Goal: Transaction & Acquisition: Purchase product/service

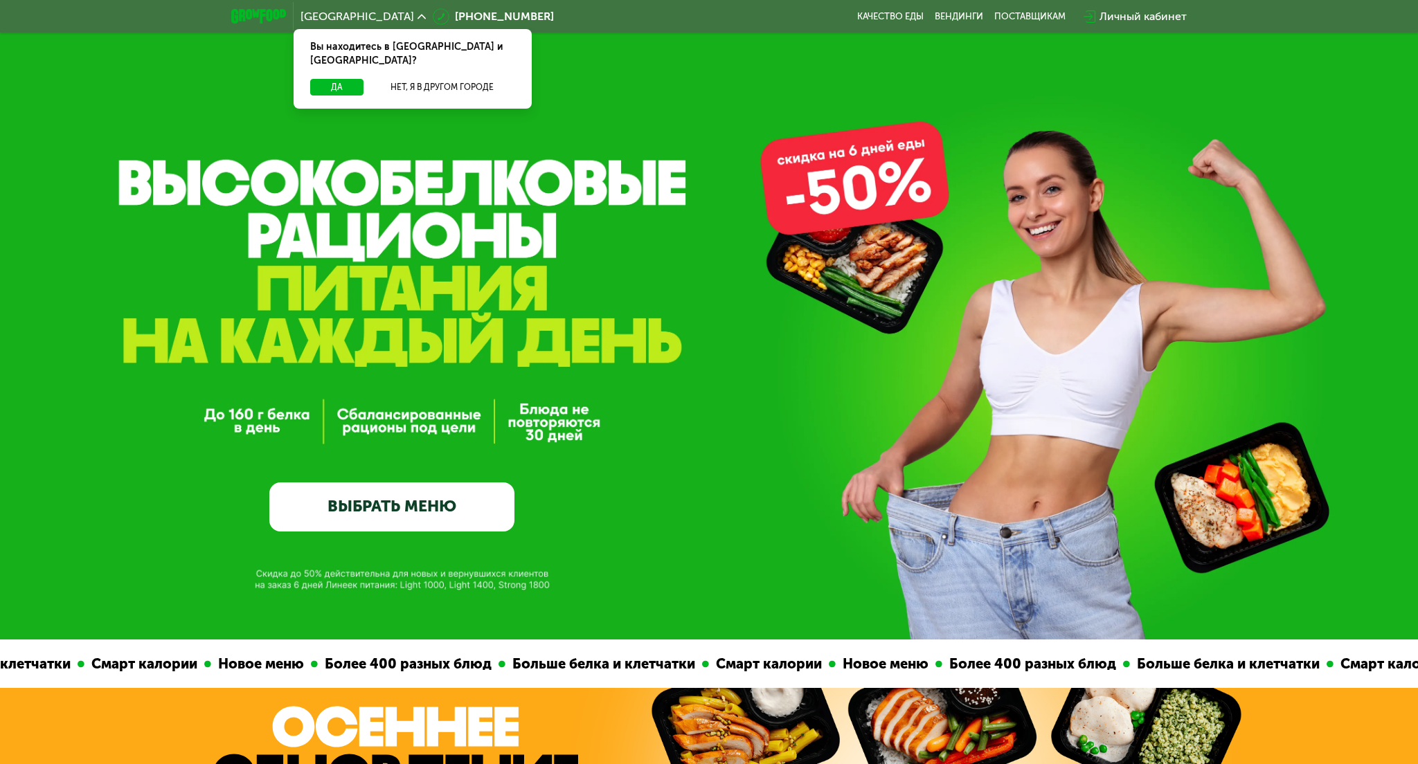
click at [397, 505] on link "ВЫБРАТЬ МЕНЮ" at bounding box center [391, 507] width 245 height 49
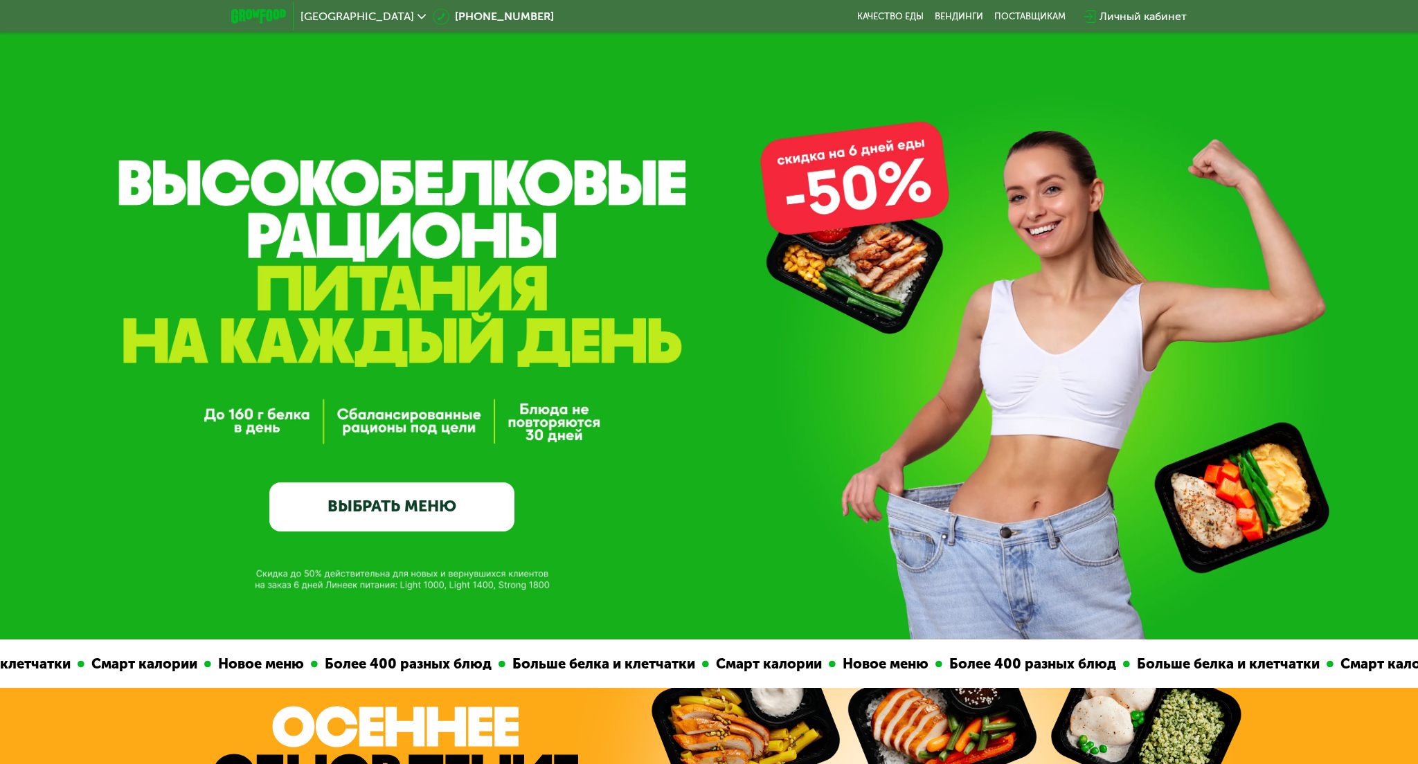
click at [386, 504] on link "ВЫБРАТЬ МЕНЮ" at bounding box center [391, 507] width 245 height 49
click at [391, 499] on link "ВЫБРАТЬ МЕНЮ" at bounding box center [391, 507] width 245 height 49
click at [382, 12] on span "[GEOGRAPHIC_DATA]" at bounding box center [358, 16] width 114 height 11
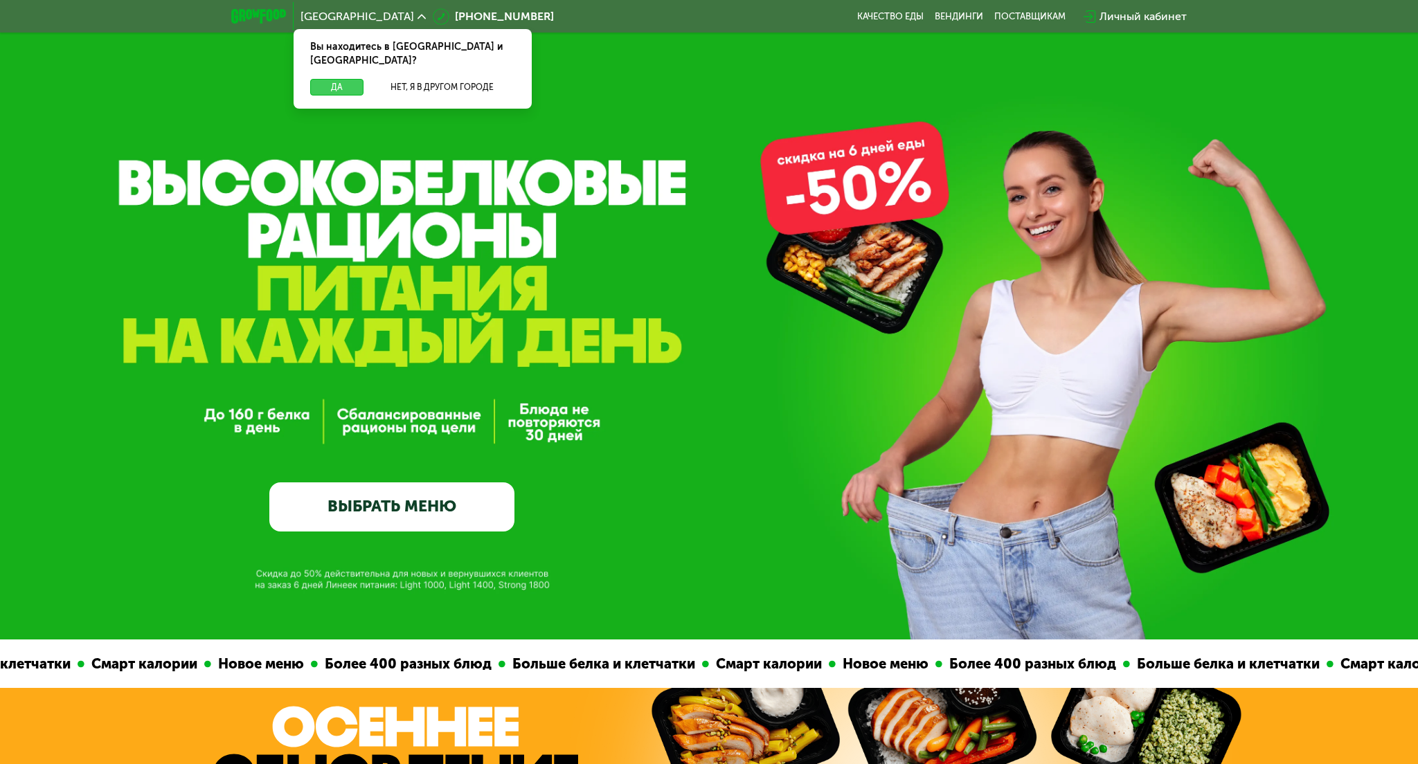
click at [336, 79] on button "Да" at bounding box center [336, 87] width 53 height 17
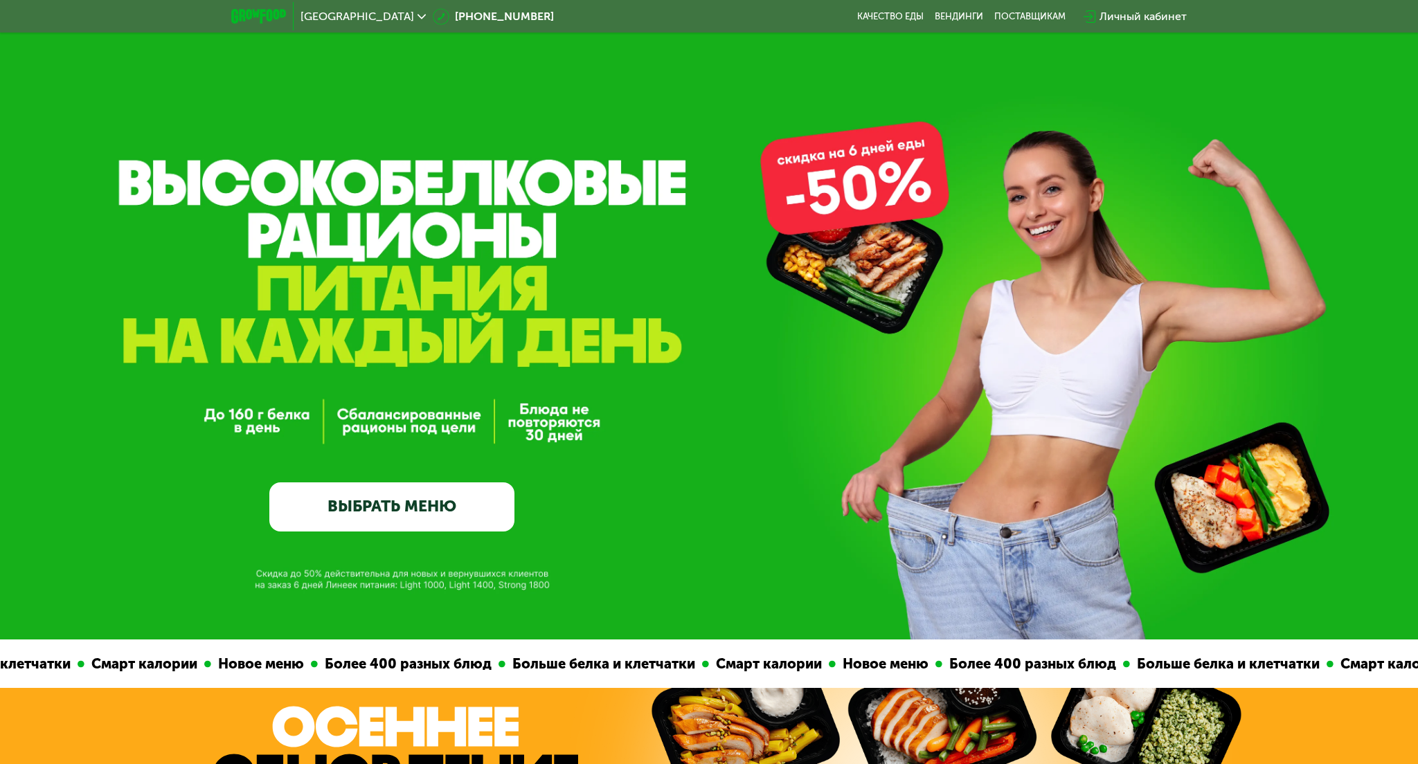
click at [413, 503] on link "ВЫБРАТЬ МЕНЮ" at bounding box center [391, 507] width 245 height 49
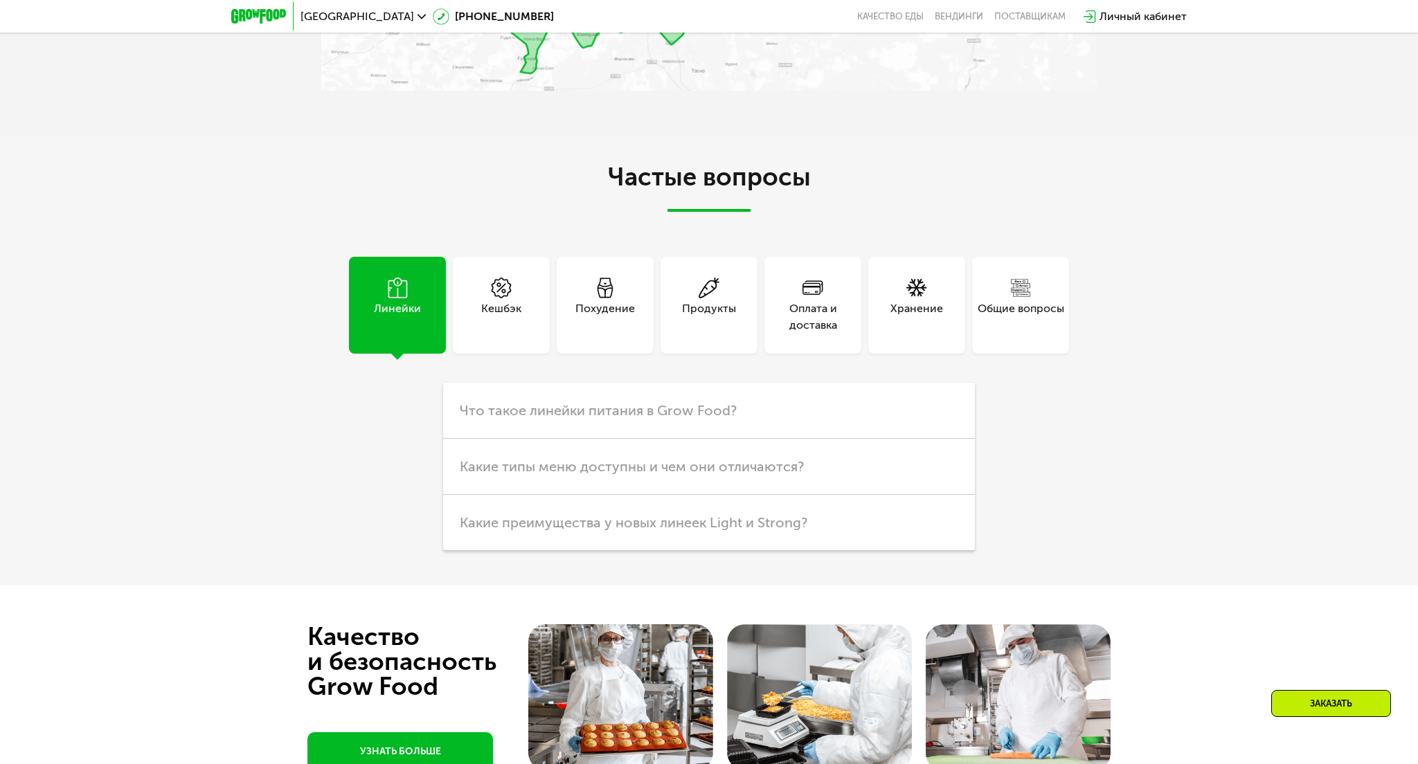
scroll to position [3229, 0]
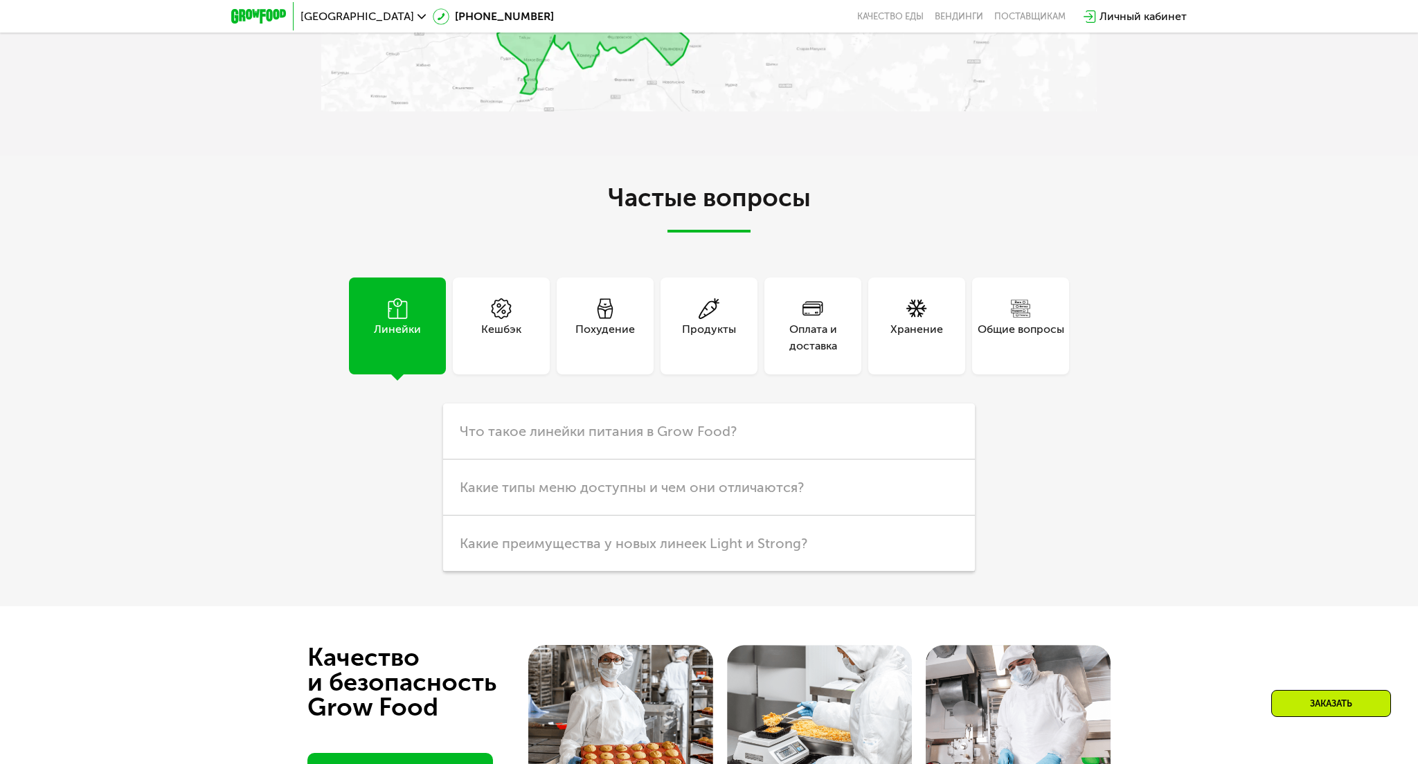
click at [632, 310] on div "Похудение" at bounding box center [605, 326] width 97 height 97
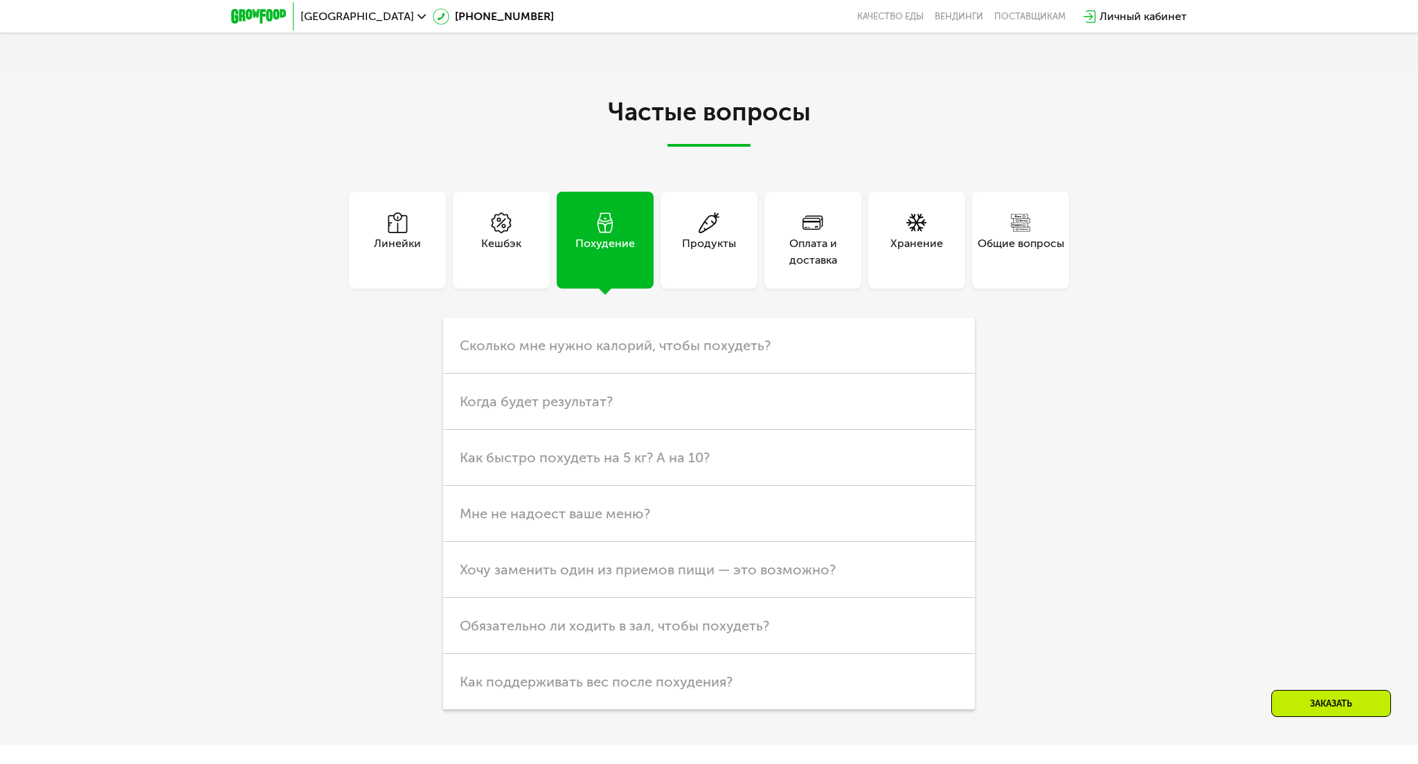
scroll to position [3390, 0]
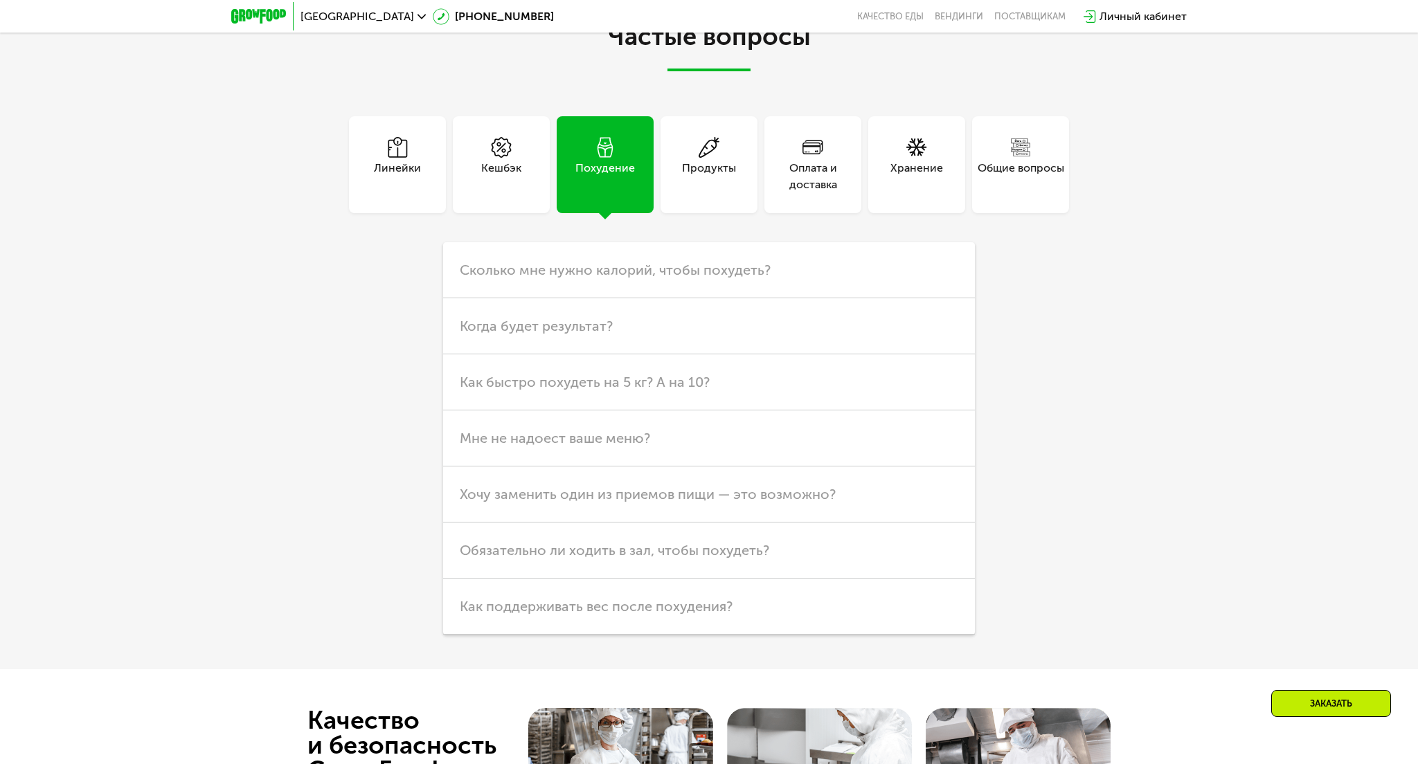
click at [491, 150] on icon at bounding box center [501, 147] width 21 height 21
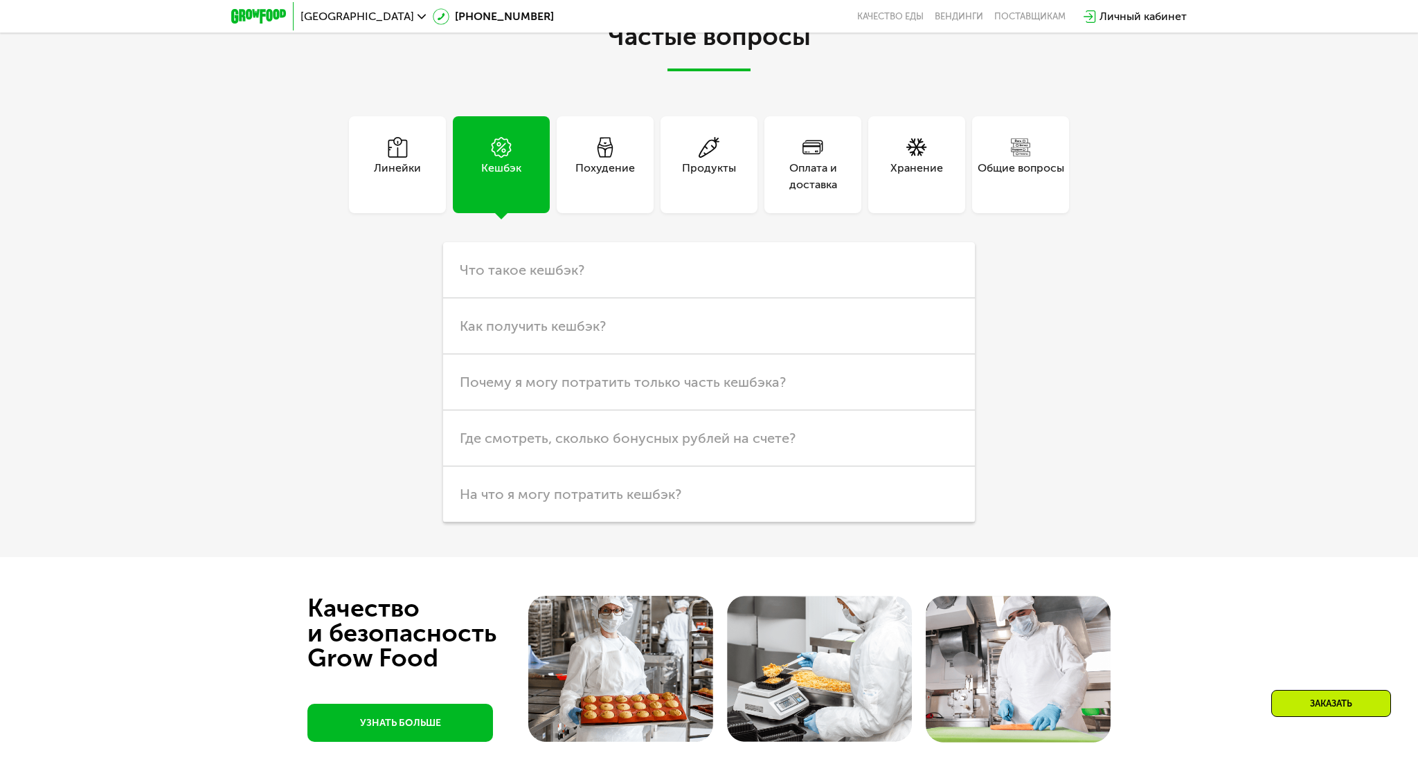
click at [399, 174] on div "Линейки" at bounding box center [397, 176] width 47 height 33
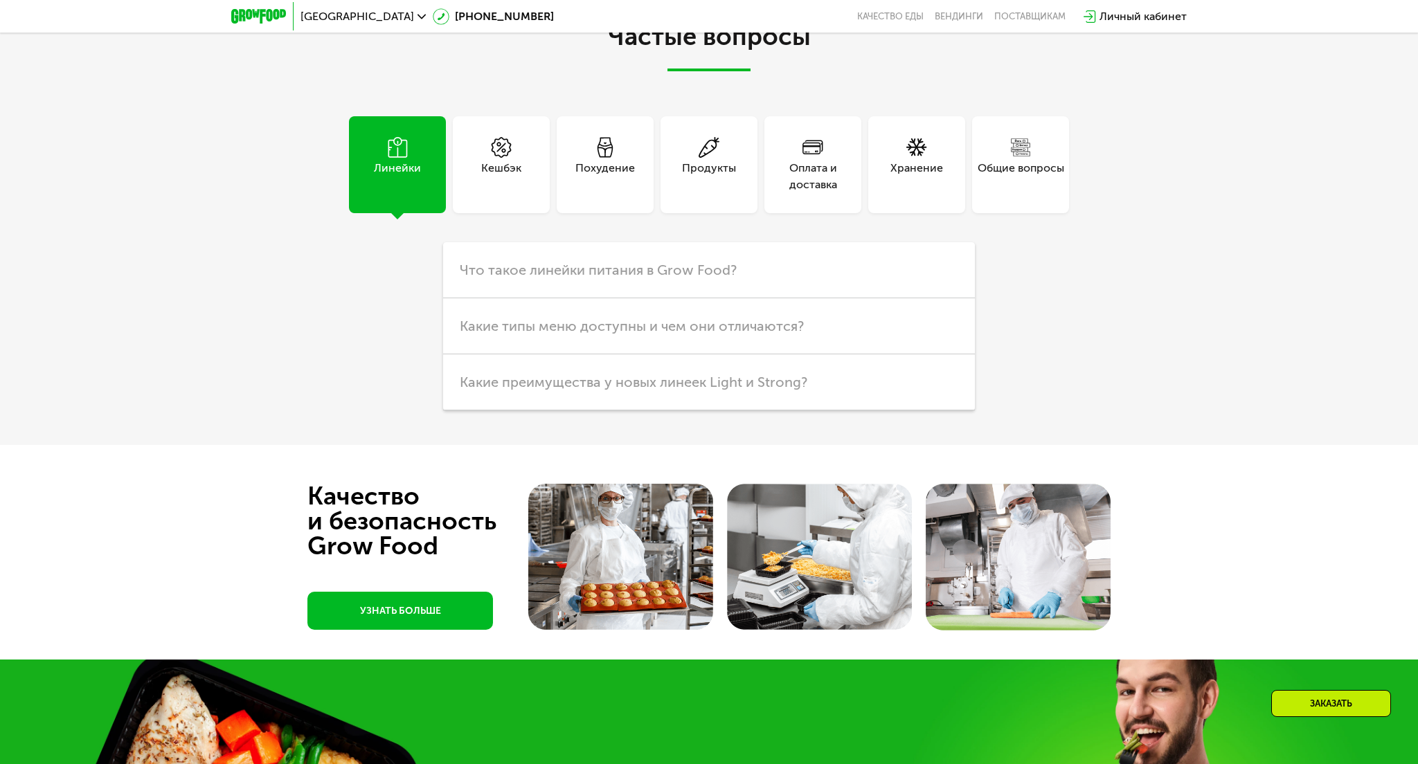
click at [717, 177] on div "Продукты" at bounding box center [709, 176] width 54 height 33
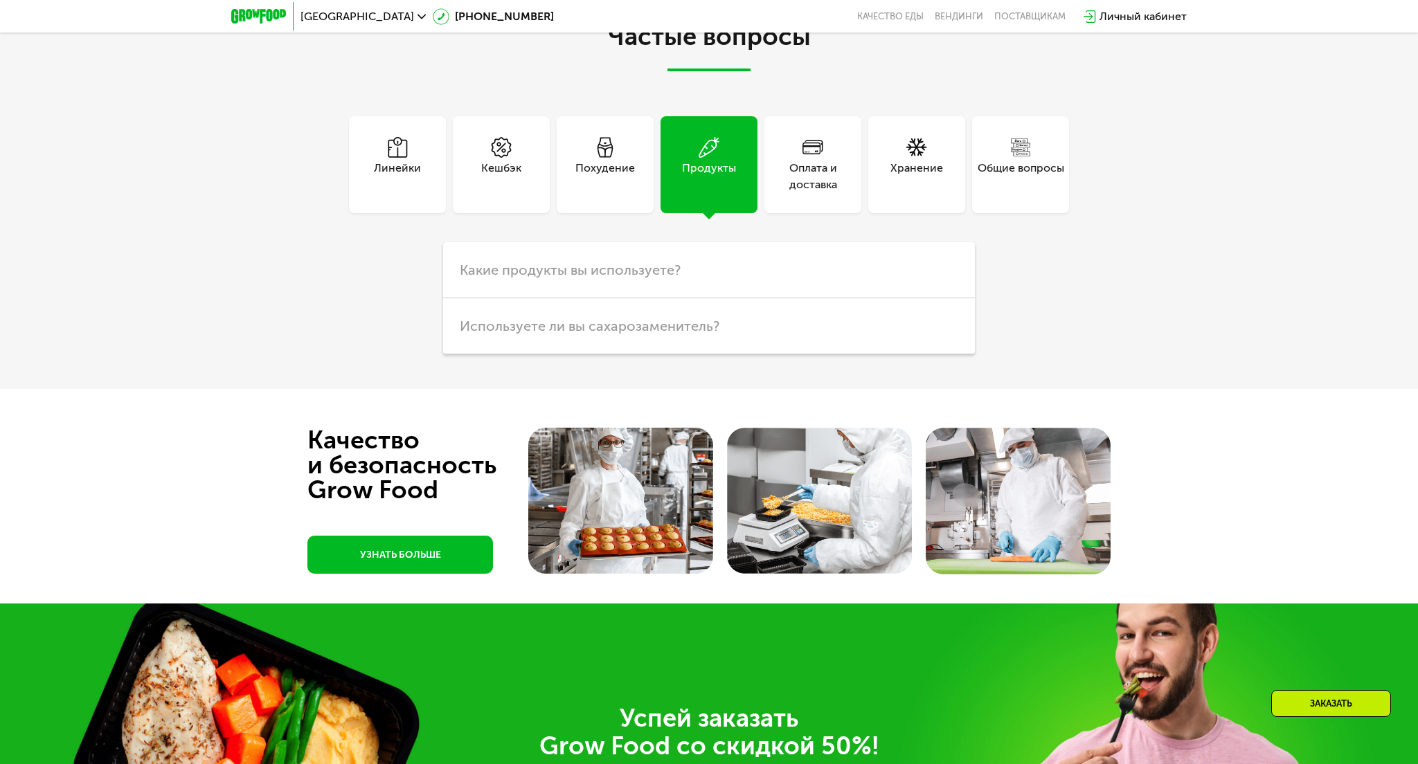
click at [385, 177] on div "Линейки" at bounding box center [397, 176] width 47 height 33
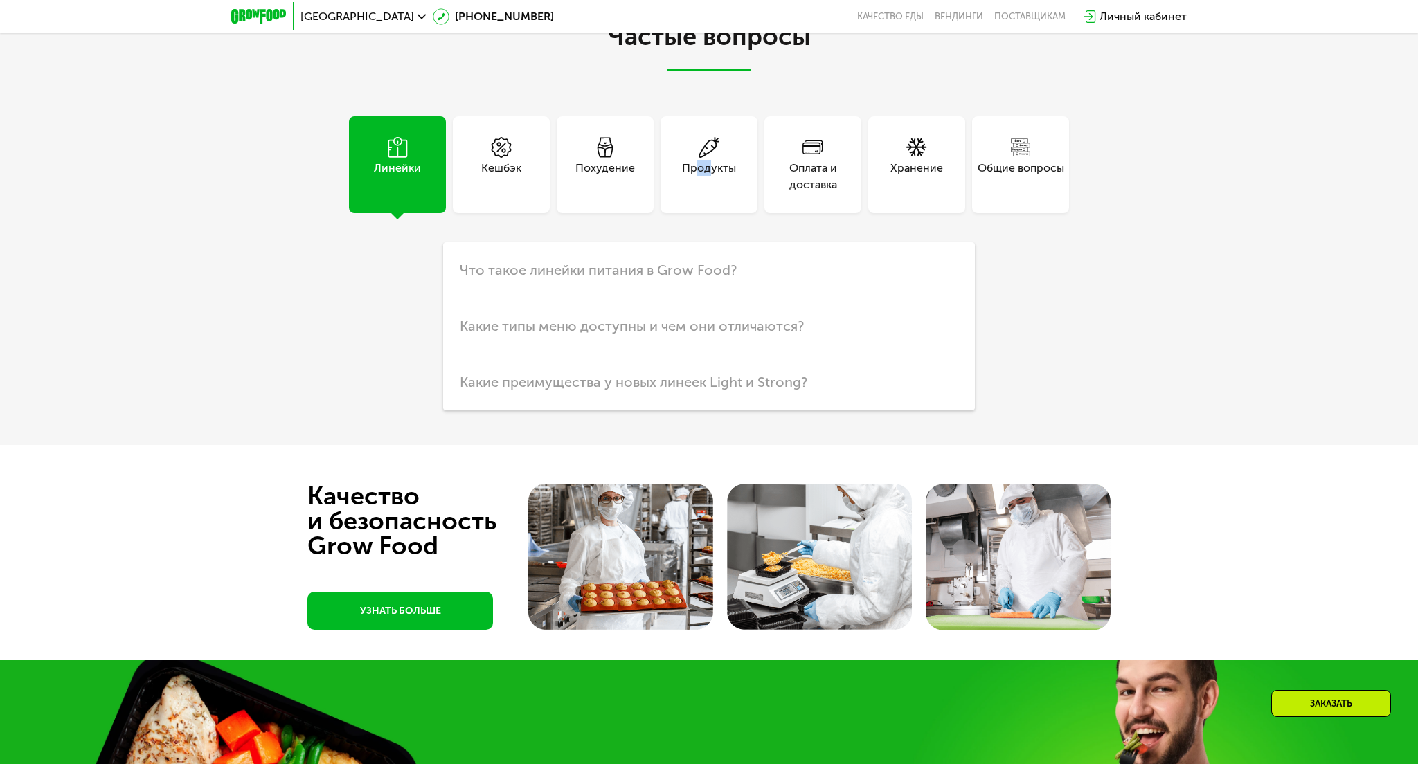
click at [704, 166] on div "Продукты" at bounding box center [709, 176] width 54 height 33
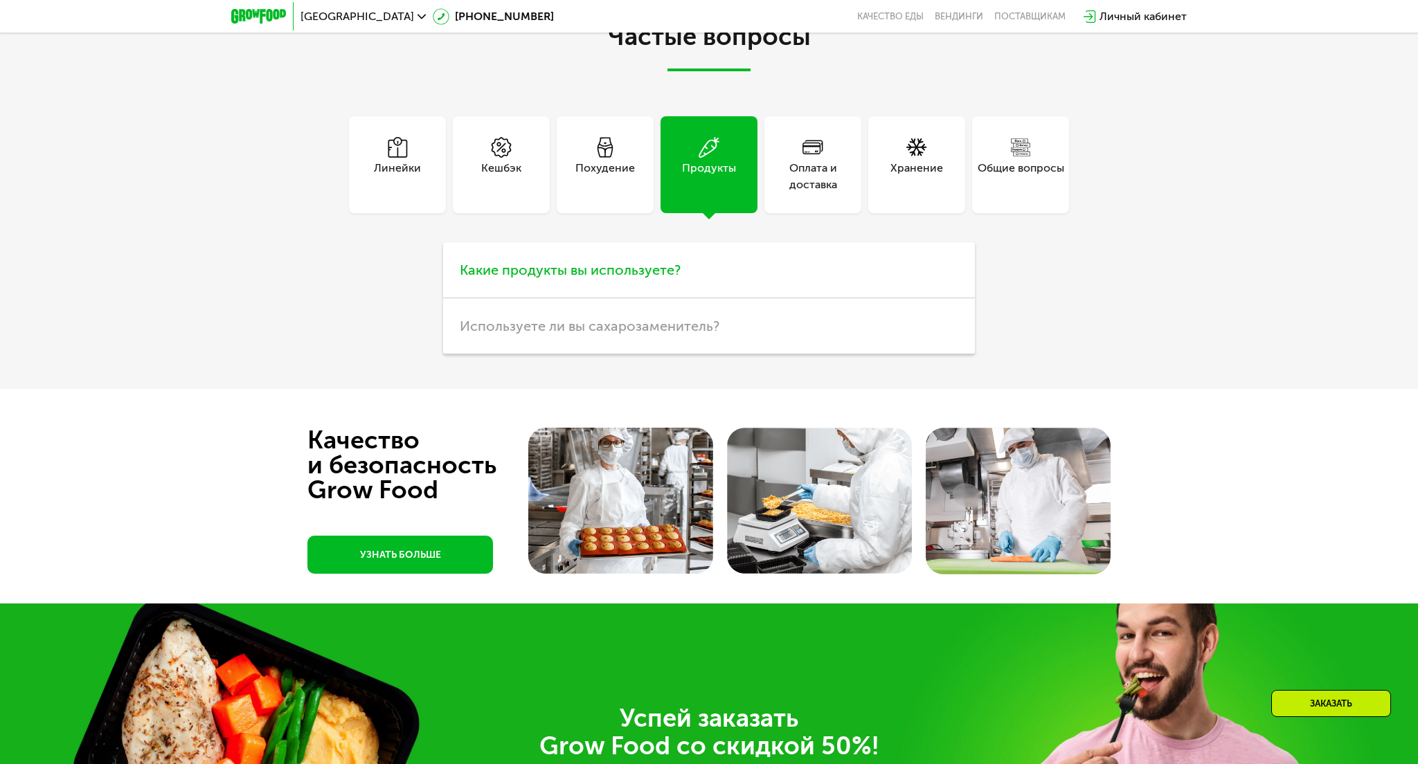
click at [612, 260] on h3 "Какие продукты вы используете?" at bounding box center [709, 270] width 532 height 56
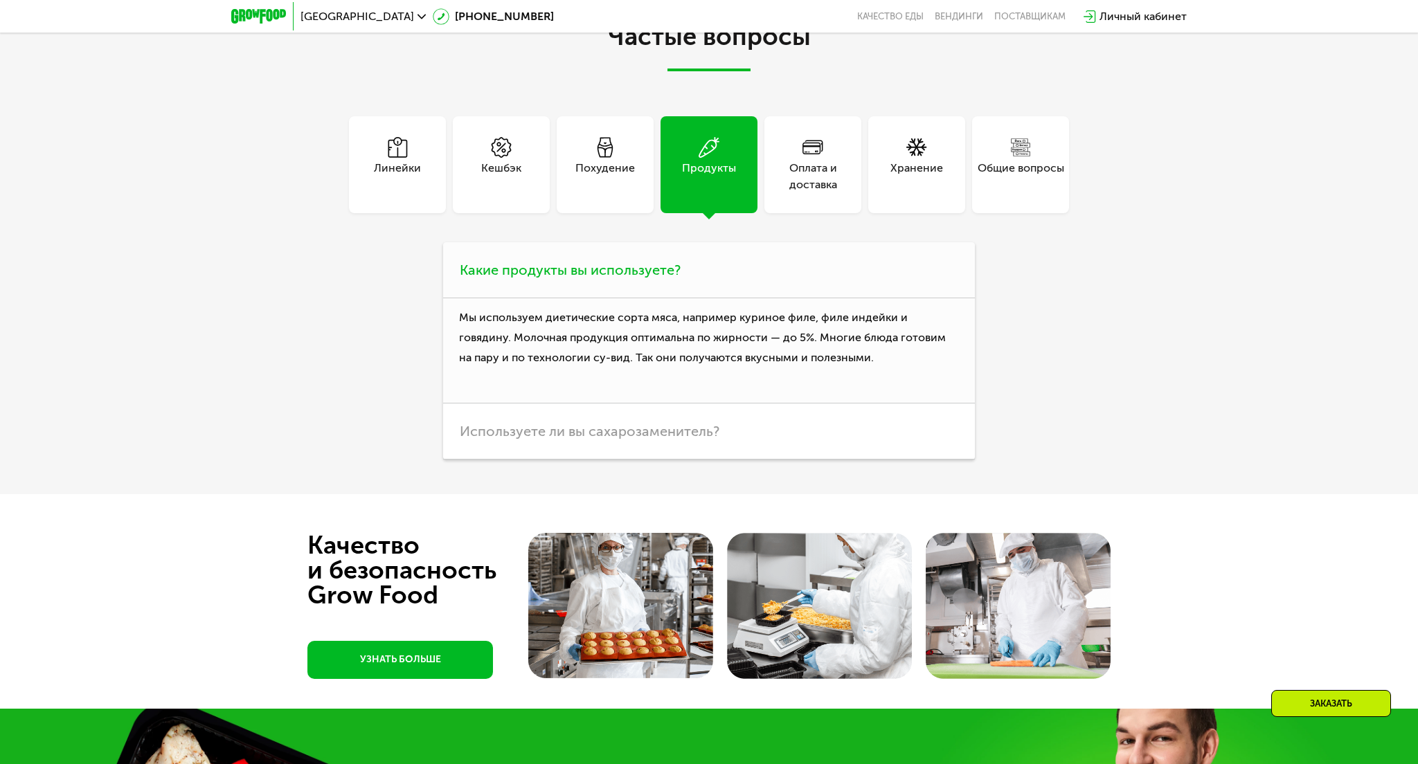
click at [612, 260] on h3 "Какие продукты вы используете?" at bounding box center [709, 270] width 532 height 56
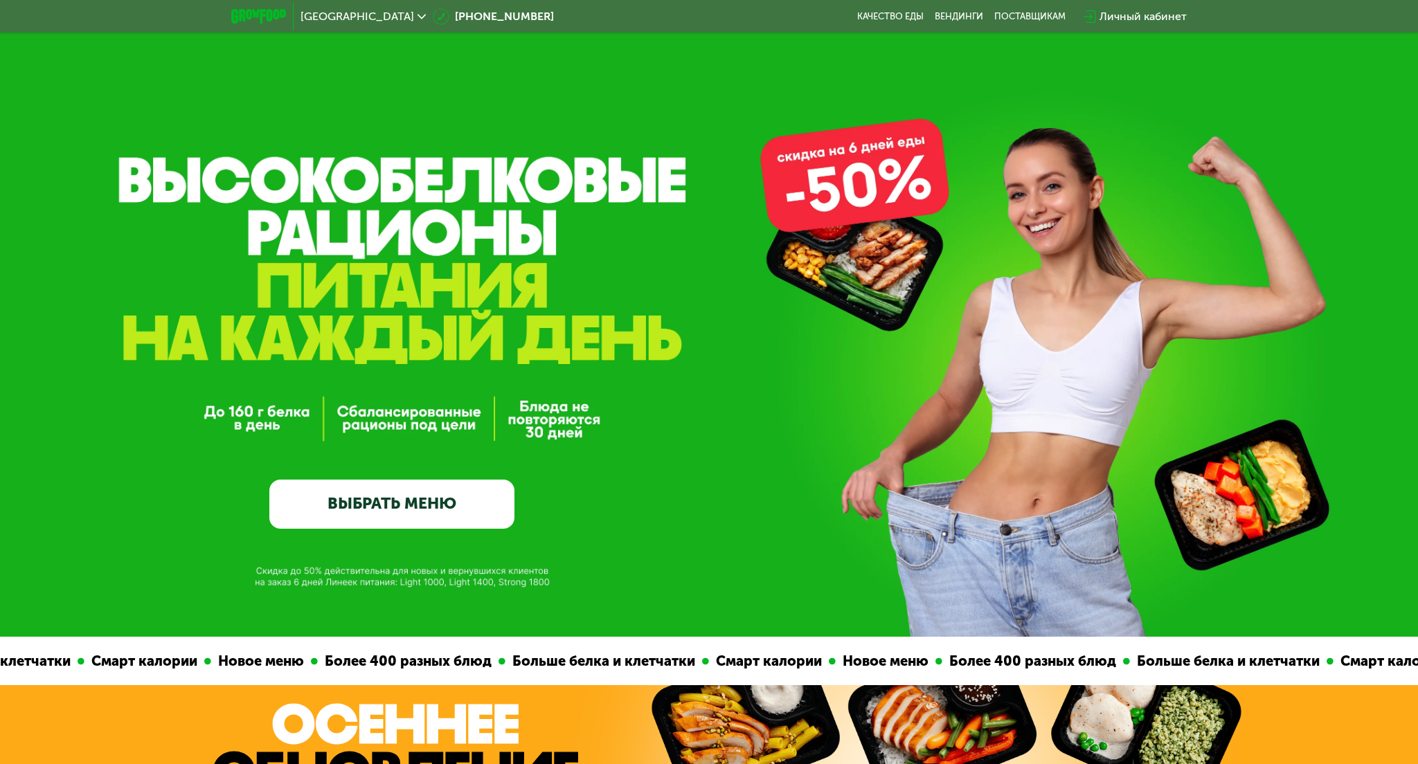
scroll to position [0, 0]
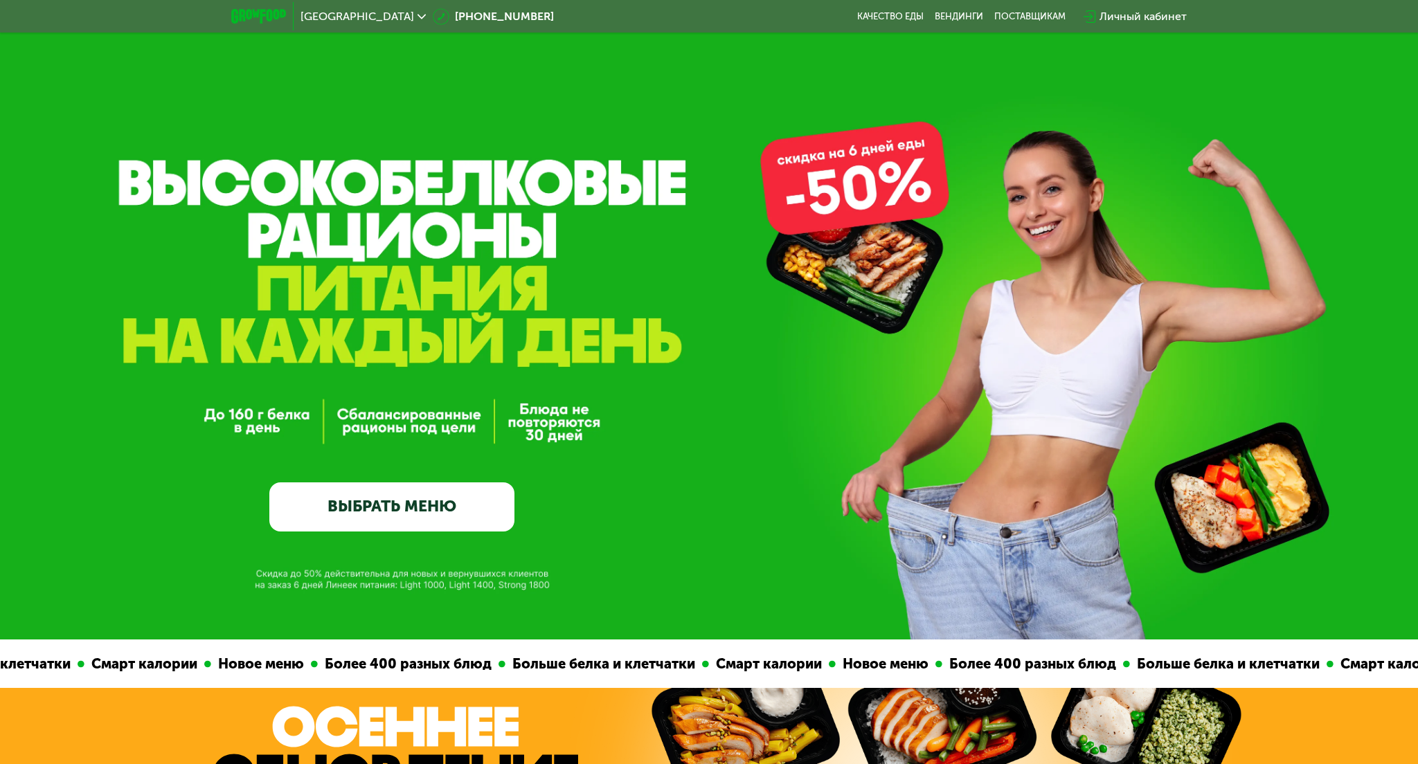
click at [378, 509] on link "ВЫБРАТЬ МЕНЮ" at bounding box center [391, 507] width 245 height 49
click at [382, 508] on link "ВЫБРАТЬ МЕНЮ" at bounding box center [391, 507] width 245 height 49
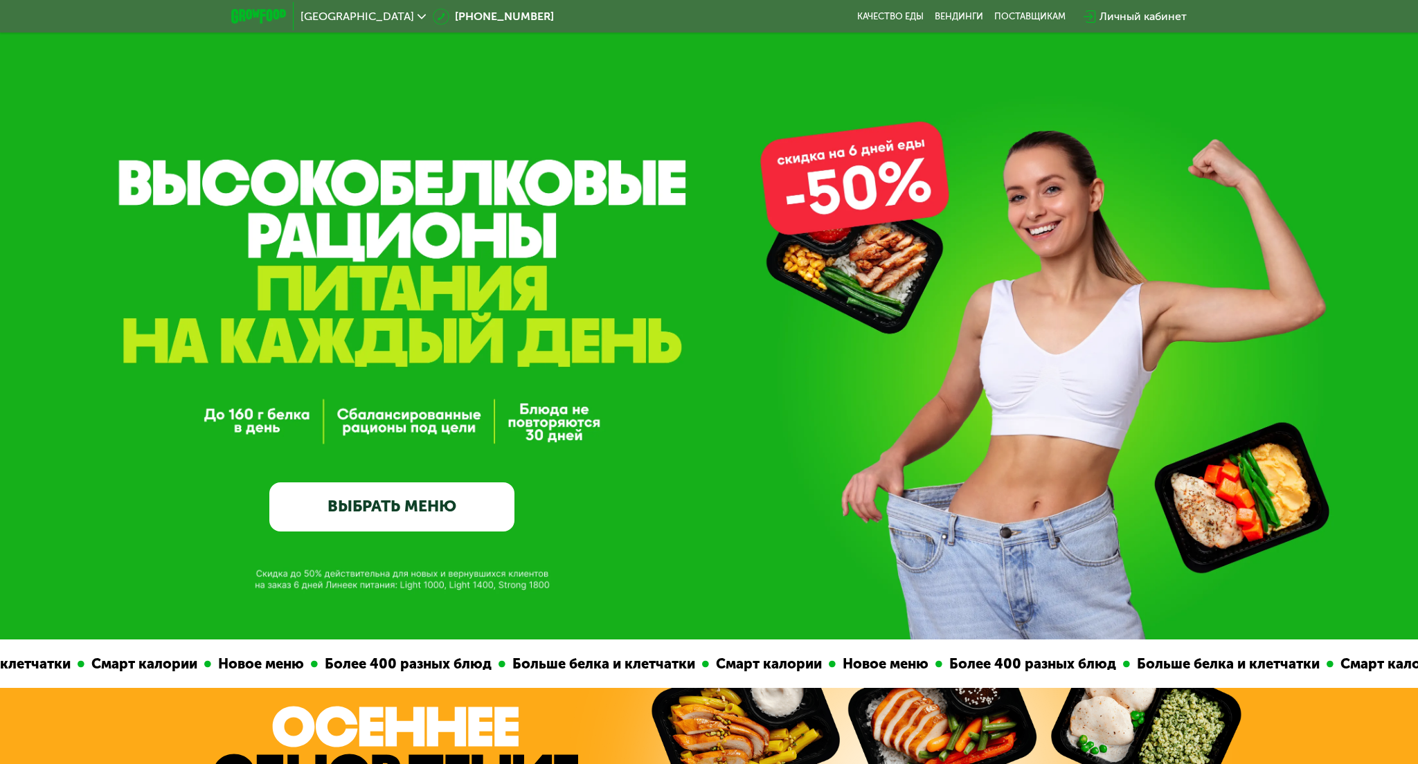
click at [382, 508] on link "ВЫБРАТЬ МЕНЮ" at bounding box center [391, 507] width 245 height 49
click at [277, 15] on img at bounding box center [258, 16] width 55 height 15
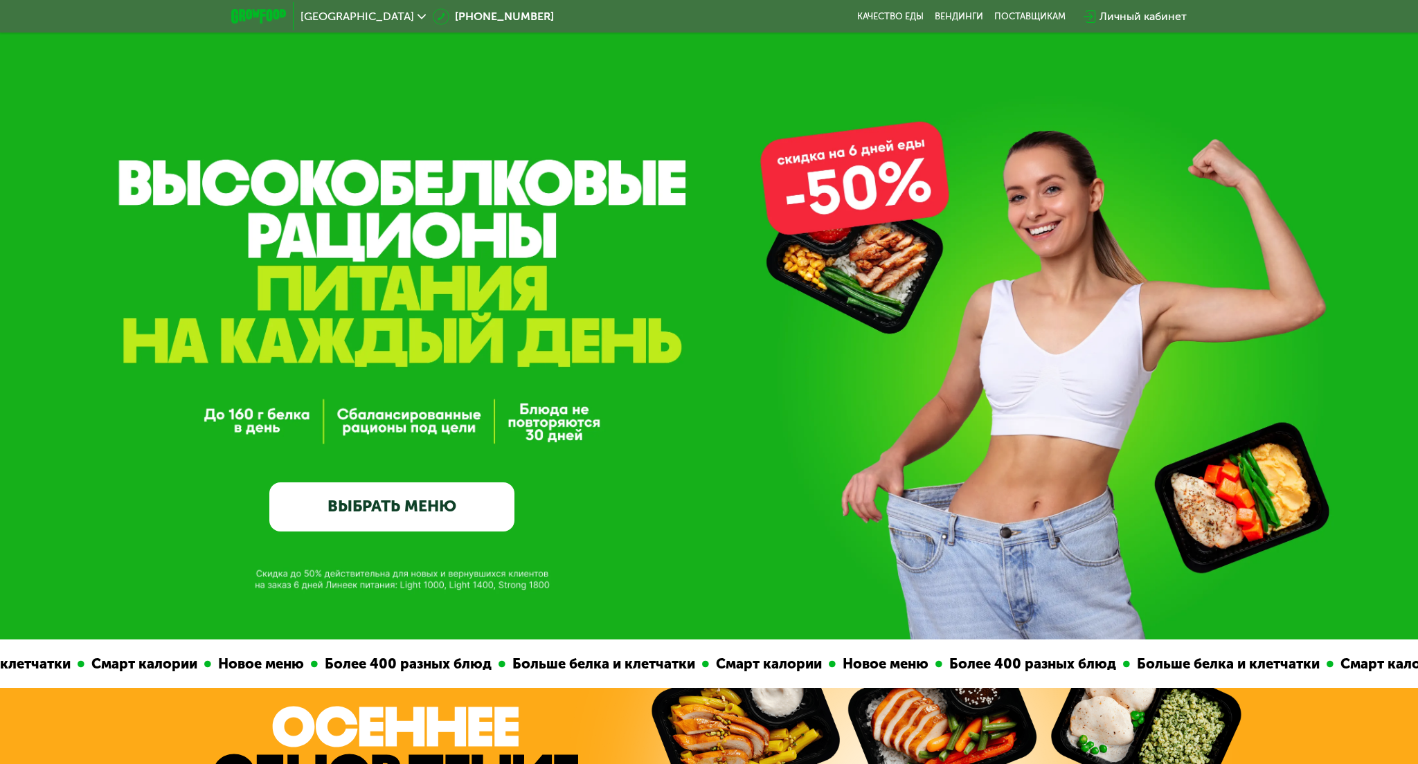
click at [342, 16] on span "[GEOGRAPHIC_DATA]" at bounding box center [358, 16] width 114 height 11
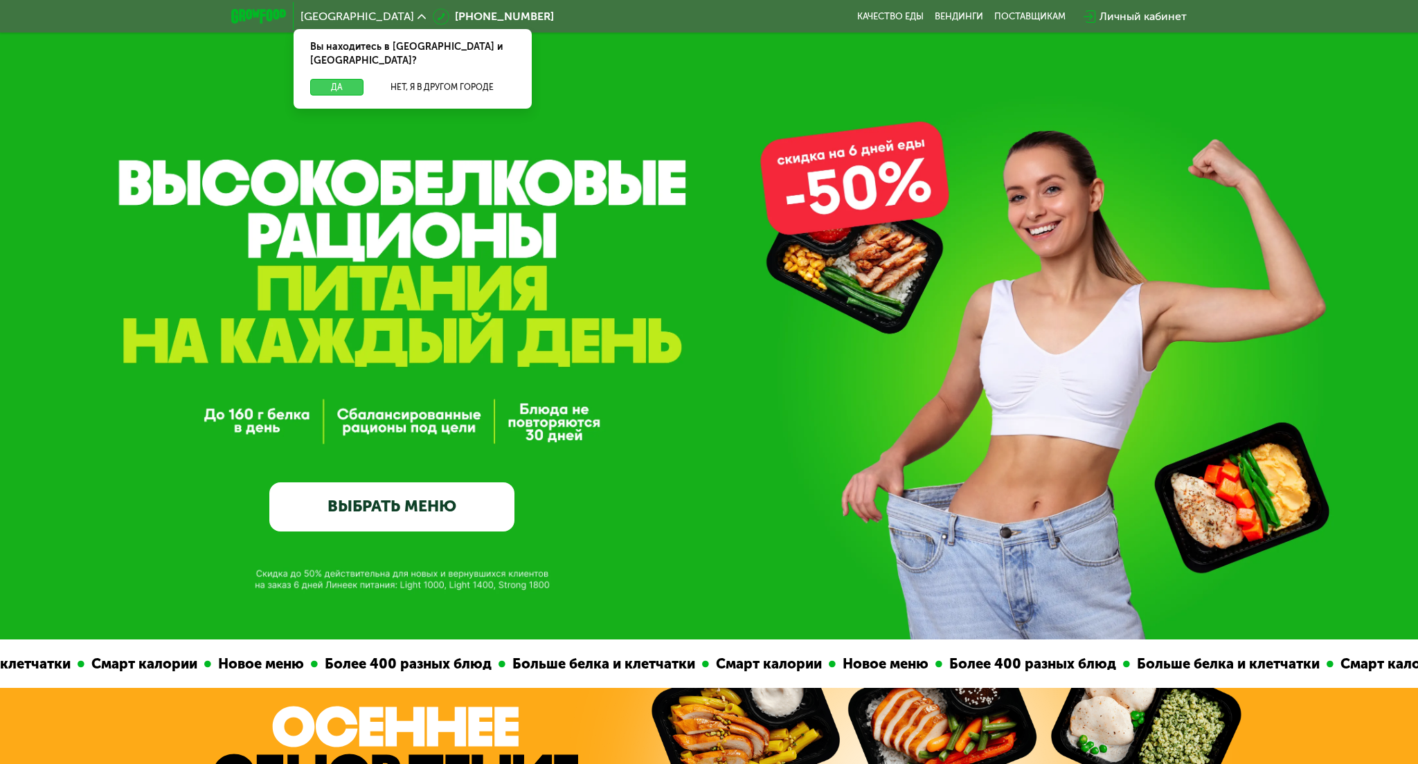
click at [325, 79] on button "Да" at bounding box center [336, 87] width 53 height 17
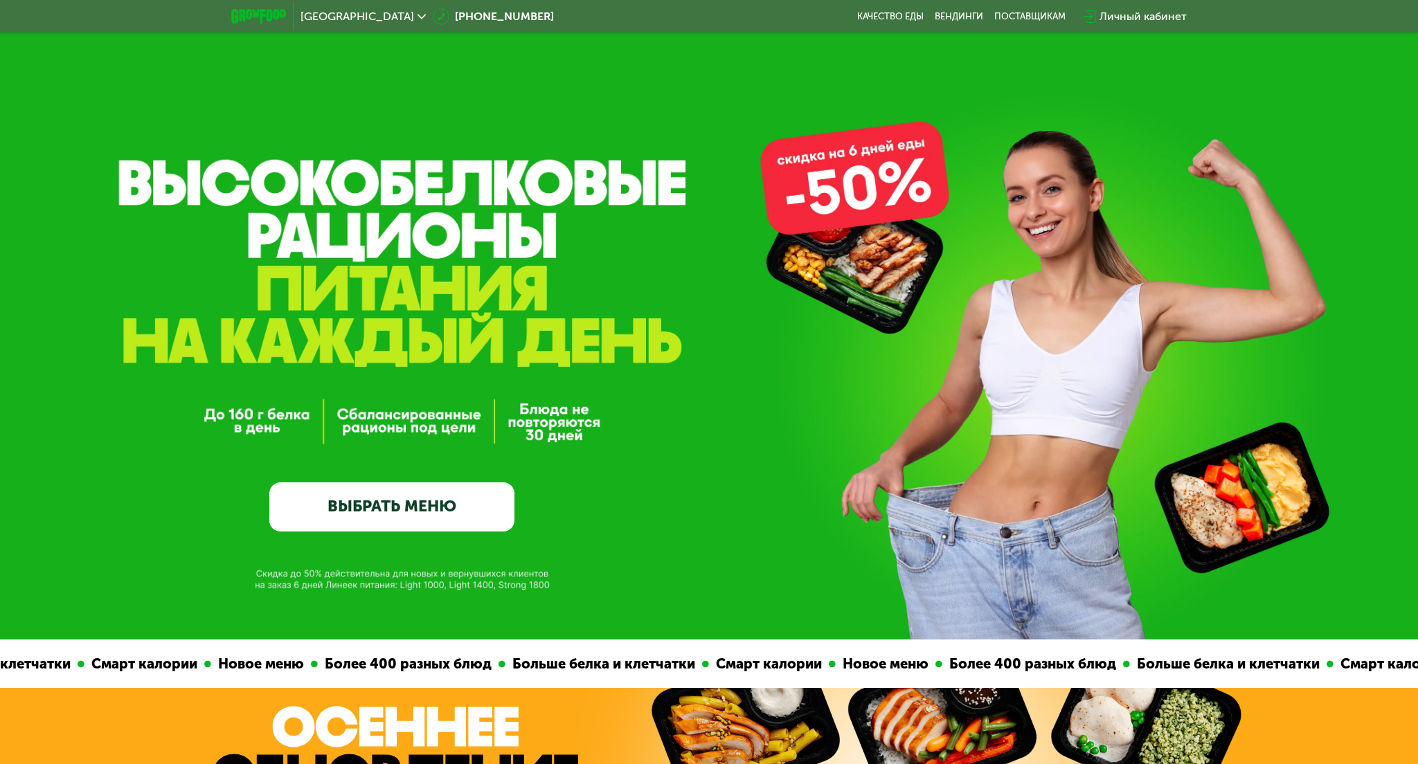
click at [411, 512] on link "ВЫБРАТЬ МЕНЮ" at bounding box center [391, 507] width 245 height 49
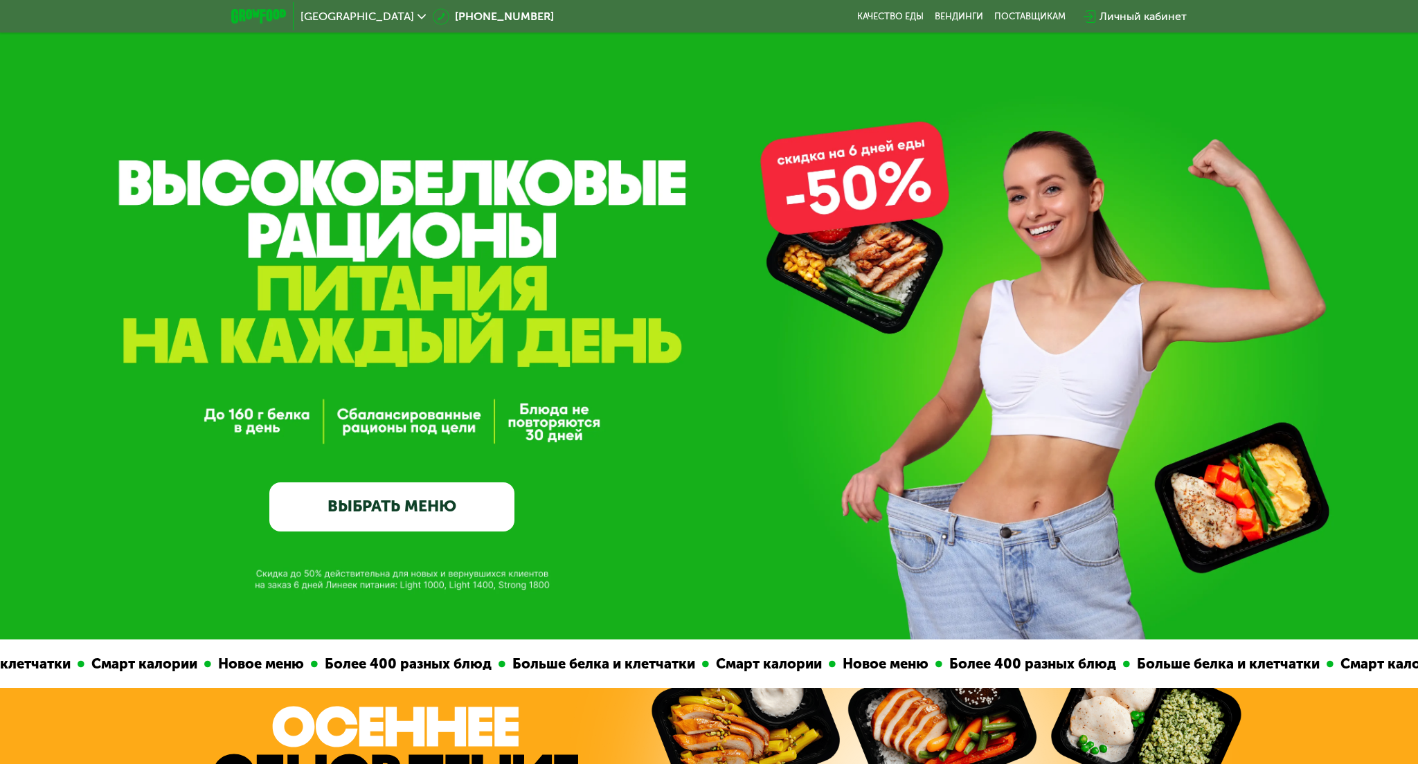
click at [411, 512] on link "ВЫБРАТЬ МЕНЮ" at bounding box center [391, 507] width 245 height 49
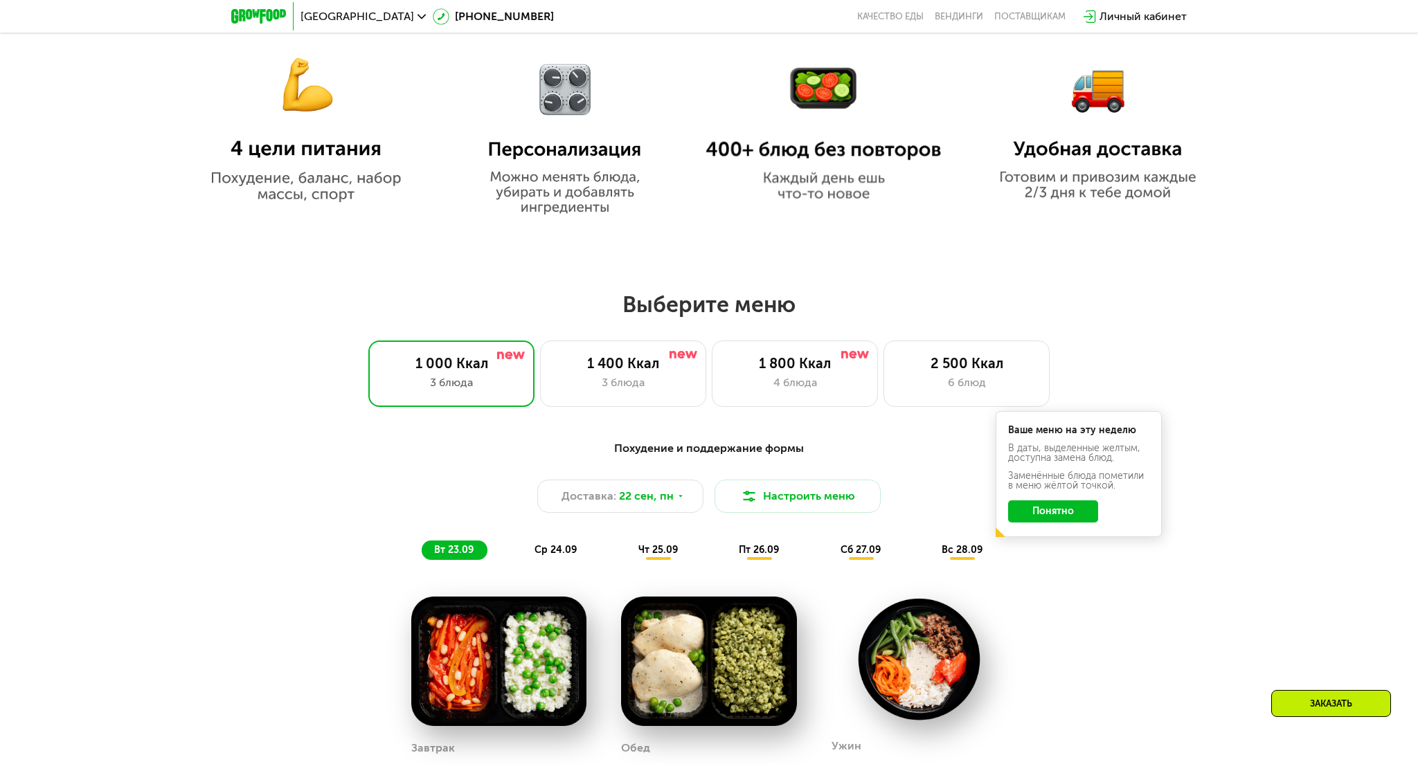
scroll to position [969, 0]
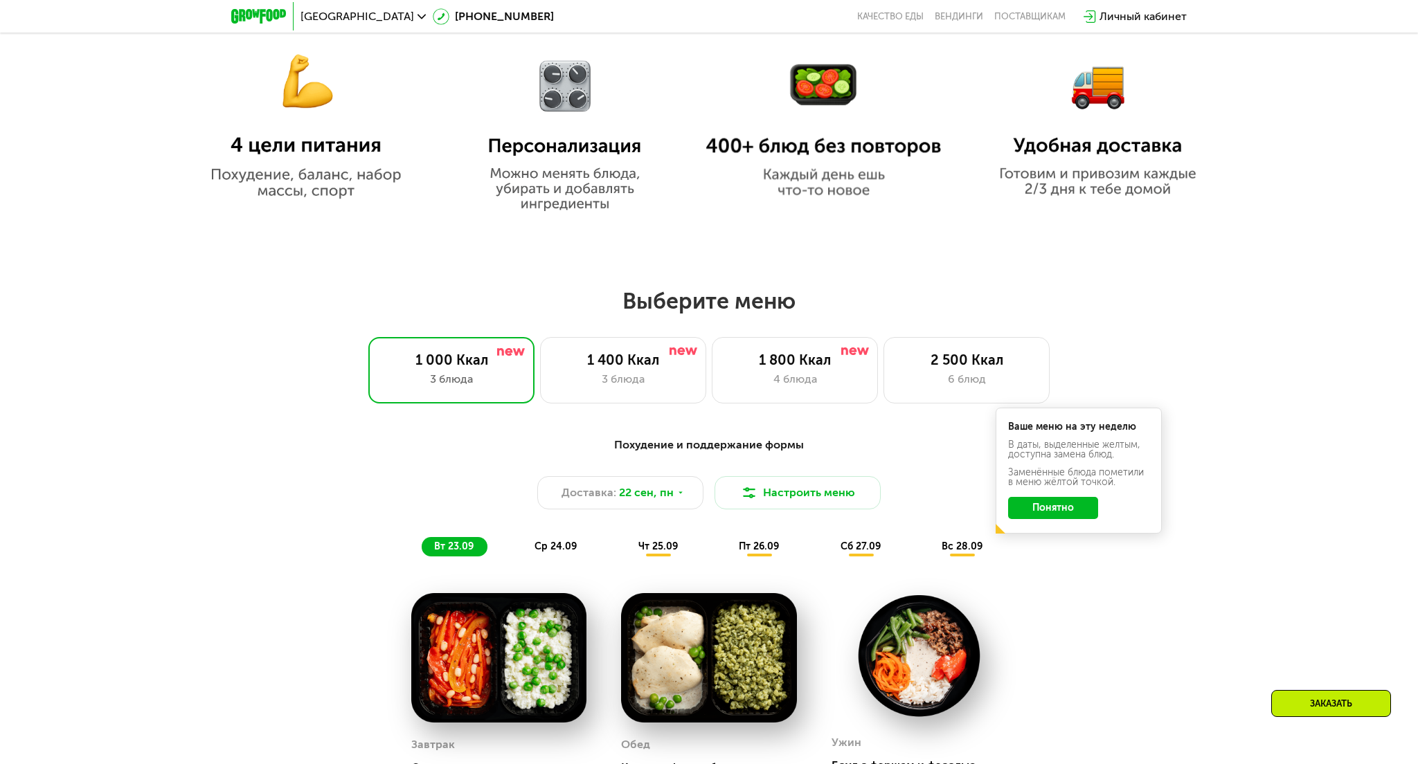
drag, startPoint x: 1038, startPoint y: 511, endPoint x: 1025, endPoint y: 508, distance: 13.4
click at [1038, 511] on button "Понятно" at bounding box center [1053, 508] width 90 height 22
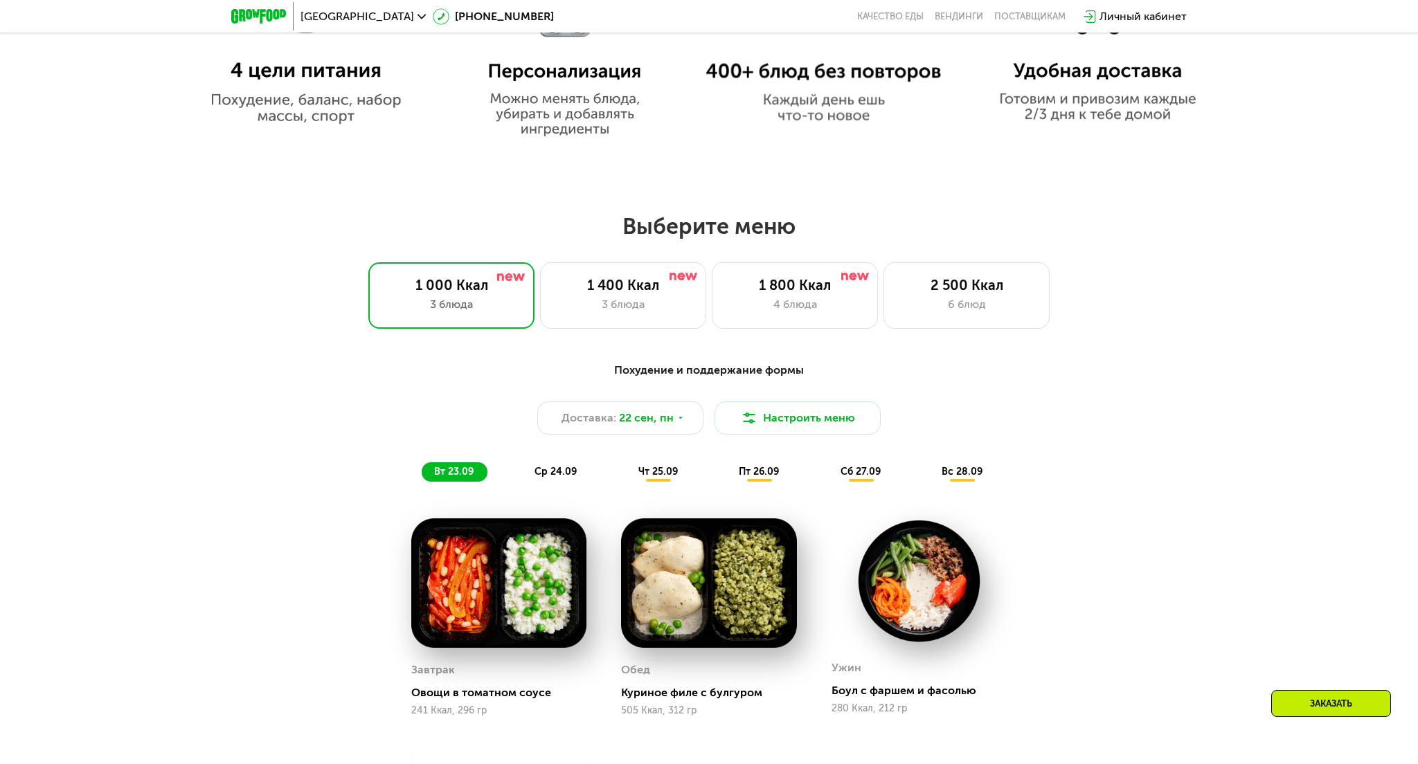
scroll to position [1131, 0]
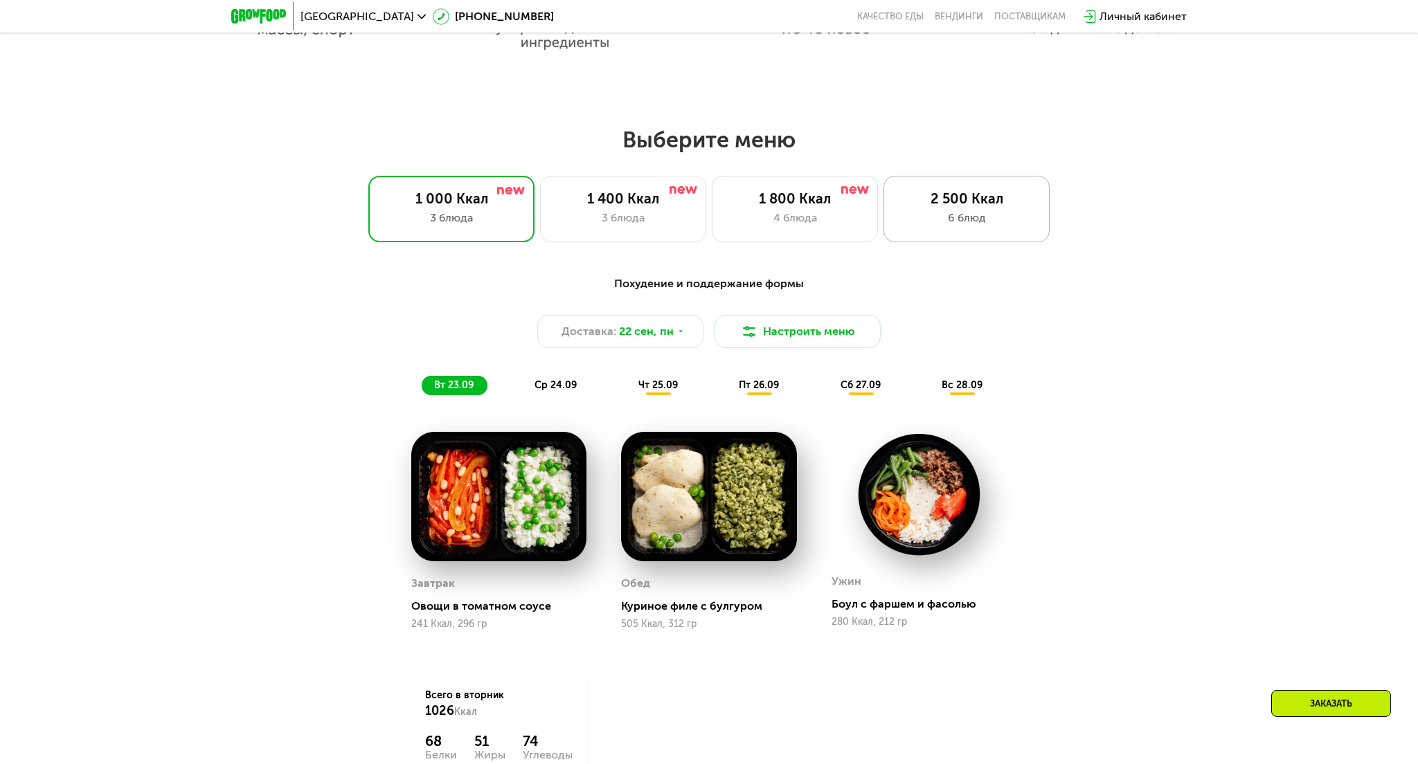
click at [985, 224] on div "6 блюд" at bounding box center [966, 218] width 137 height 17
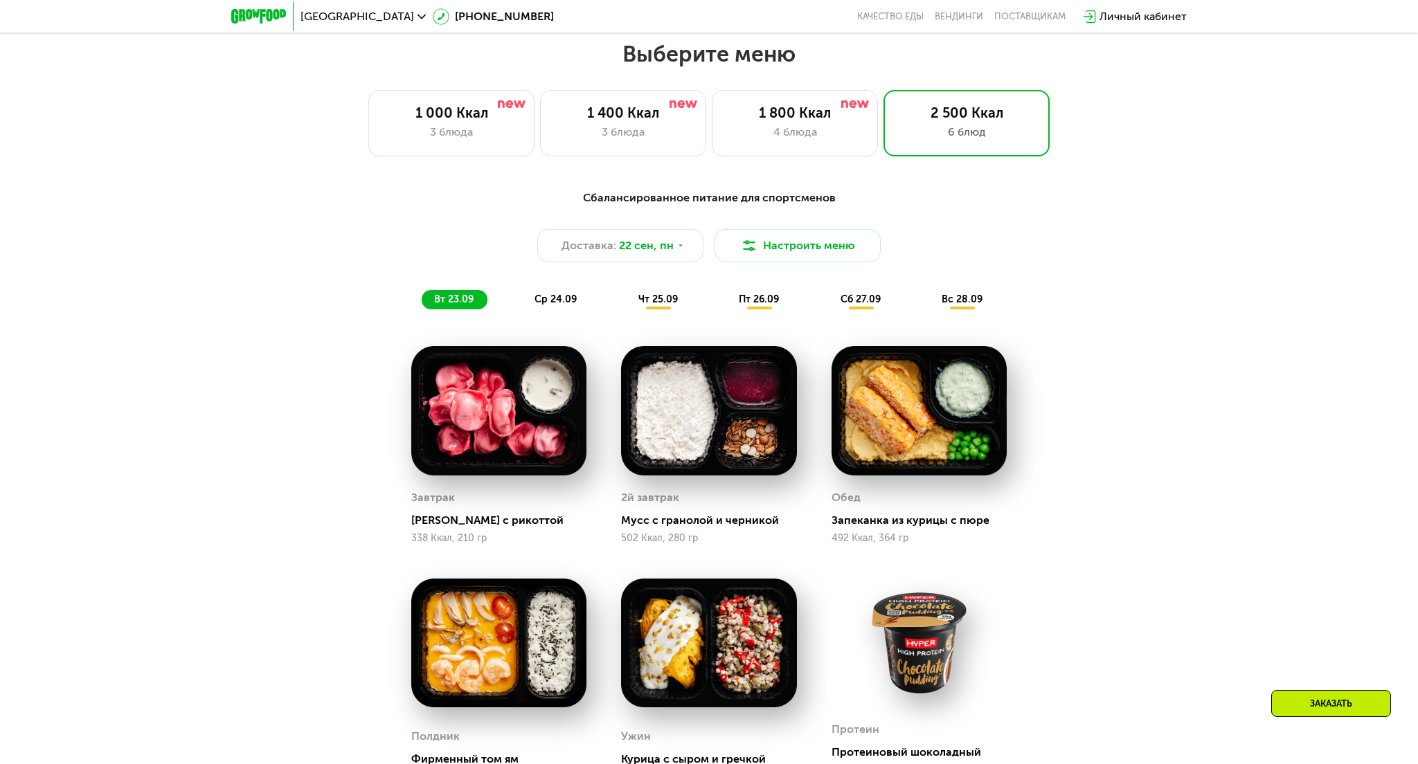
scroll to position [1292, 0]
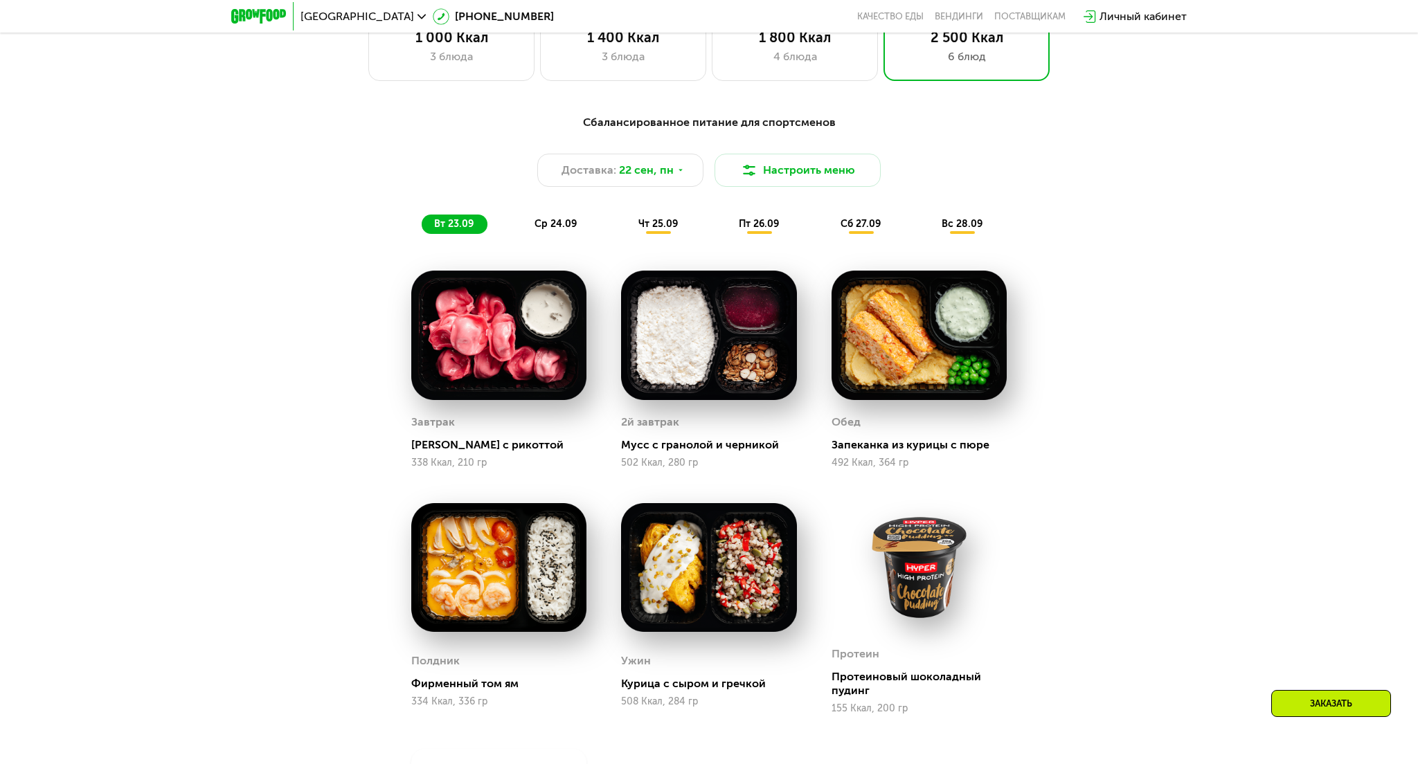
click at [547, 224] on span "ср 24.09" at bounding box center [556, 224] width 42 height 12
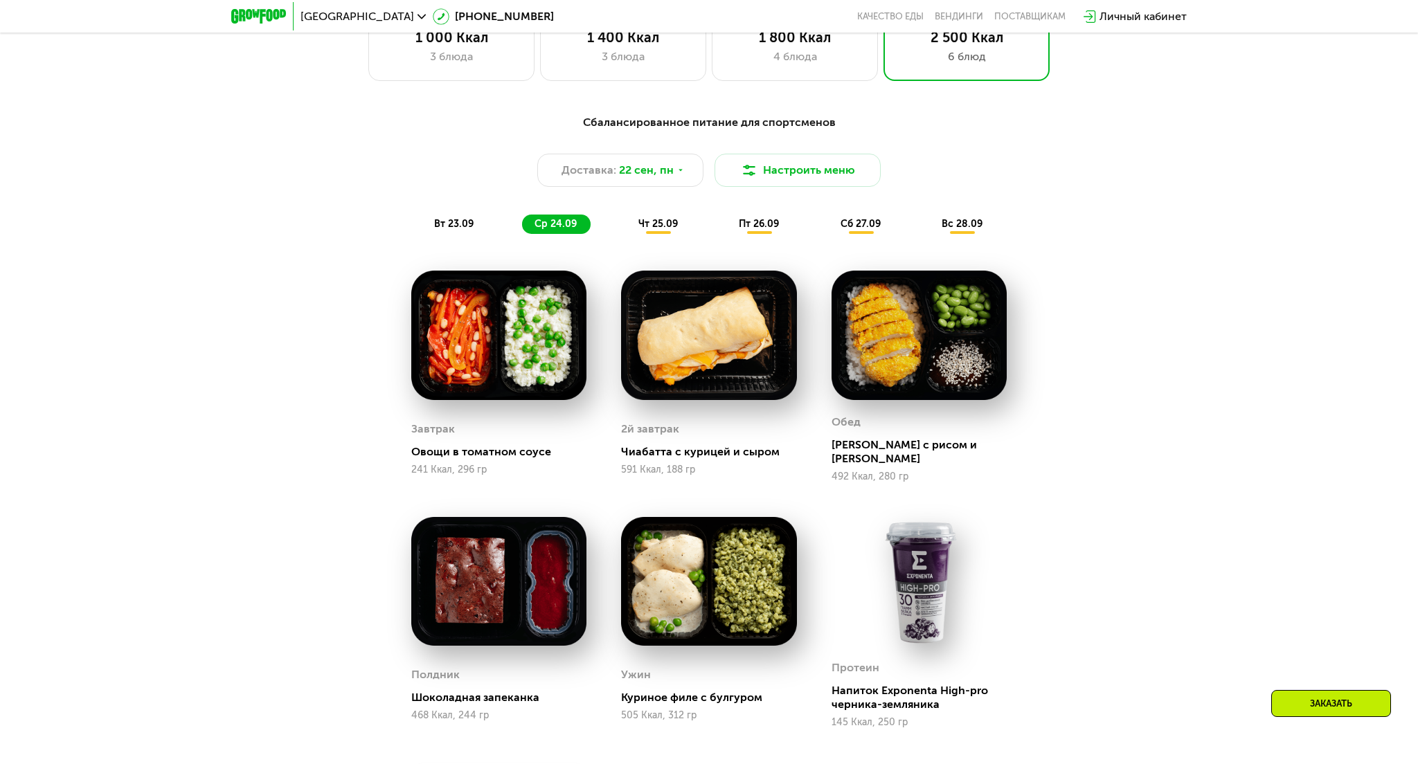
click at [642, 220] on span "чт 25.09" at bounding box center [657, 224] width 39 height 12
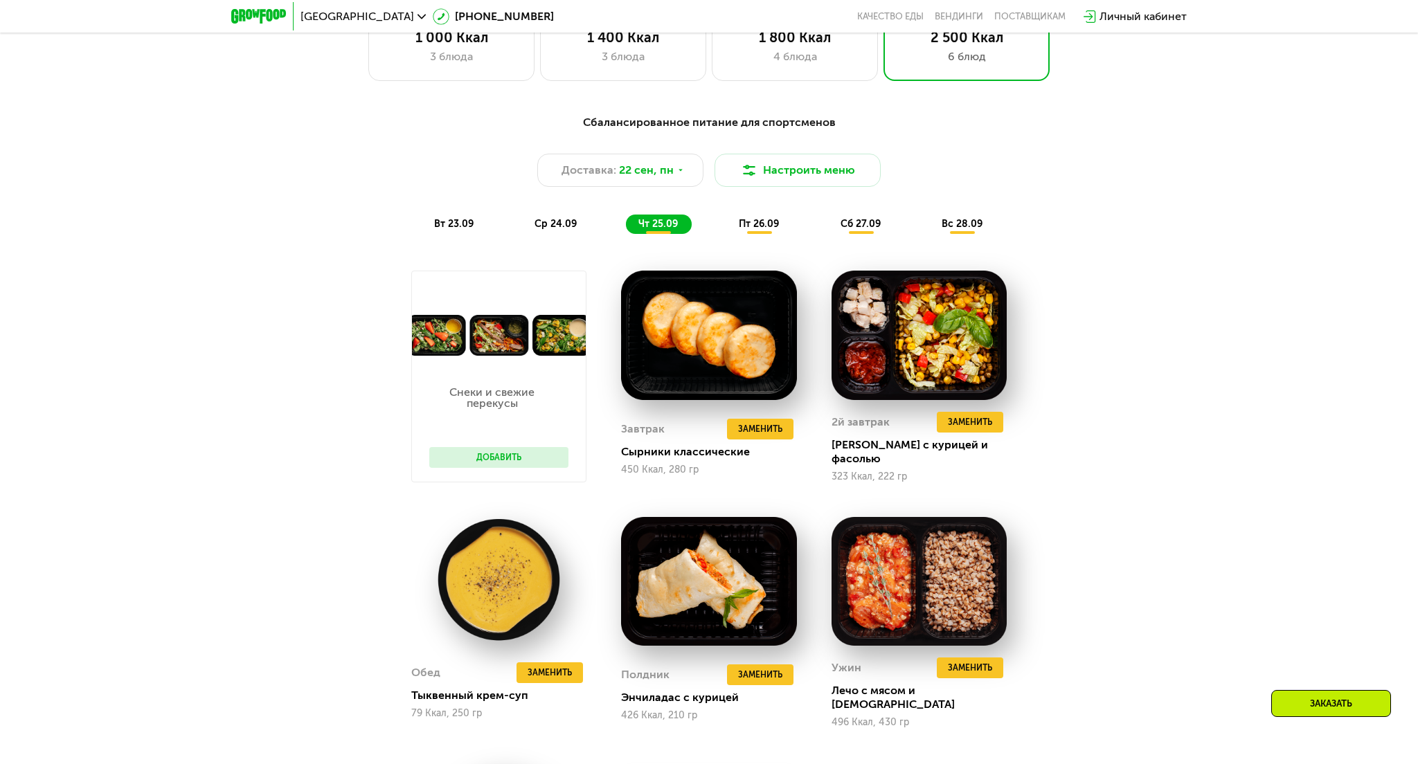
click at [457, 226] on span "вт 23.09" at bounding box center [453, 224] width 39 height 12
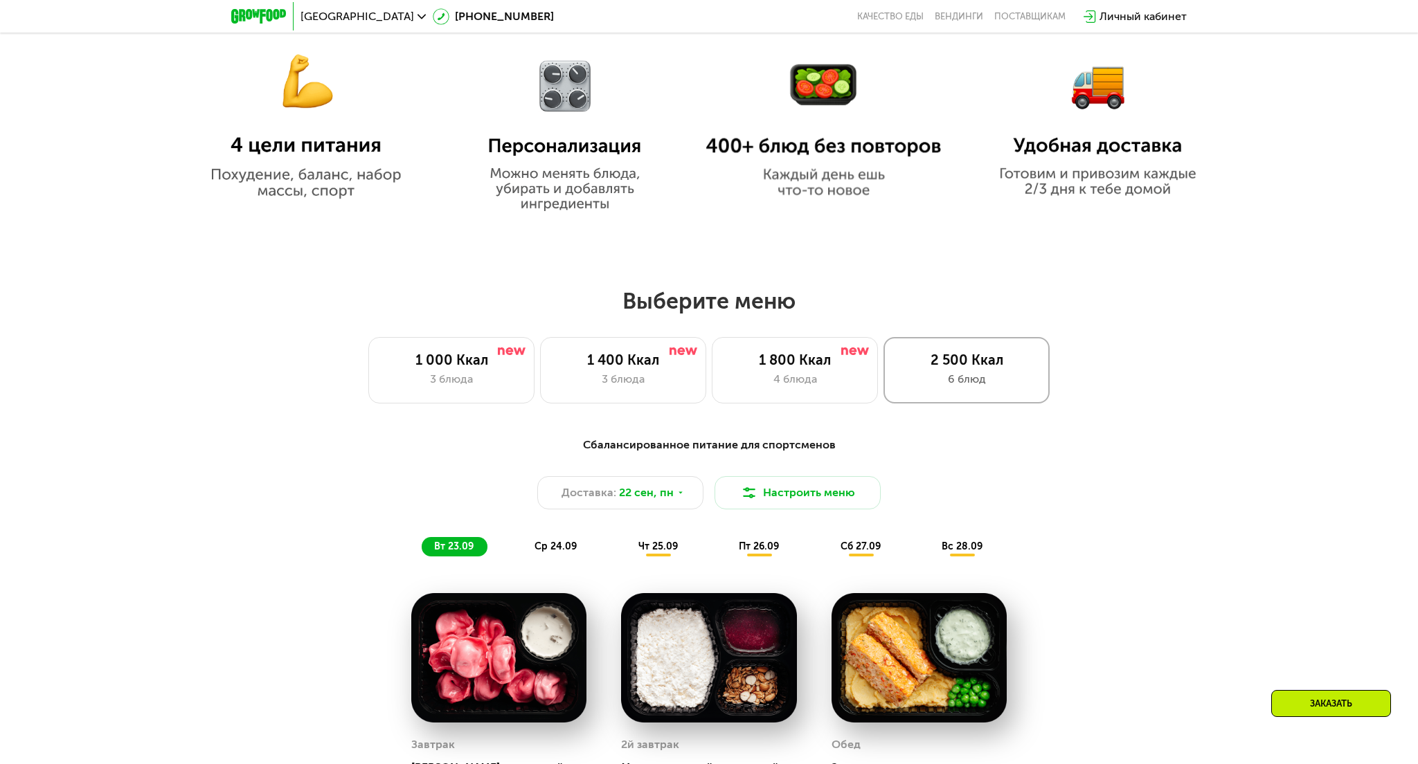
click at [996, 383] on div "6 блюд" at bounding box center [966, 379] width 137 height 17
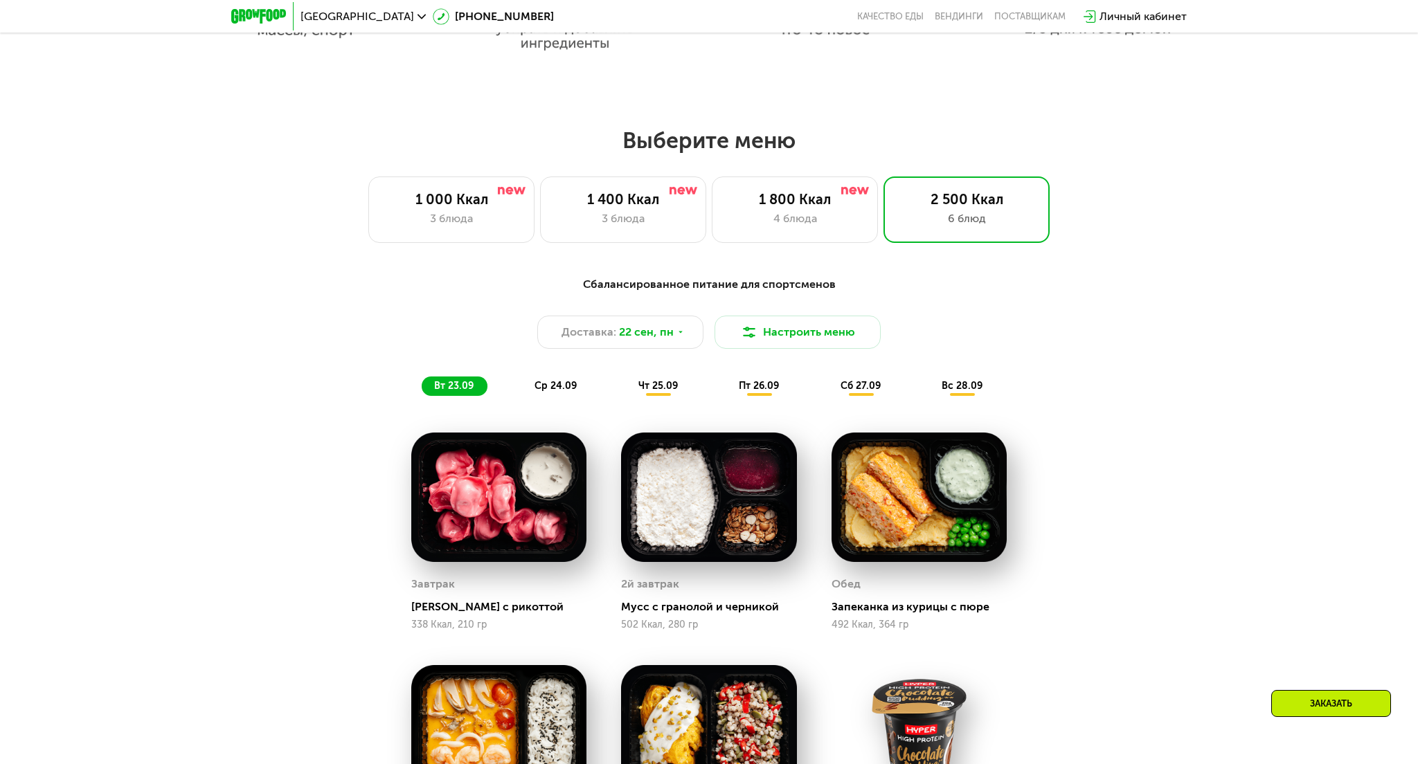
scroll to position [1131, 0]
click at [626, 331] on span "22 сен, пн" at bounding box center [646, 331] width 55 height 17
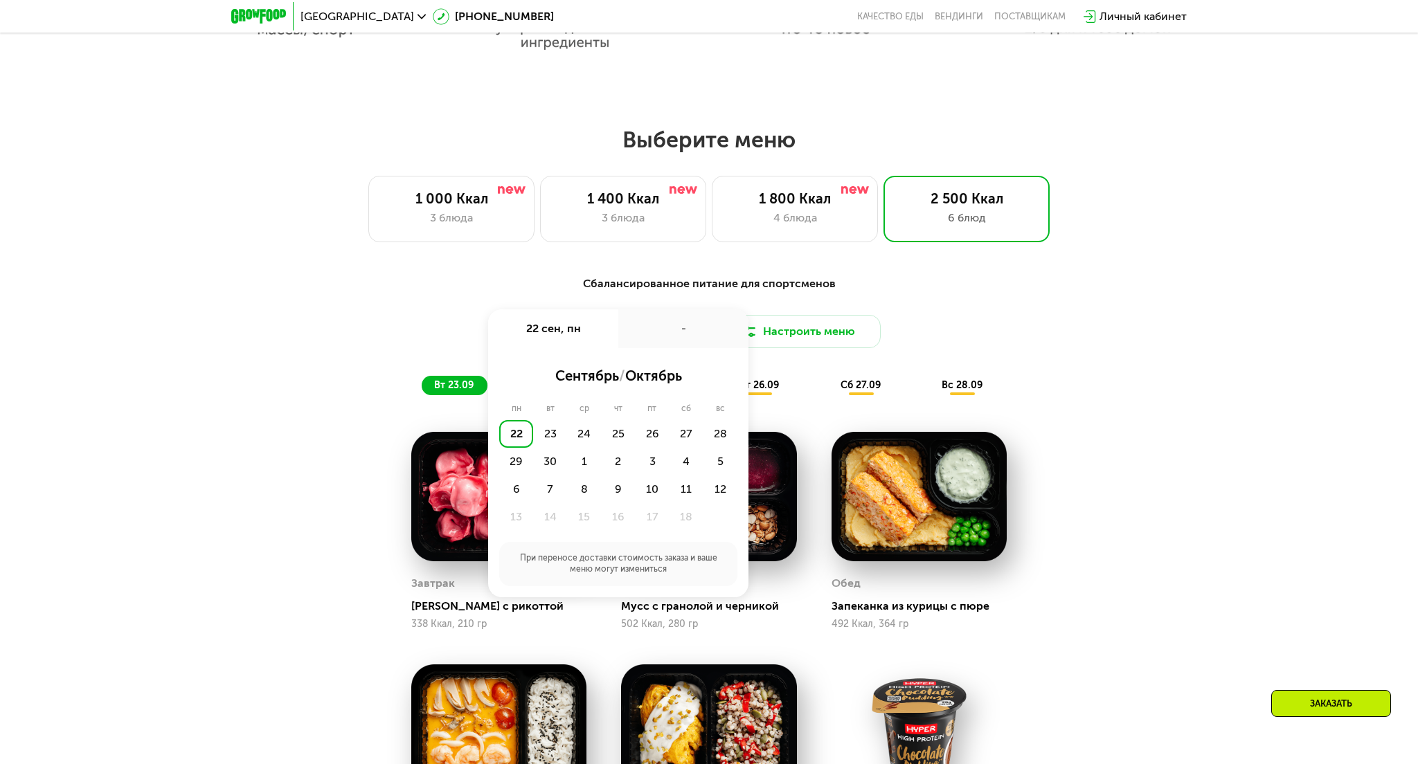
click at [403, 302] on div "Сбалансированное питание для спортсменов Доставка: 22 сен, пн 22 сен, пн - сент…" at bounding box center [709, 336] width 820 height 120
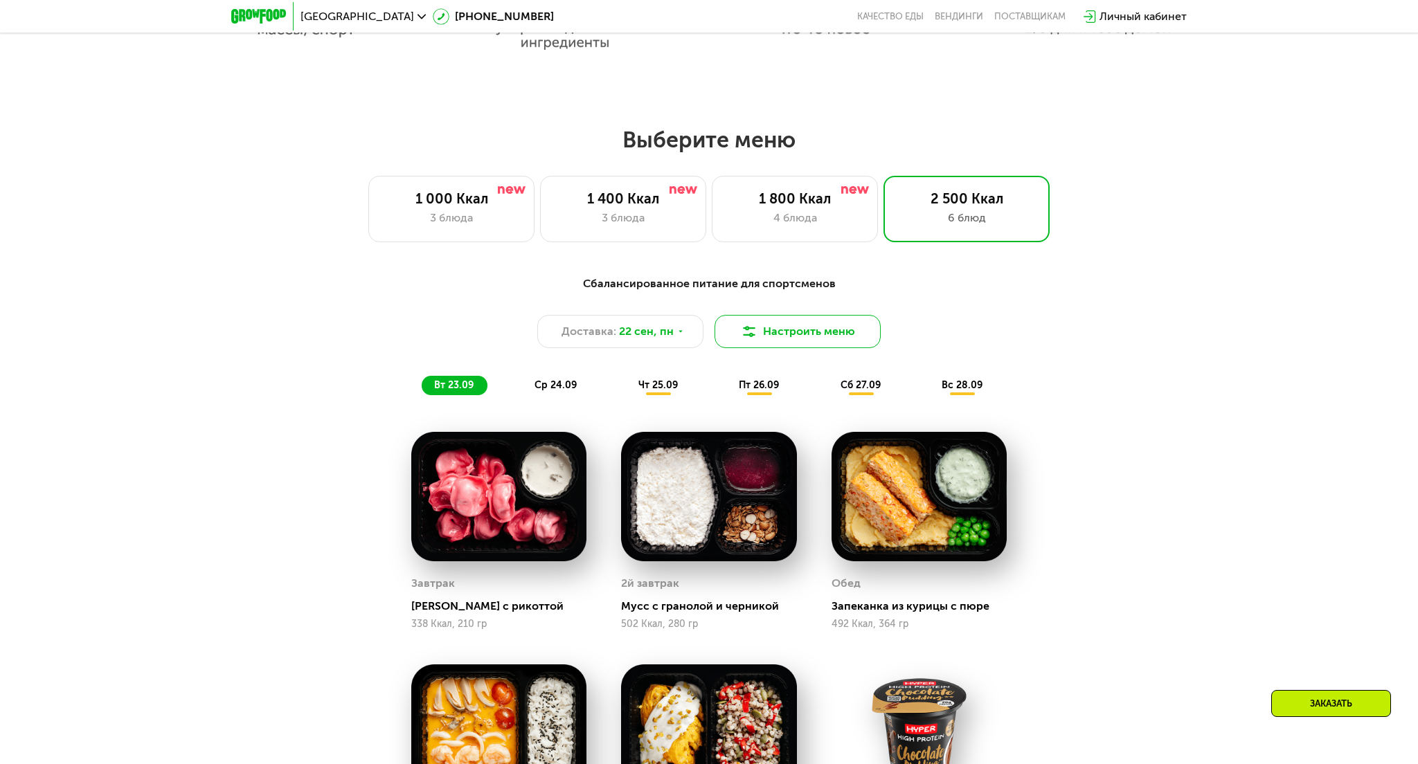
click at [780, 334] on button "Настроить меню" at bounding box center [798, 331] width 166 height 33
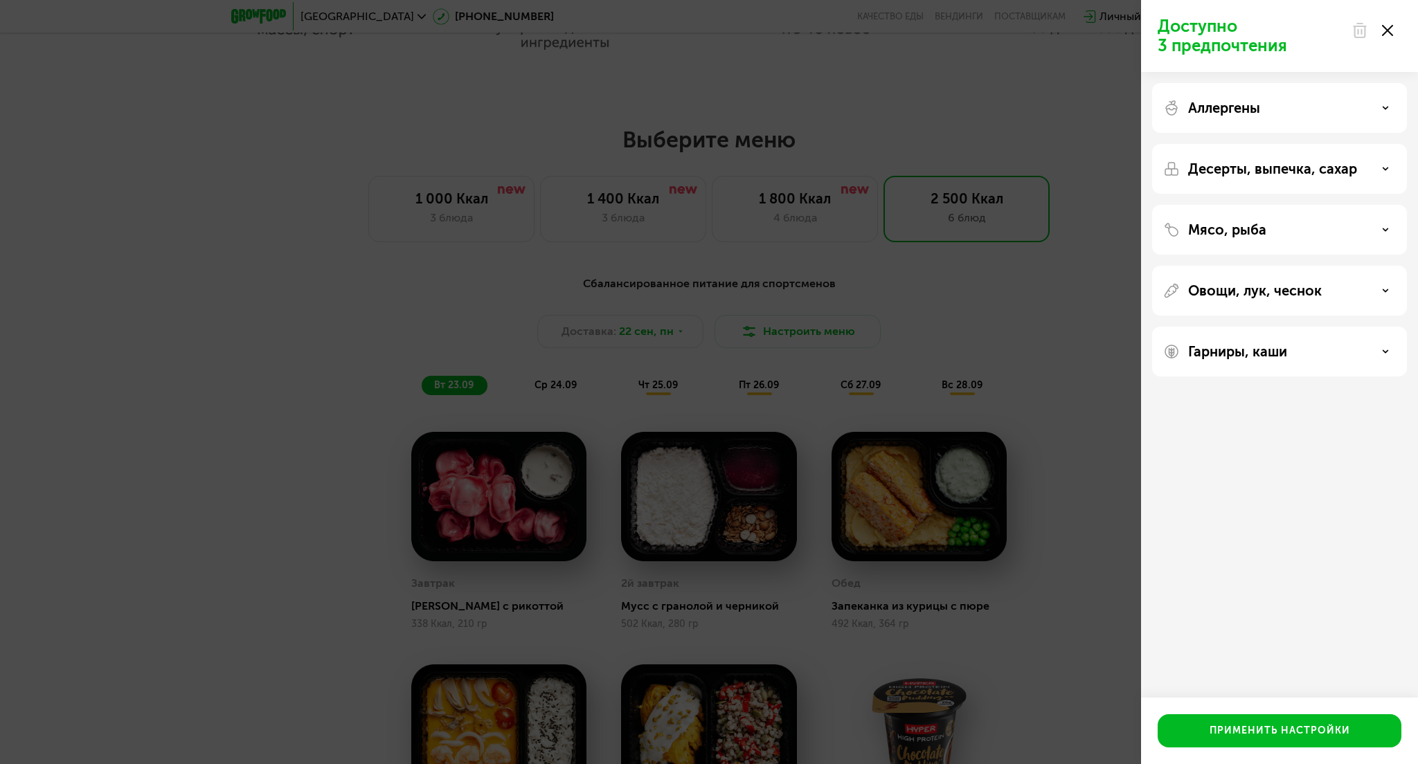
click at [1327, 100] on div "Аллергены" at bounding box center [1279, 108] width 233 height 17
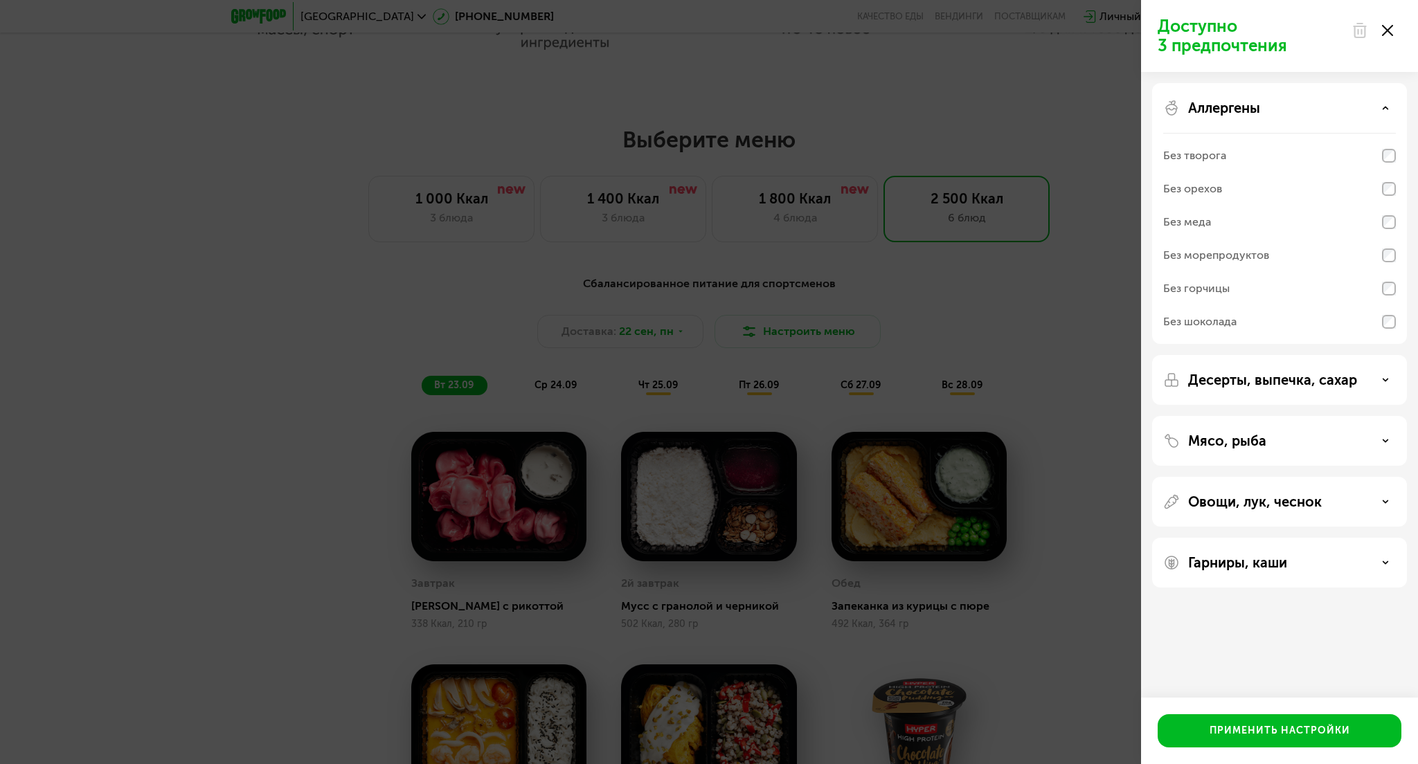
click at [1322, 104] on div "Аллергены" at bounding box center [1279, 108] width 233 height 17
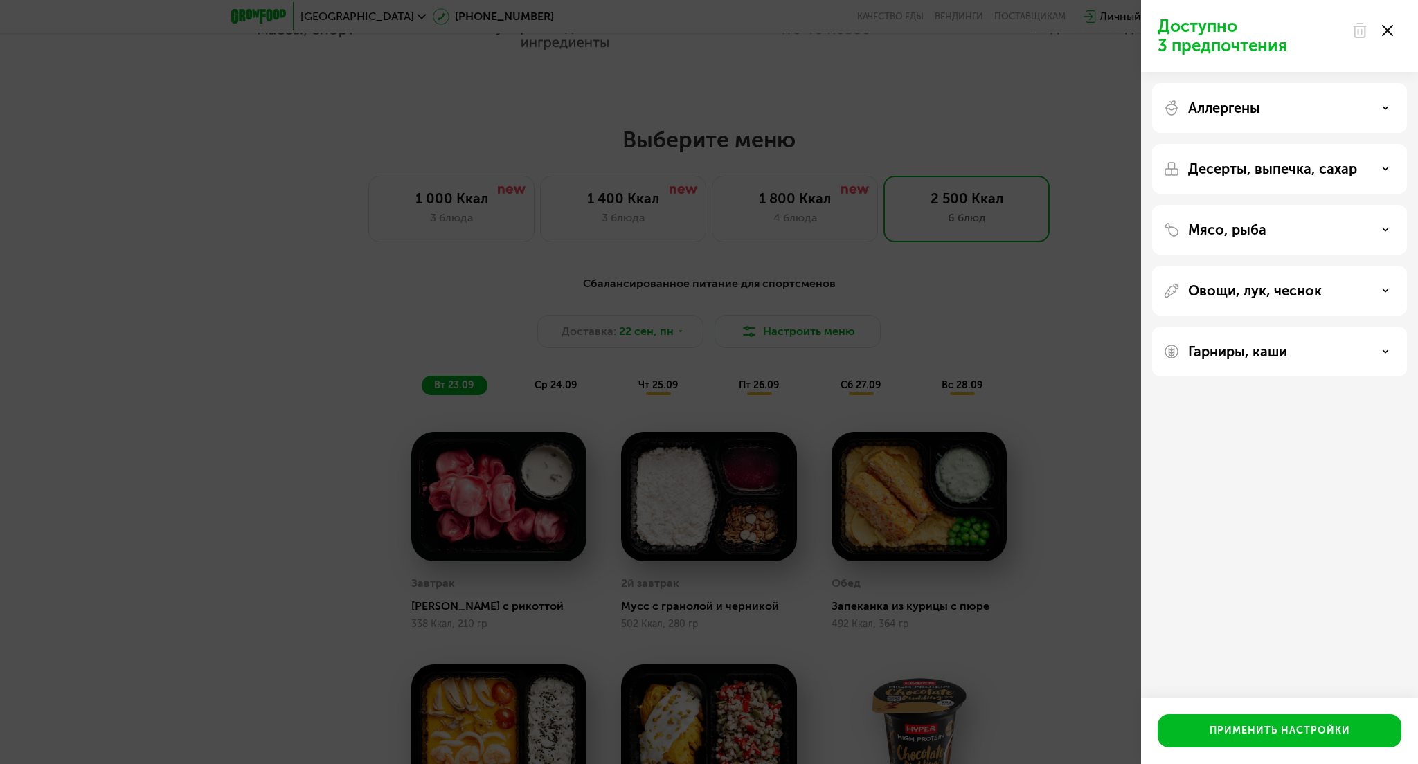
click at [1302, 169] on p "Десерты, выпечка, сахар" at bounding box center [1272, 169] width 169 height 17
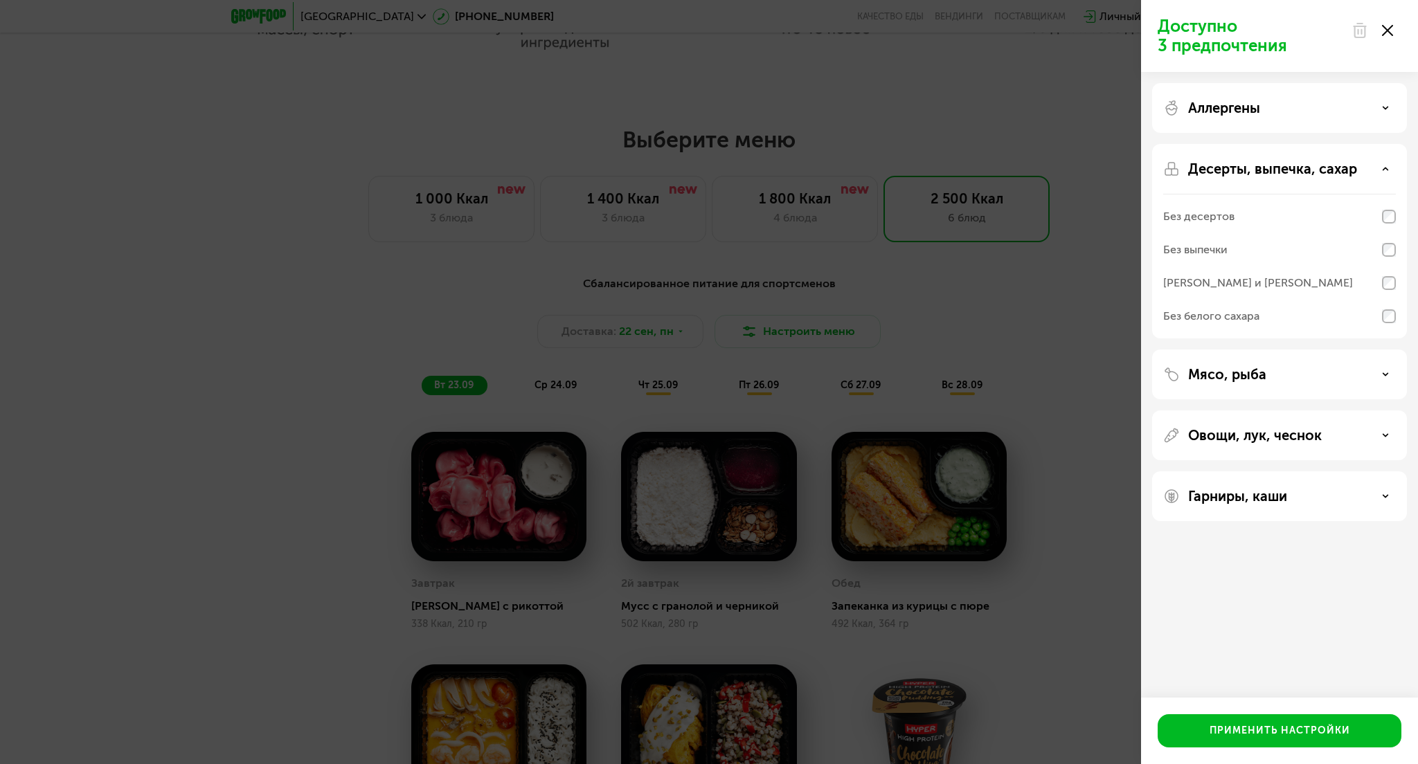
click at [1303, 169] on p "Десерты, выпечка, сахар" at bounding box center [1272, 169] width 169 height 17
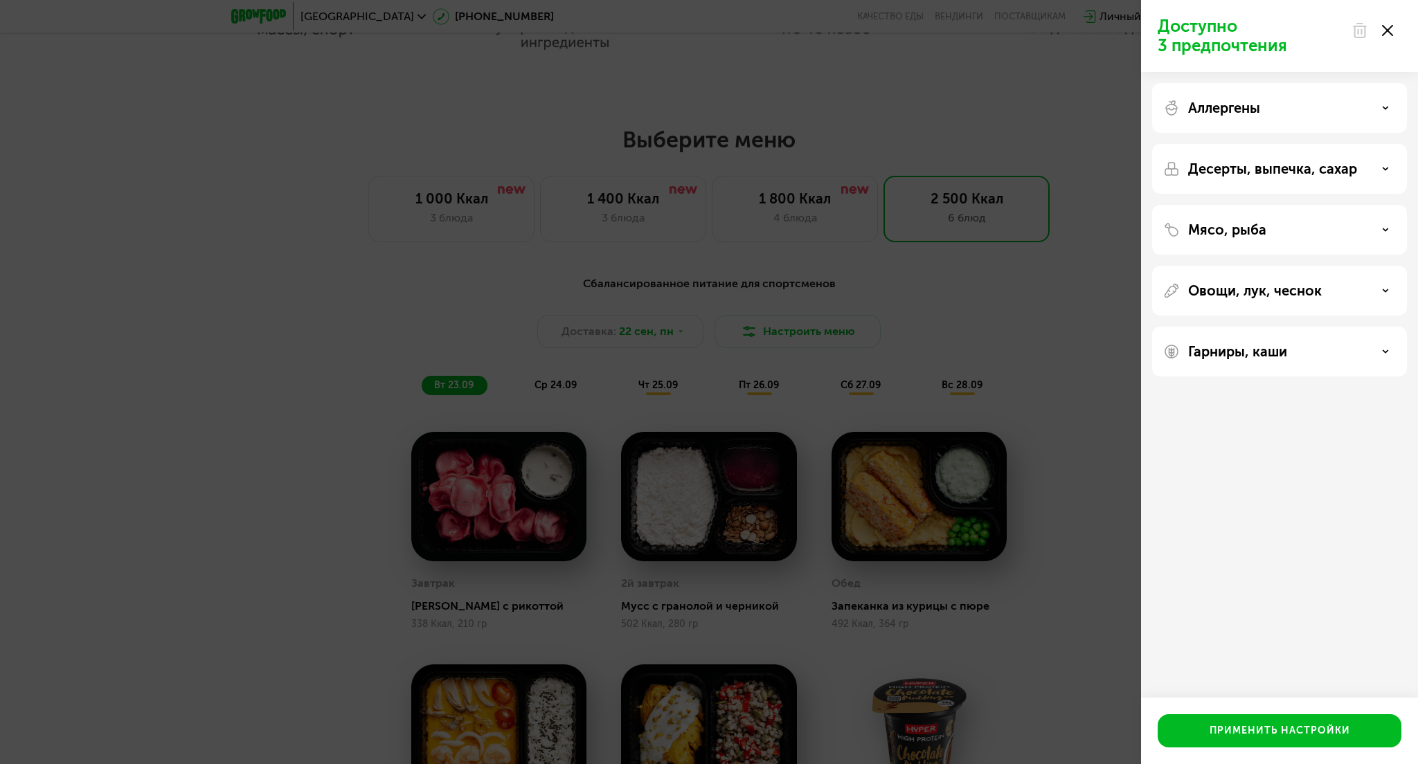
click at [1271, 226] on div "Мясо, рыба" at bounding box center [1279, 230] width 233 height 17
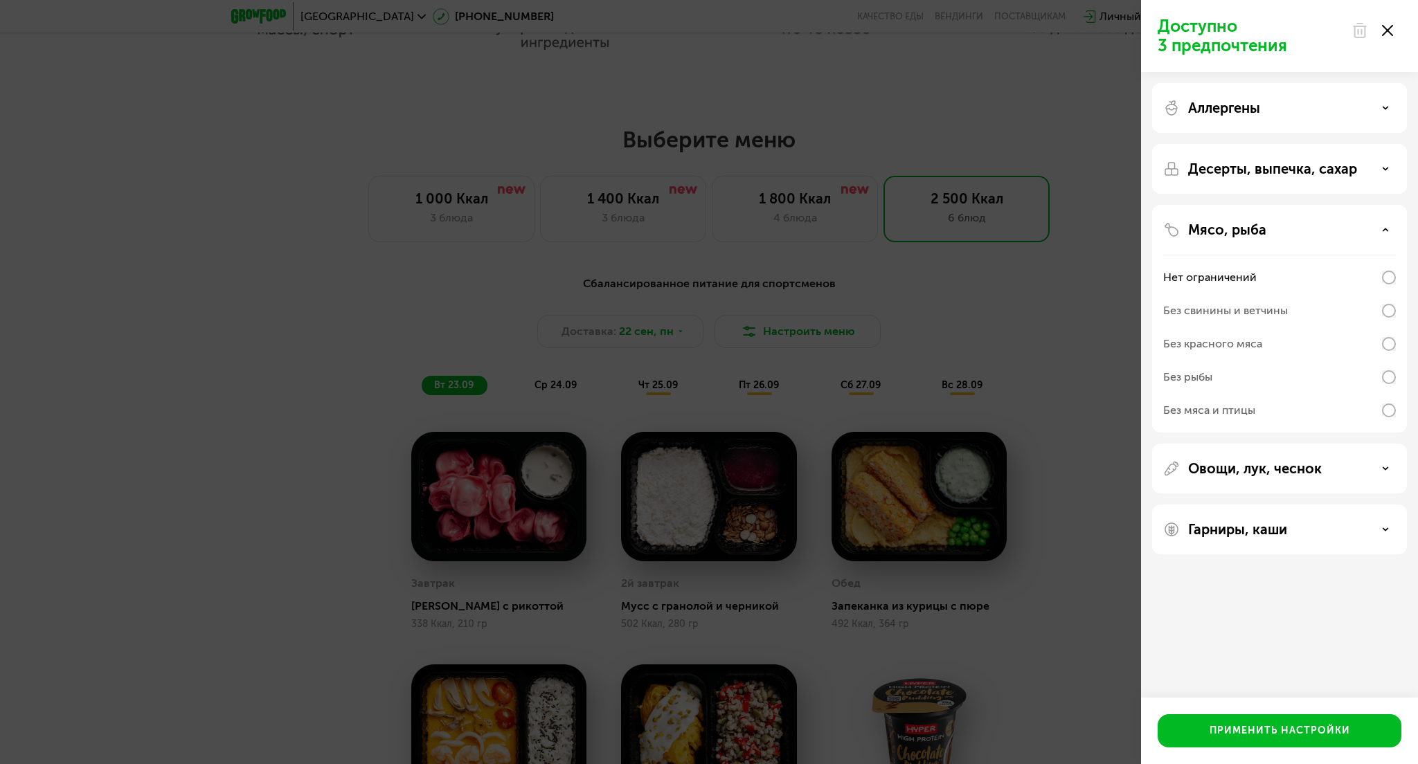
click at [1277, 231] on div "Мясо, рыба" at bounding box center [1279, 230] width 233 height 17
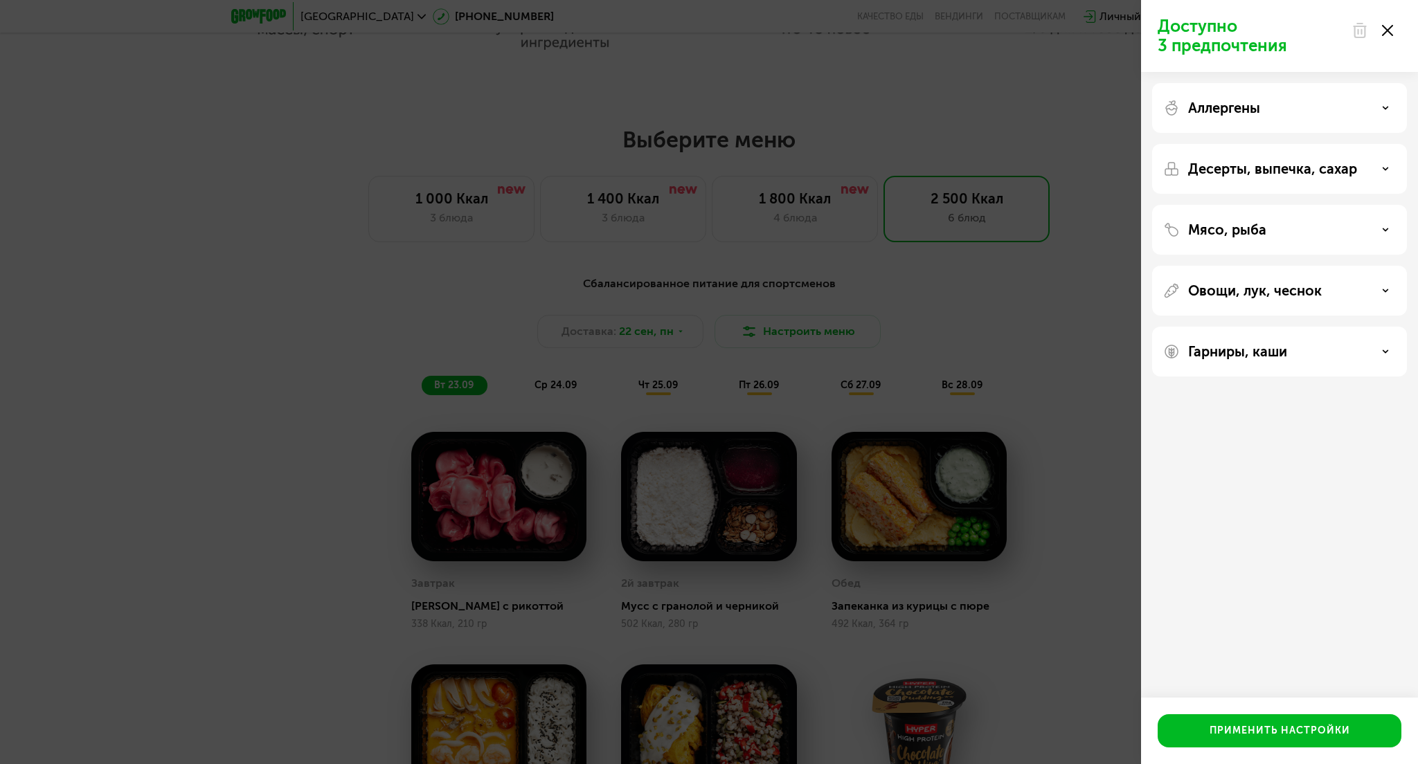
click at [1262, 298] on p "Овощи, лук, чеснок" at bounding box center [1255, 291] width 134 height 17
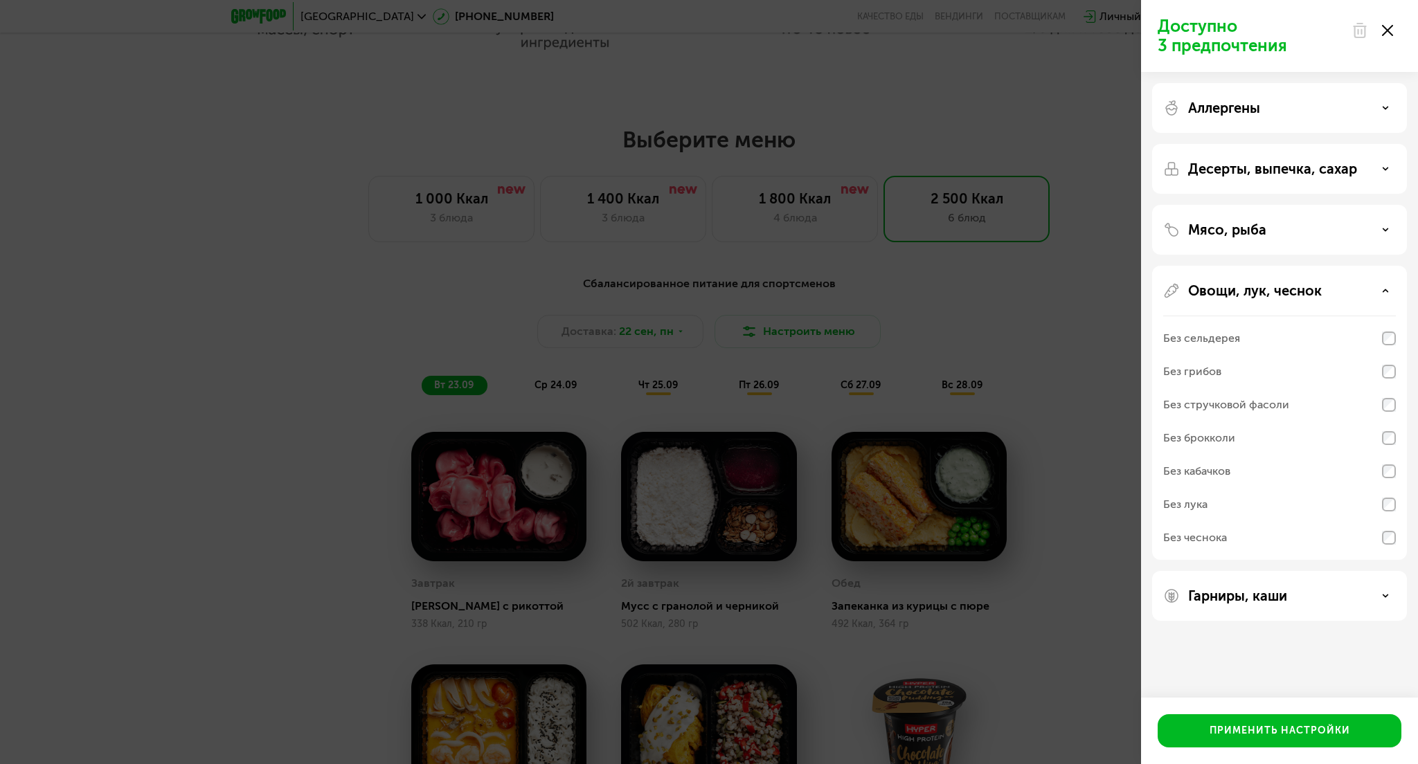
scroll to position [20, 0]
click at [1256, 283] on p "Овощи, лук, чеснок" at bounding box center [1255, 291] width 134 height 17
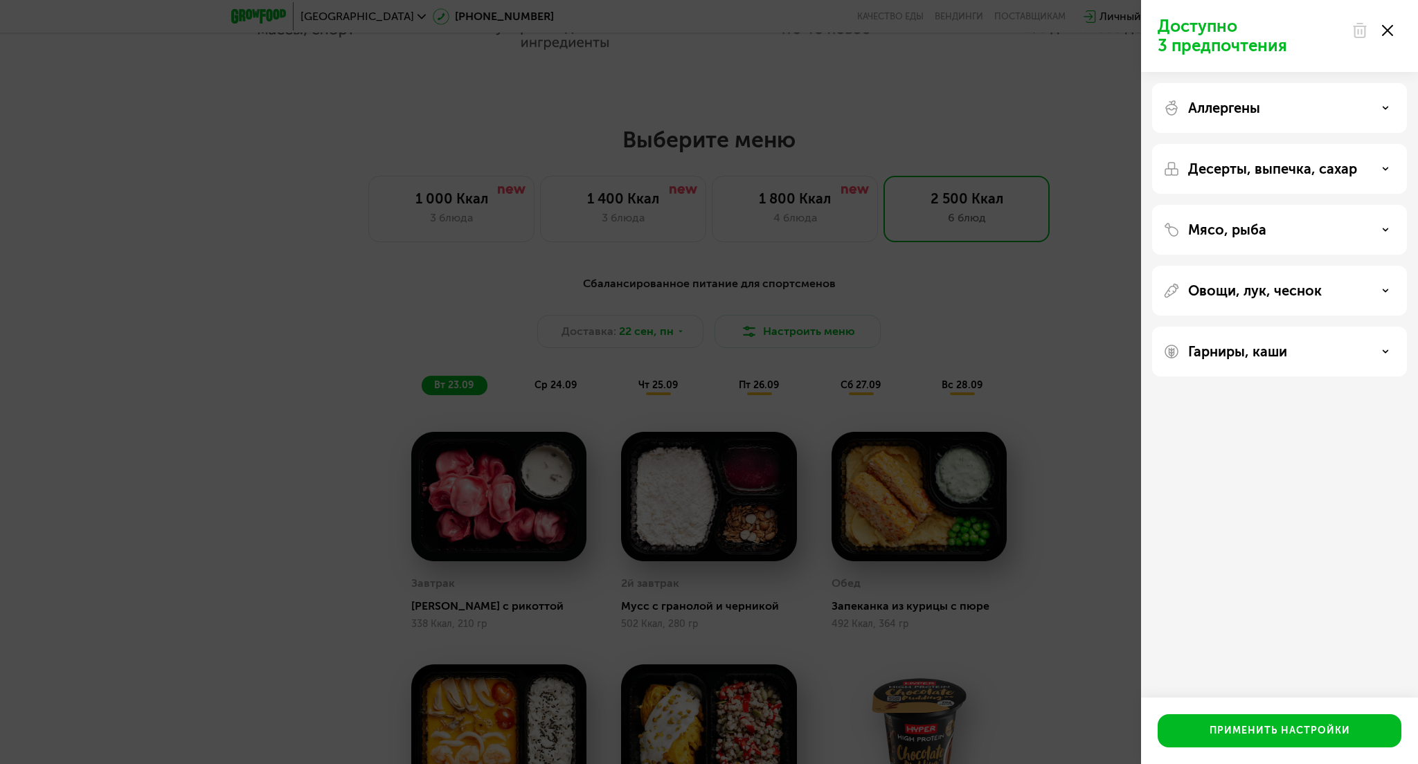
scroll to position [0, 0]
click at [1271, 348] on p "Гарниры, каши" at bounding box center [1237, 351] width 99 height 17
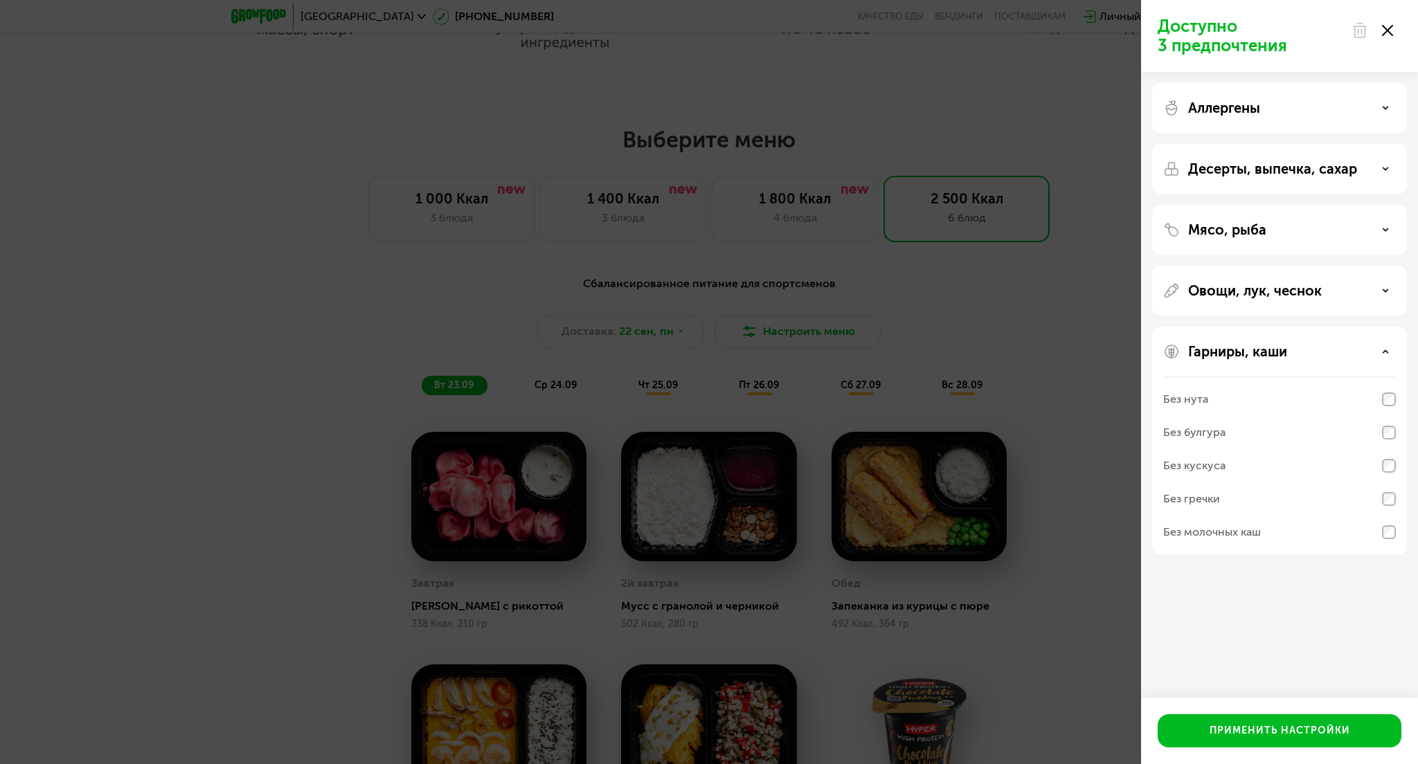
click at [1271, 351] on p "Гарниры, каши" at bounding box center [1237, 351] width 99 height 17
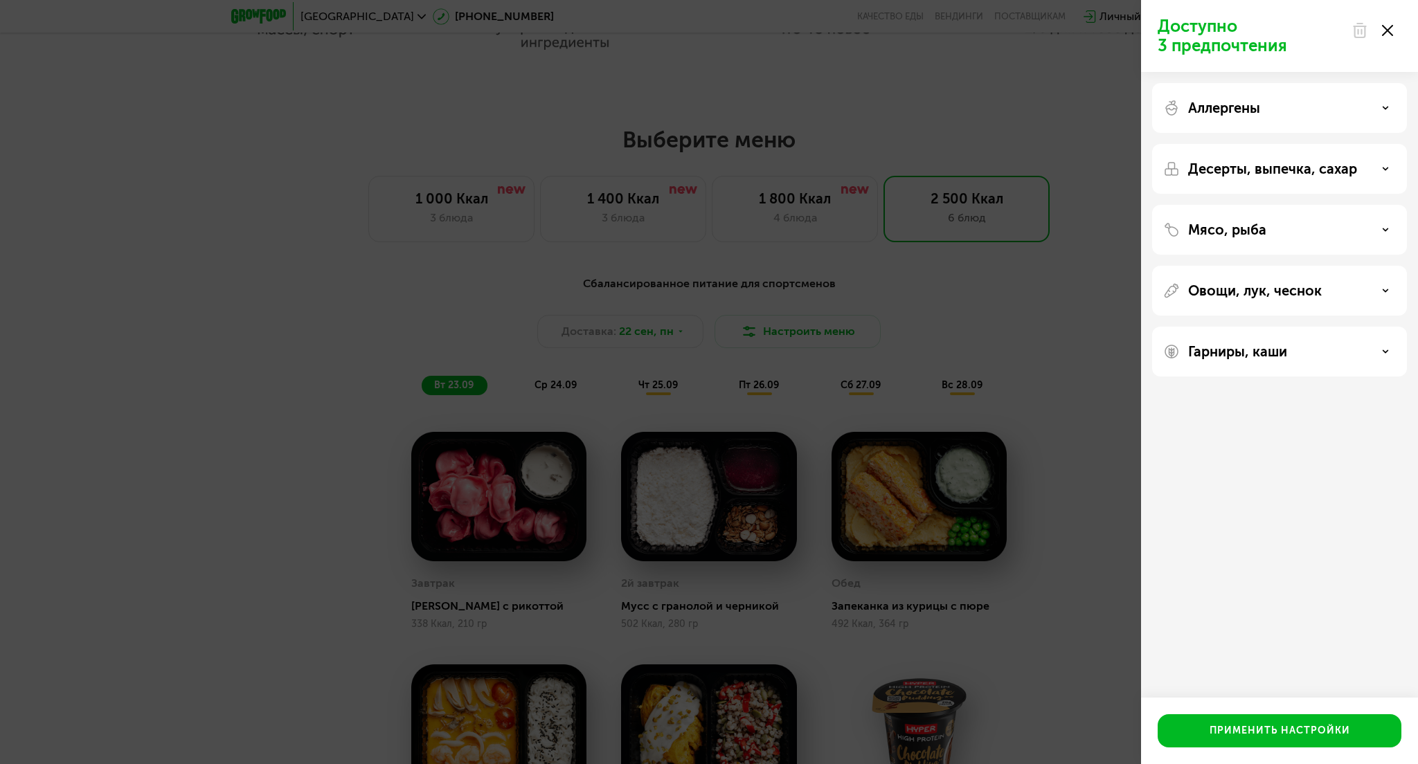
click at [1388, 30] on use at bounding box center [1387, 30] width 11 height 11
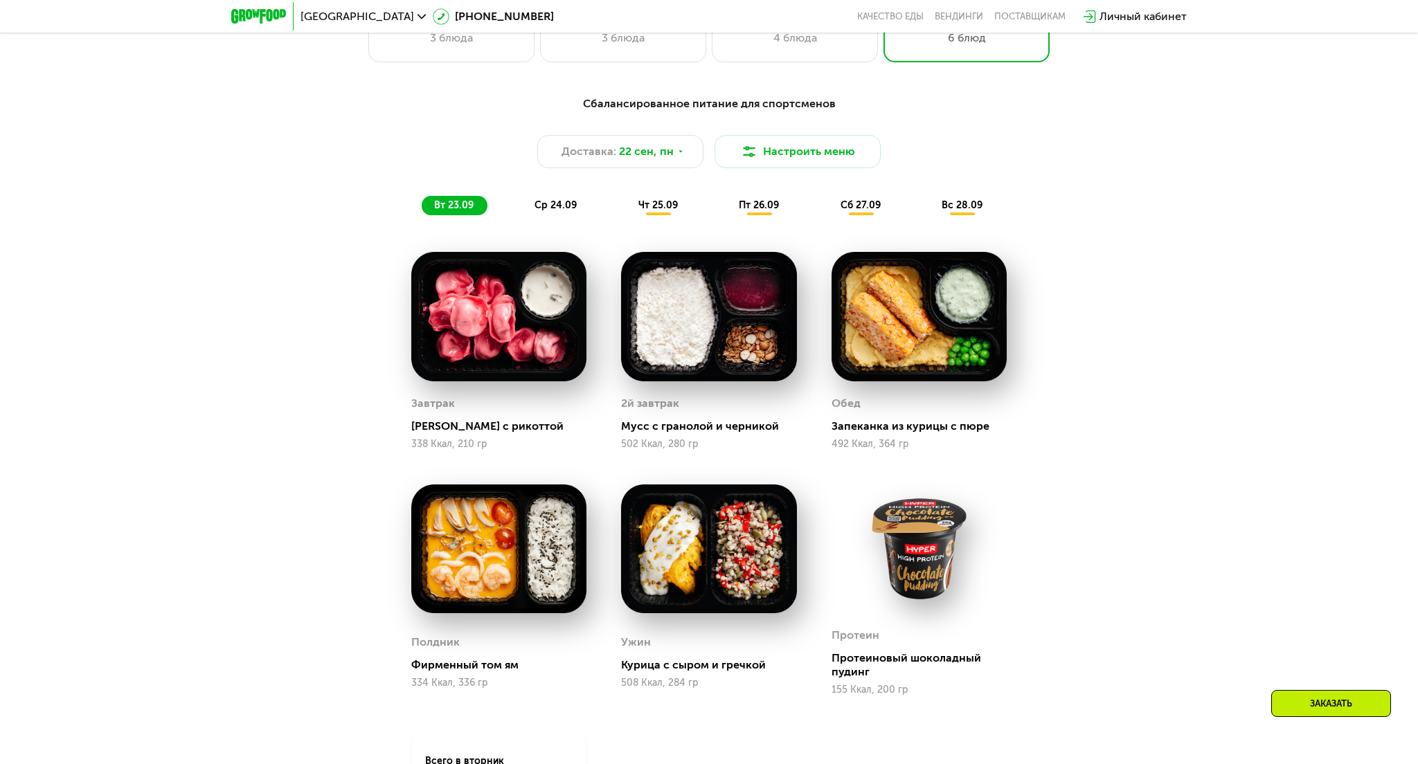
scroll to position [1292, 0]
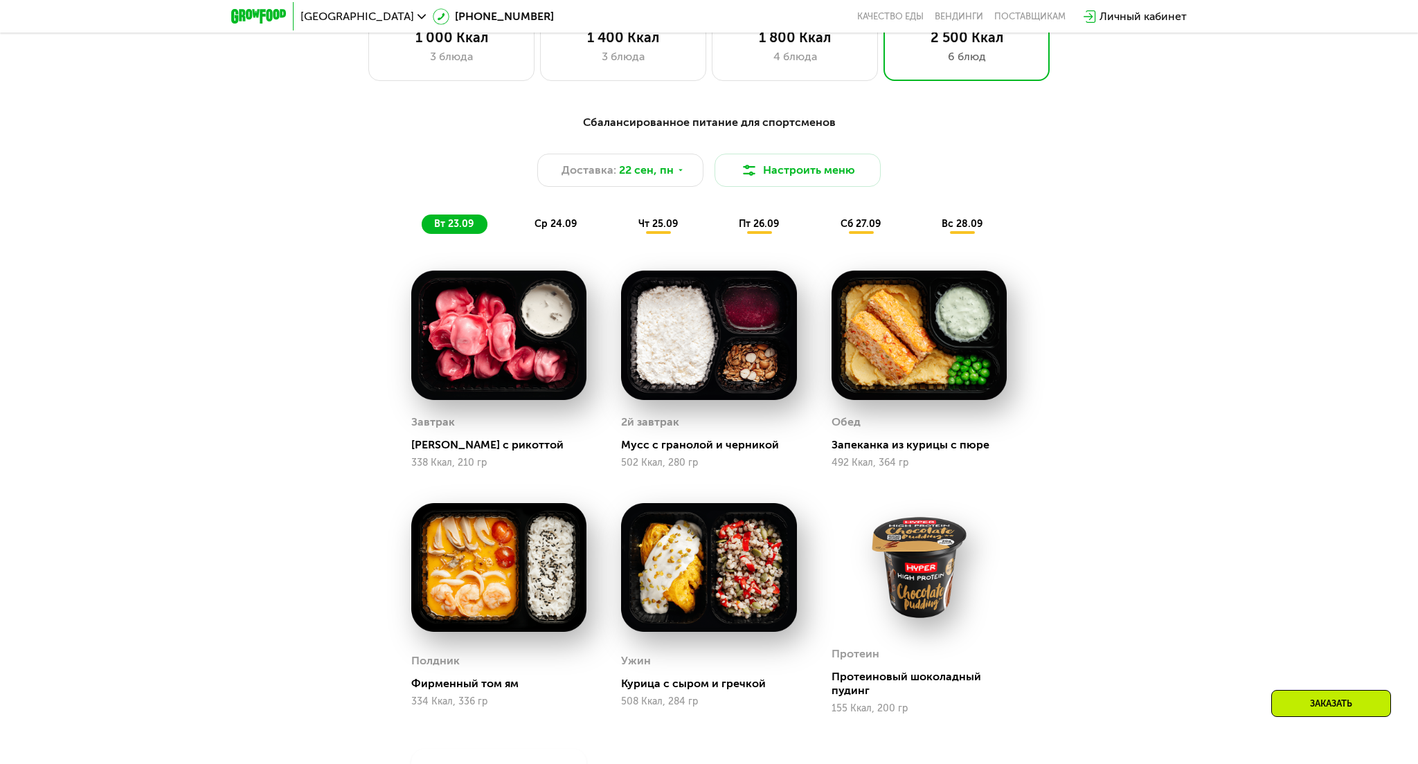
click at [540, 213] on div "Сбалансированное питание для спортсменов Доставка: 22 сен, пн Настроить меню вт…" at bounding box center [709, 174] width 820 height 120
click at [549, 225] on span "ср 24.09" at bounding box center [556, 224] width 42 height 12
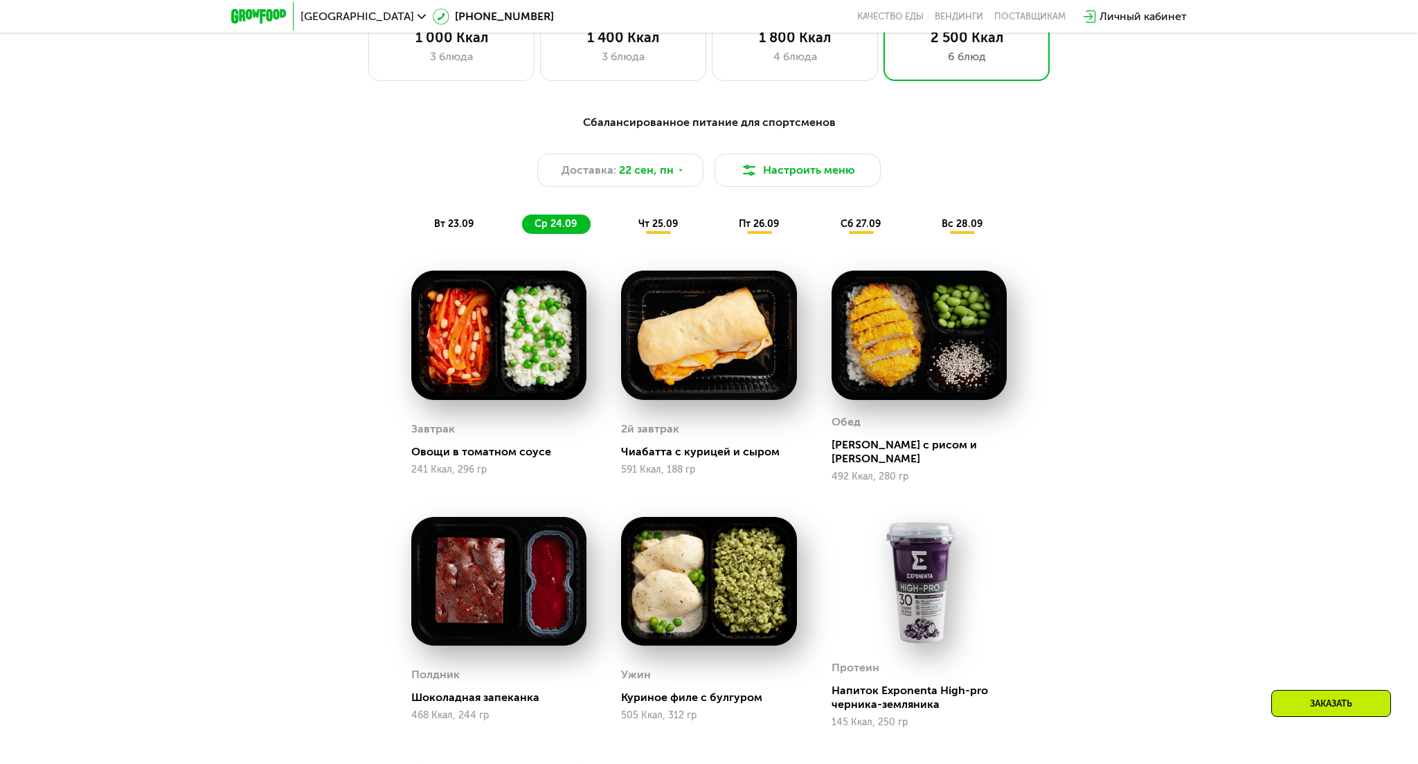
click at [454, 222] on span "вт 23.09" at bounding box center [453, 224] width 39 height 12
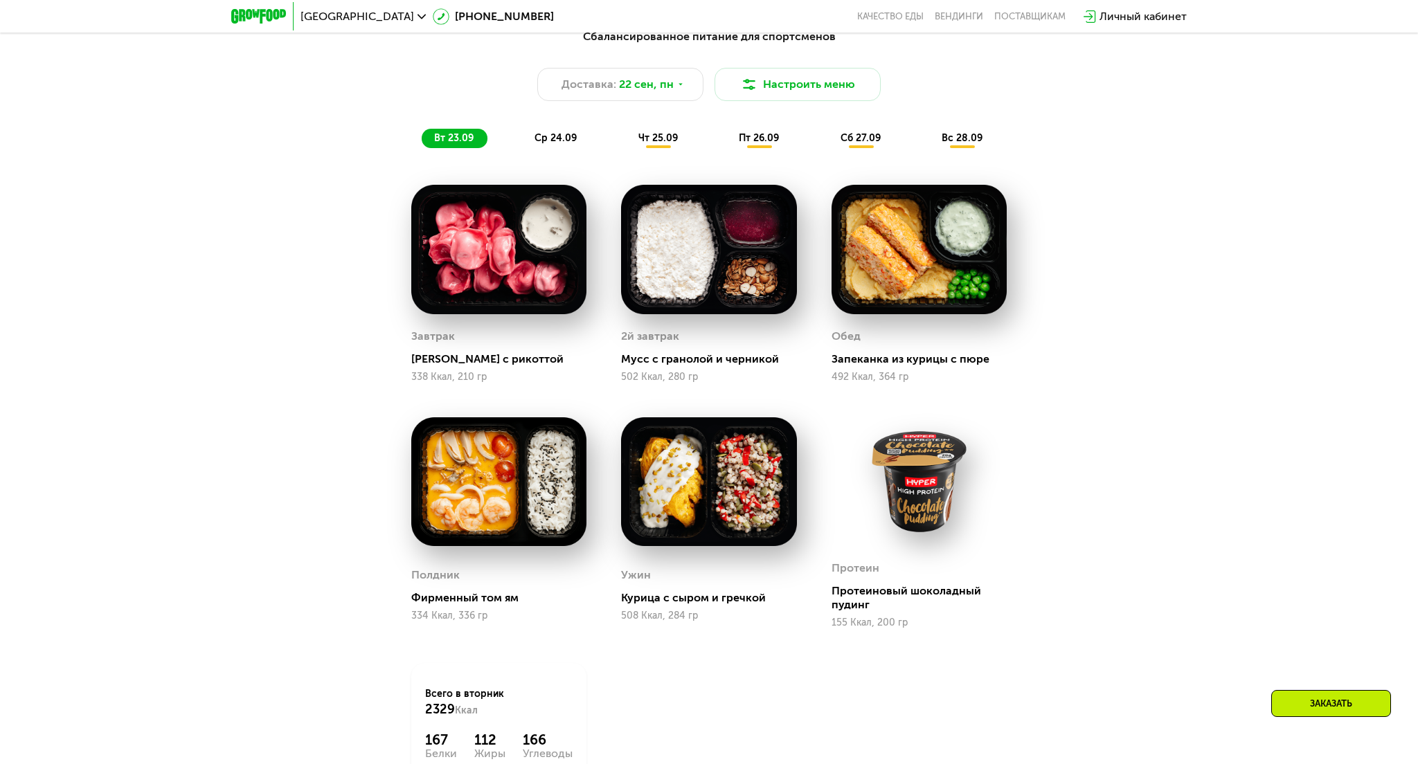
scroll to position [1454, 0]
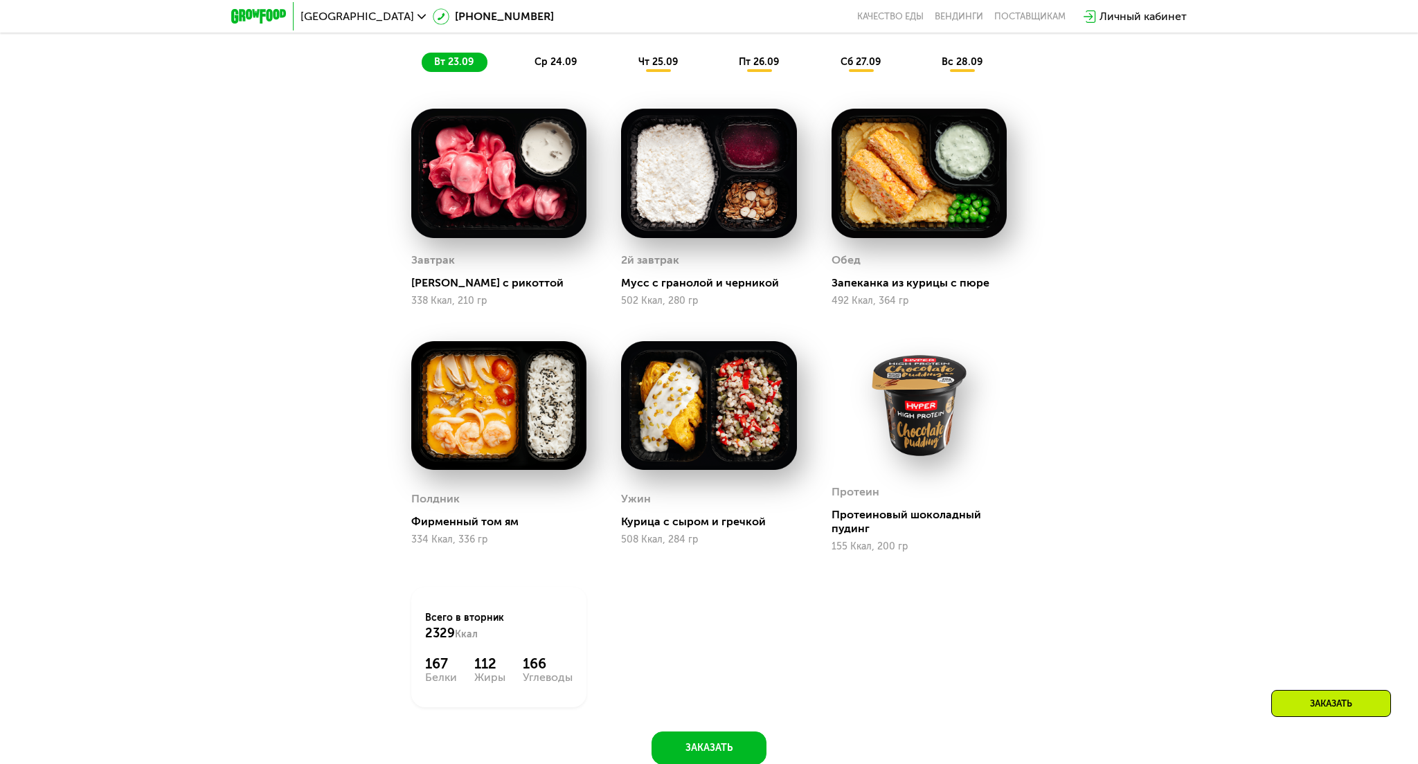
click at [548, 65] on span "ср 24.09" at bounding box center [556, 62] width 42 height 12
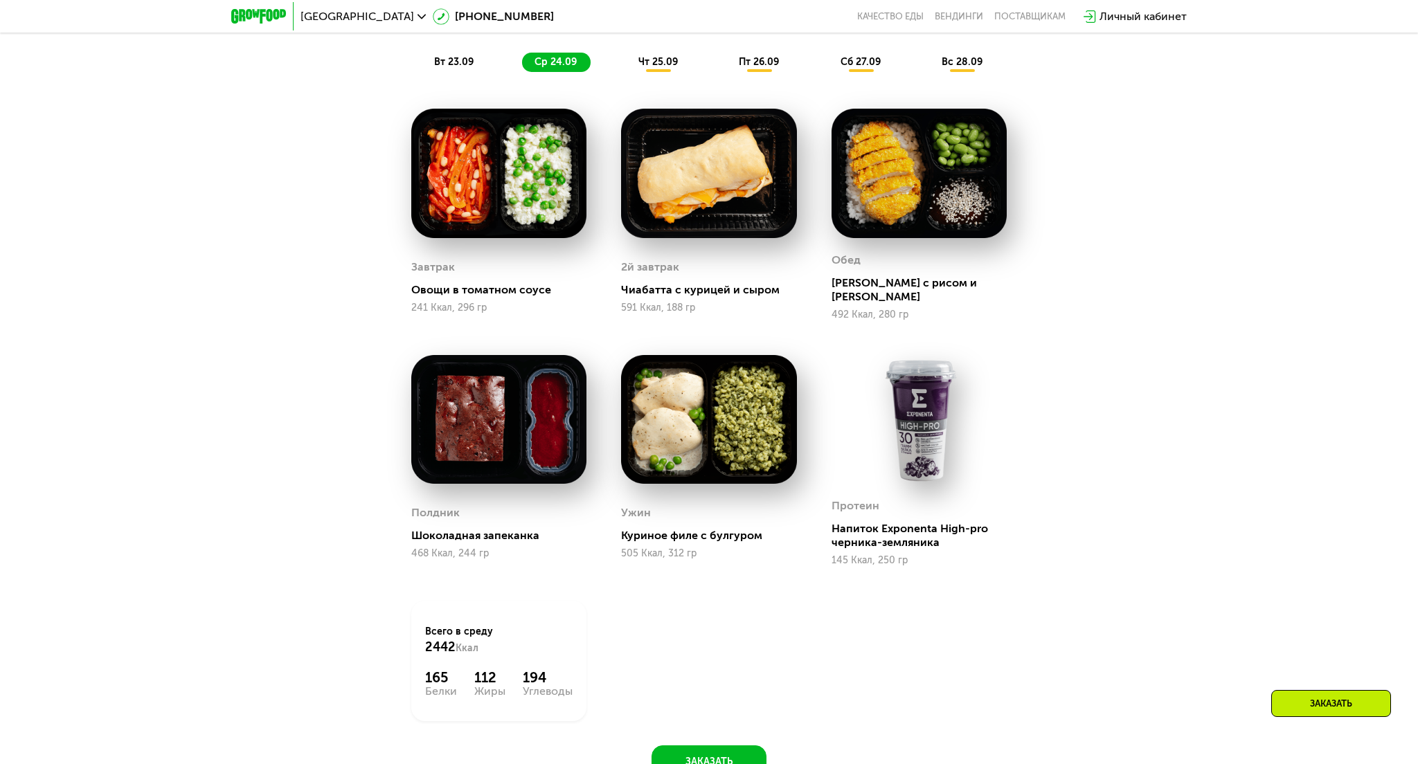
scroll to position [1615, 0]
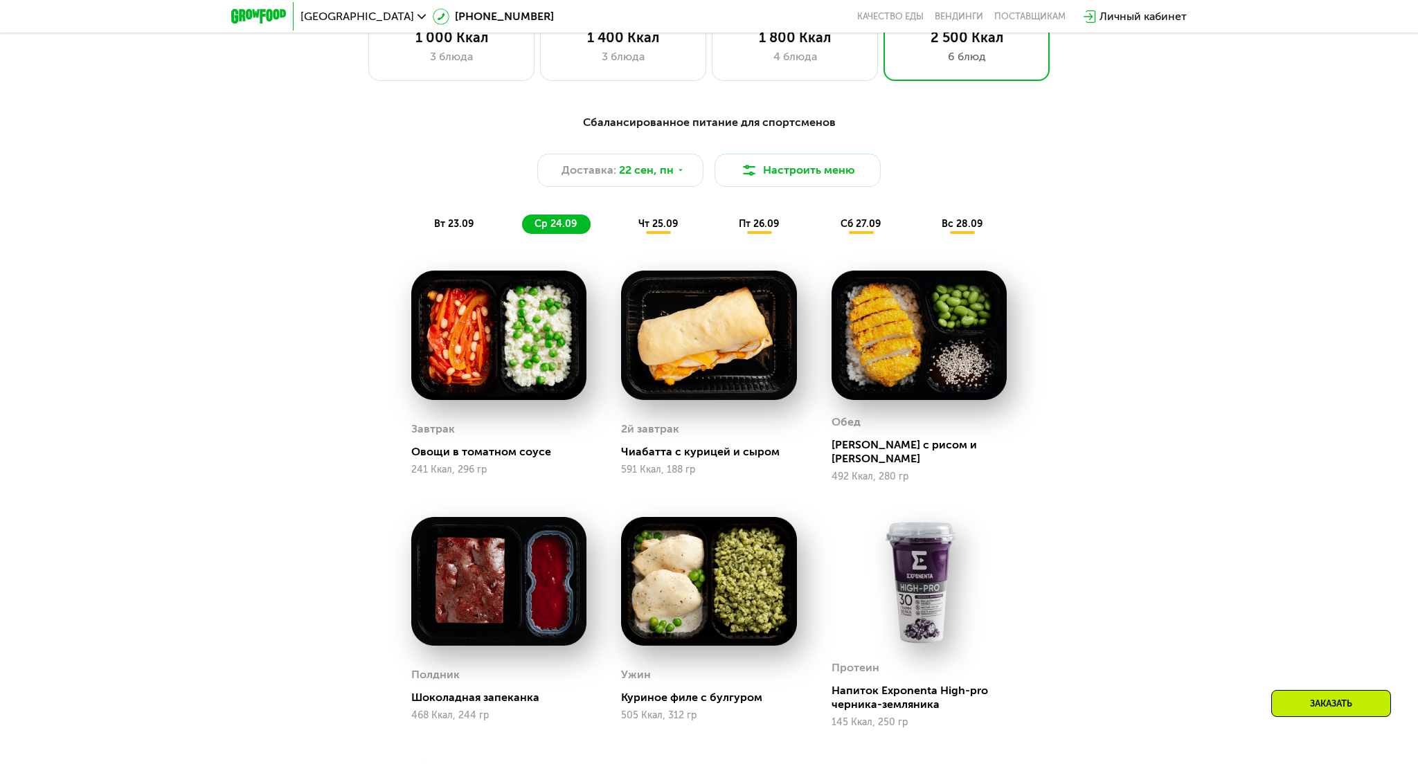
click at [645, 226] on span "чт 25.09" at bounding box center [657, 224] width 39 height 12
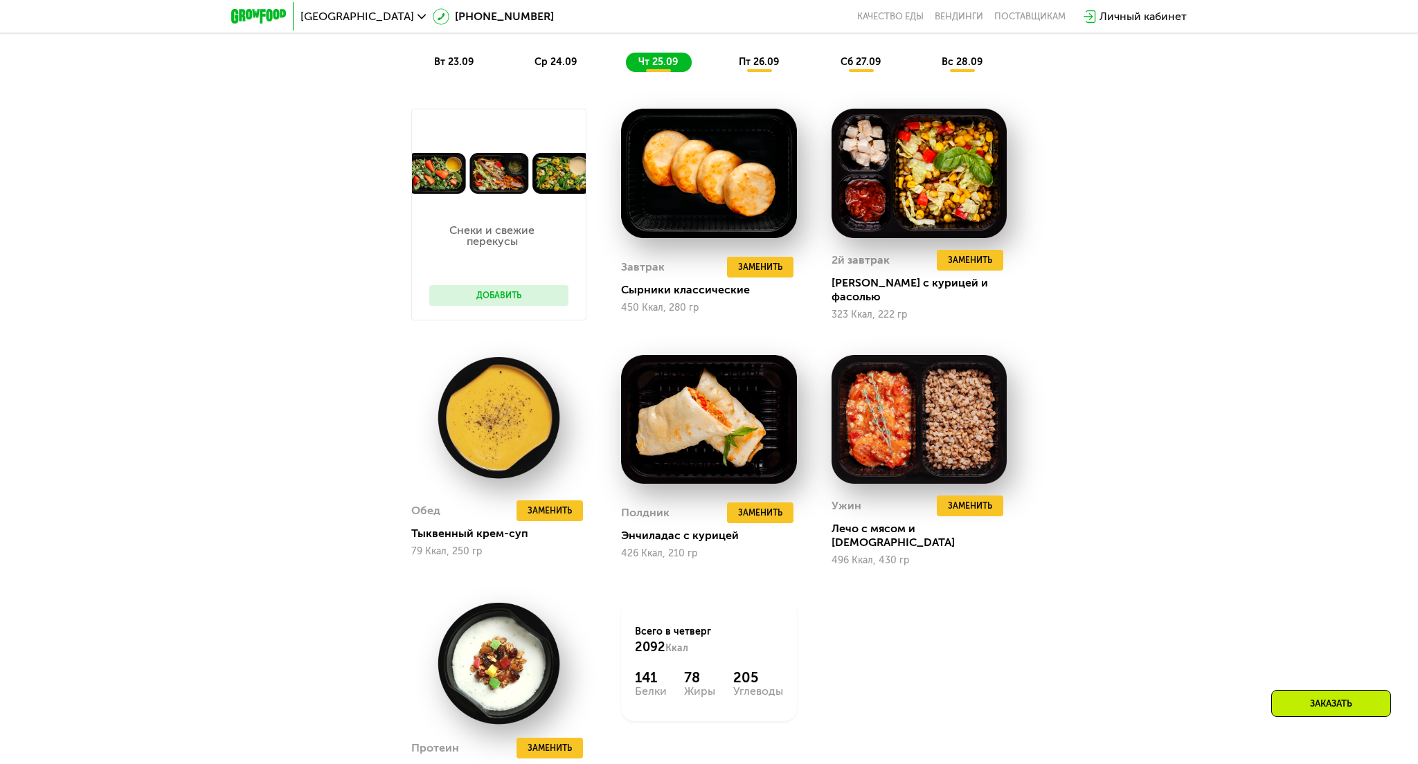
scroll to position [1292, 0]
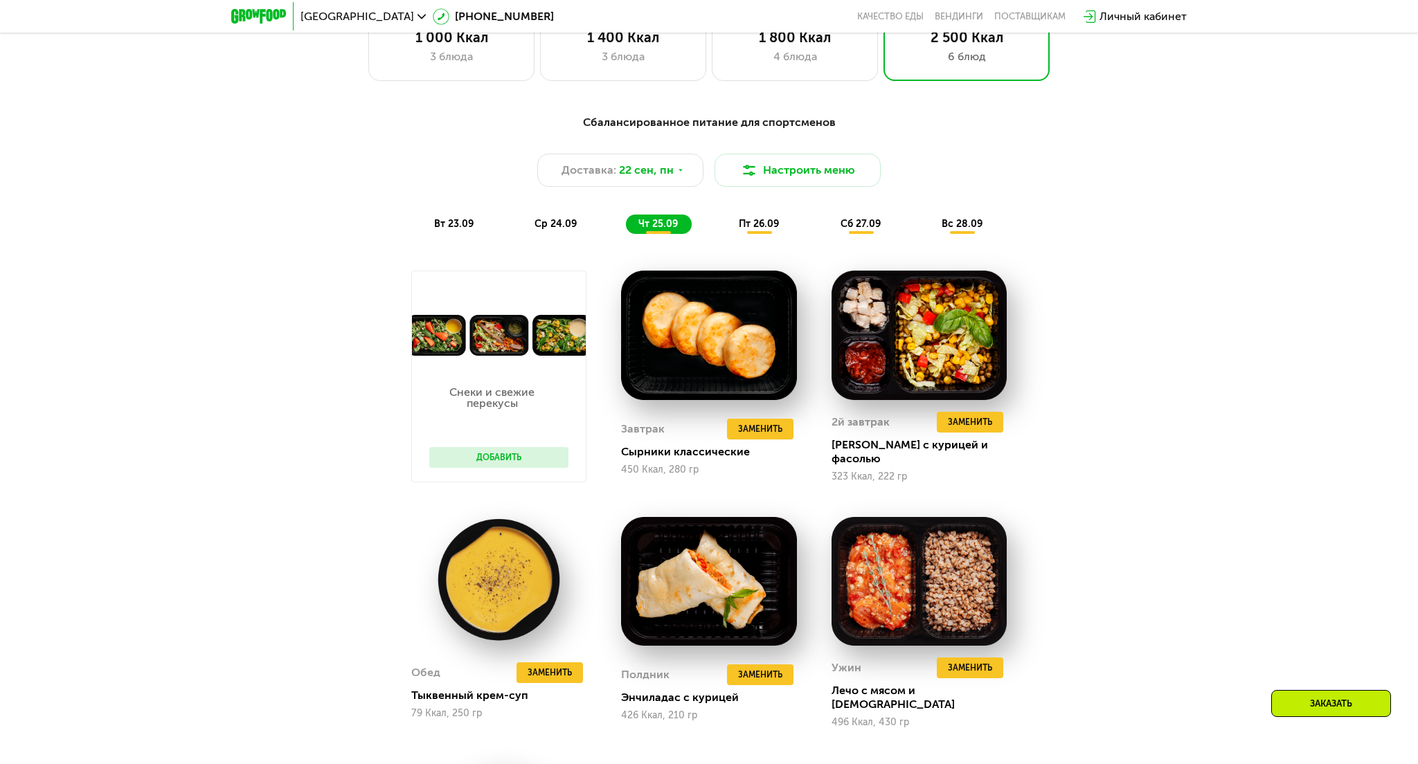
click at [750, 224] on span "пт 26.09" at bounding box center [759, 224] width 40 height 12
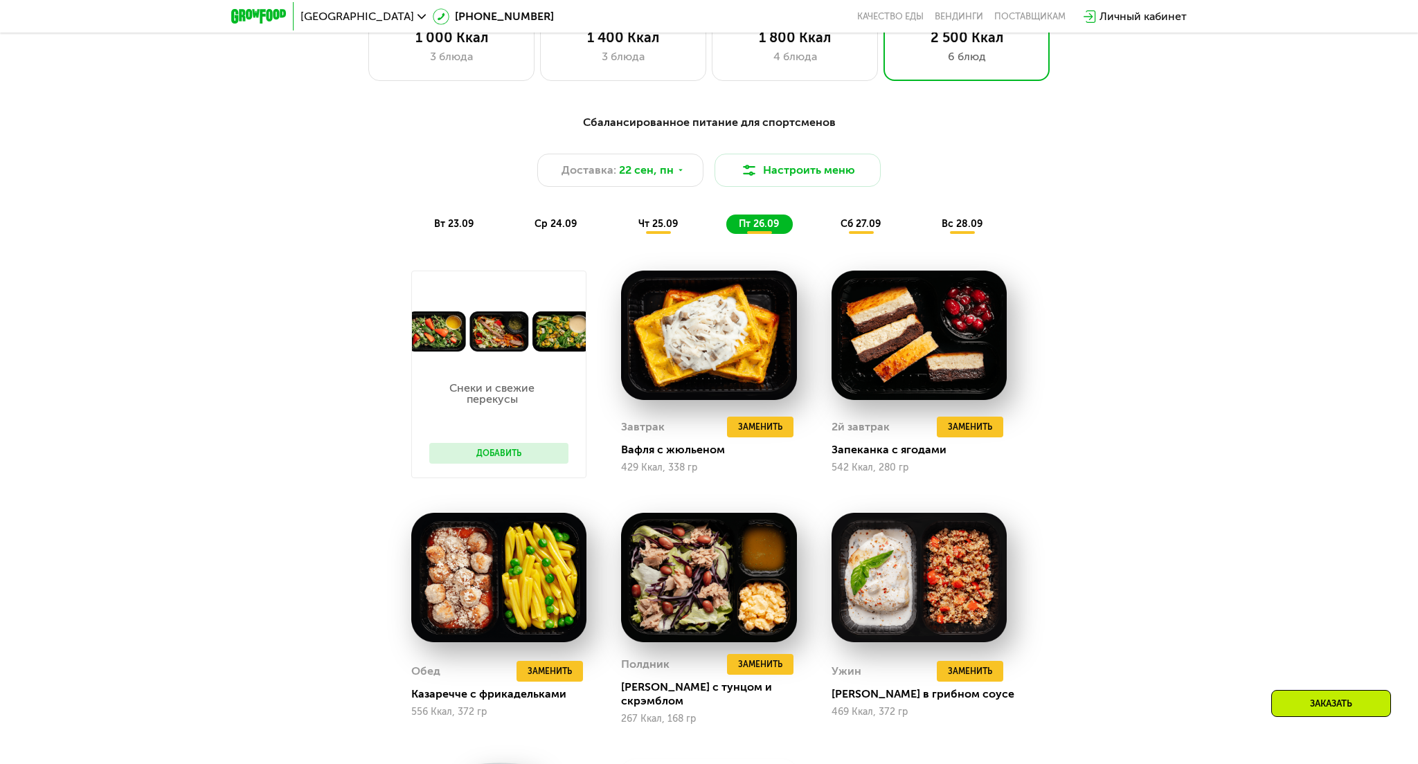
click at [845, 222] on span "сб 27.09" at bounding box center [861, 224] width 40 height 12
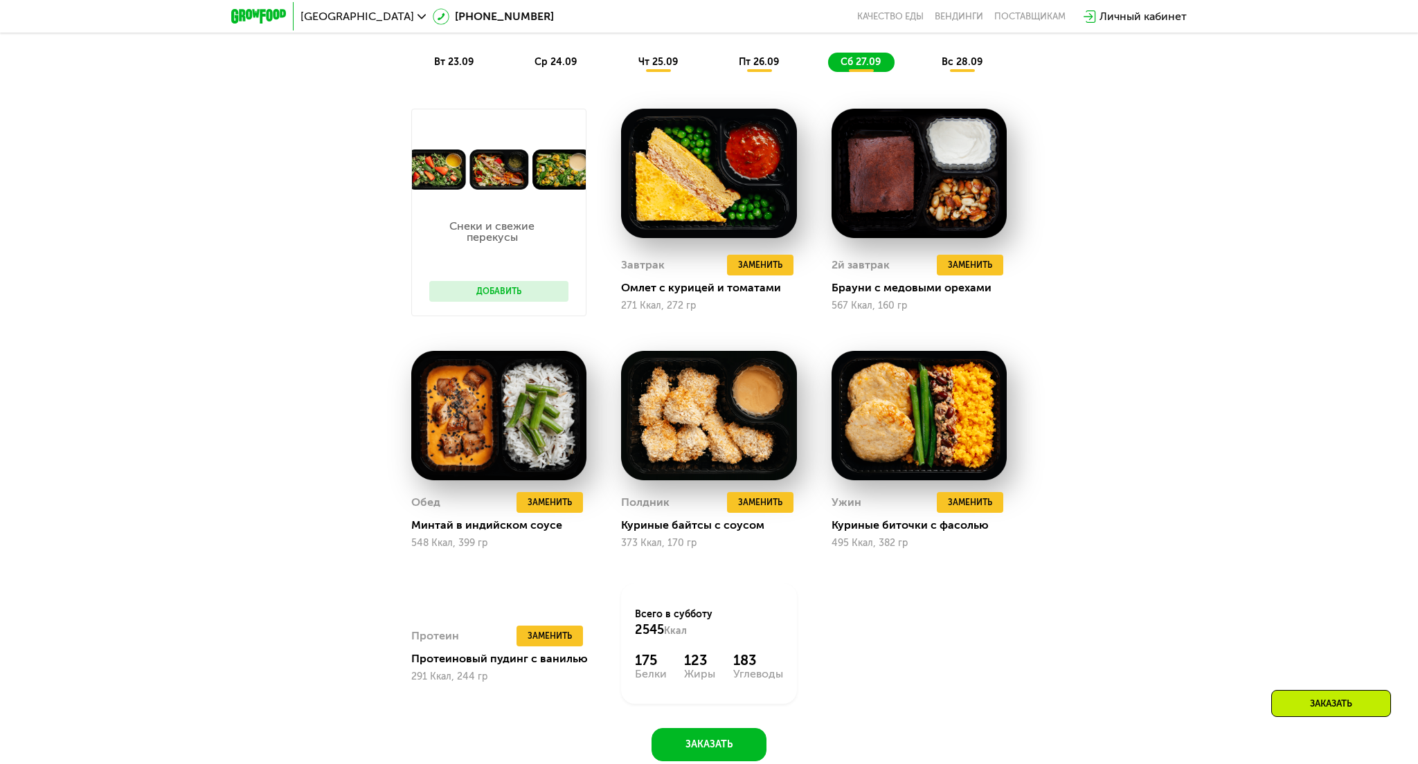
scroll to position [1131, 0]
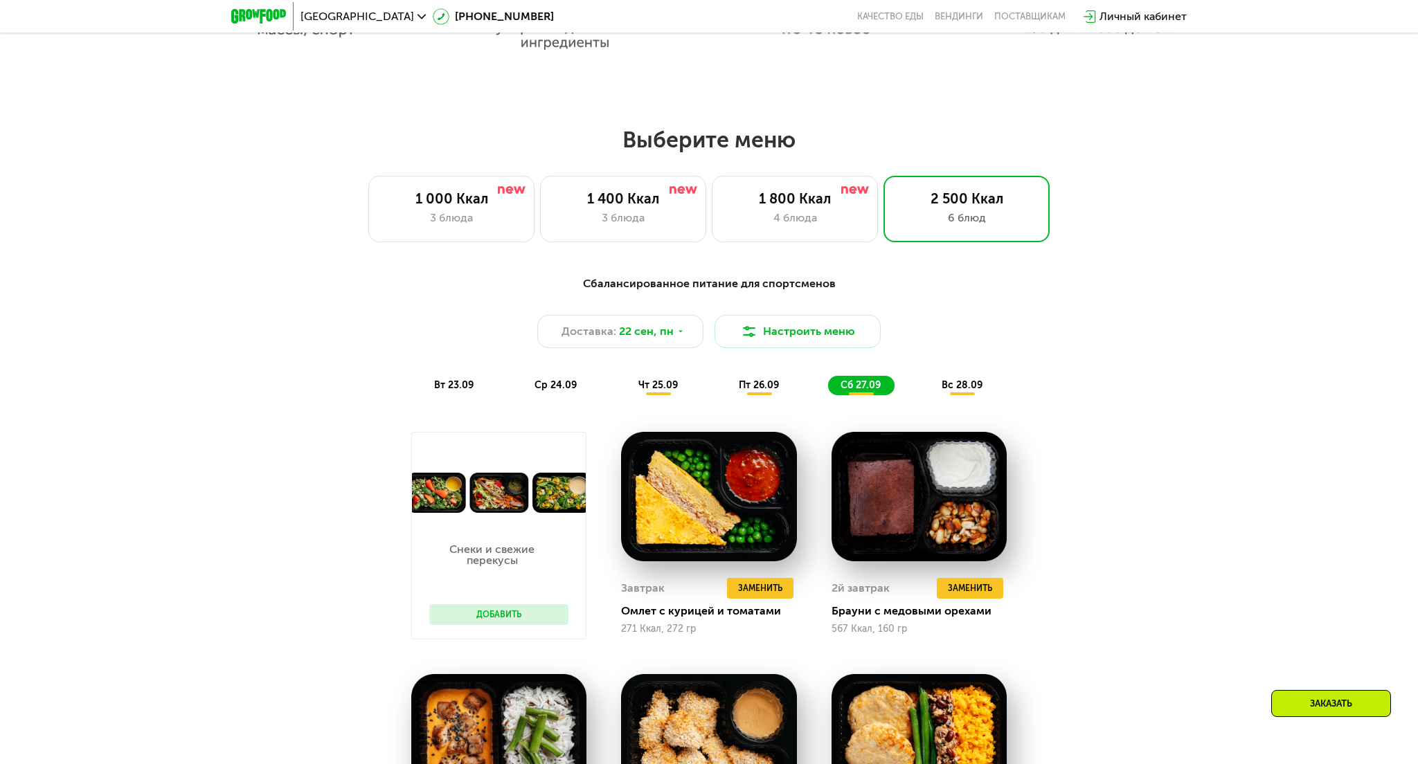
click at [945, 370] on div "Сбалансированное питание для спортсменов Доставка: 22 сен, пн Настроить меню вт…" at bounding box center [709, 336] width 820 height 120
click at [958, 381] on span "вс 28.09" at bounding box center [962, 385] width 41 height 12
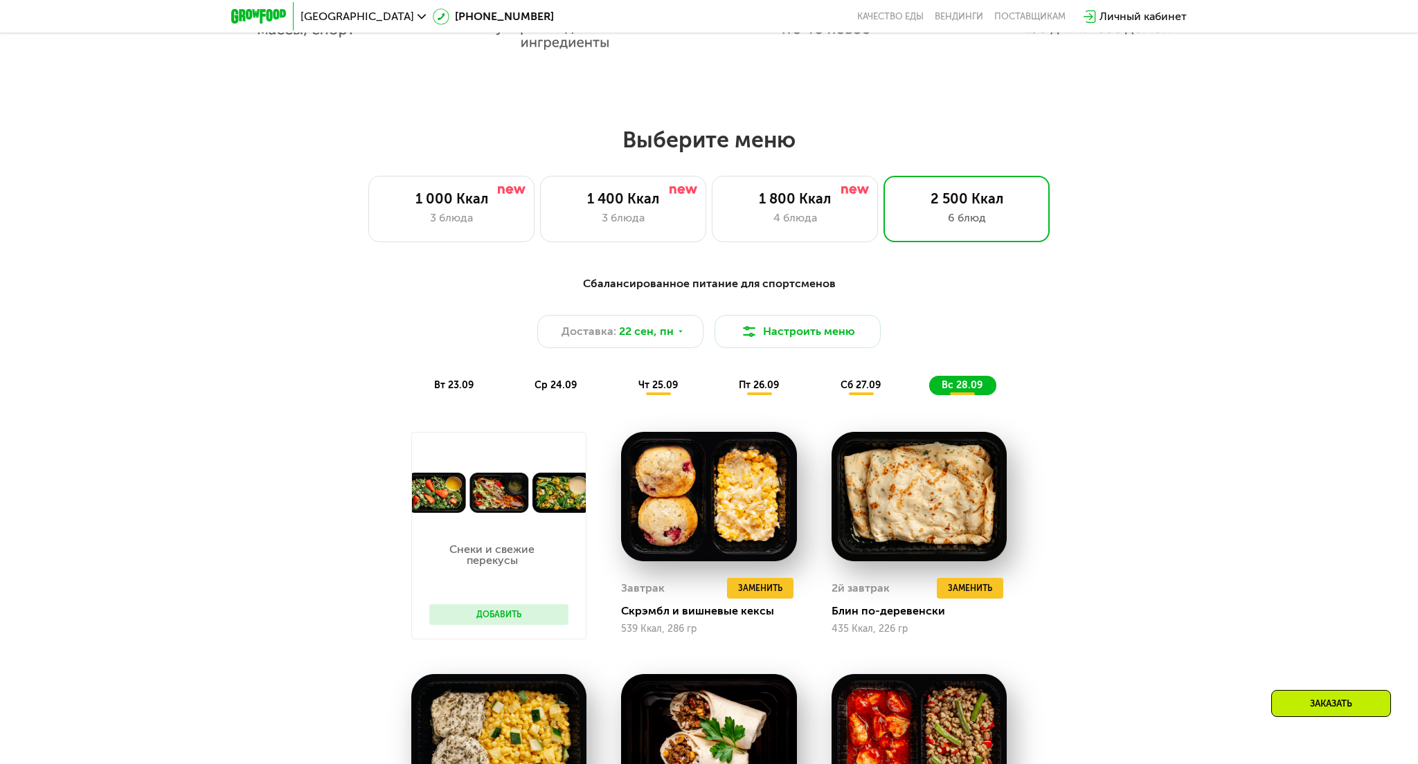
click at [443, 382] on span "вт 23.09" at bounding box center [453, 385] width 39 height 12
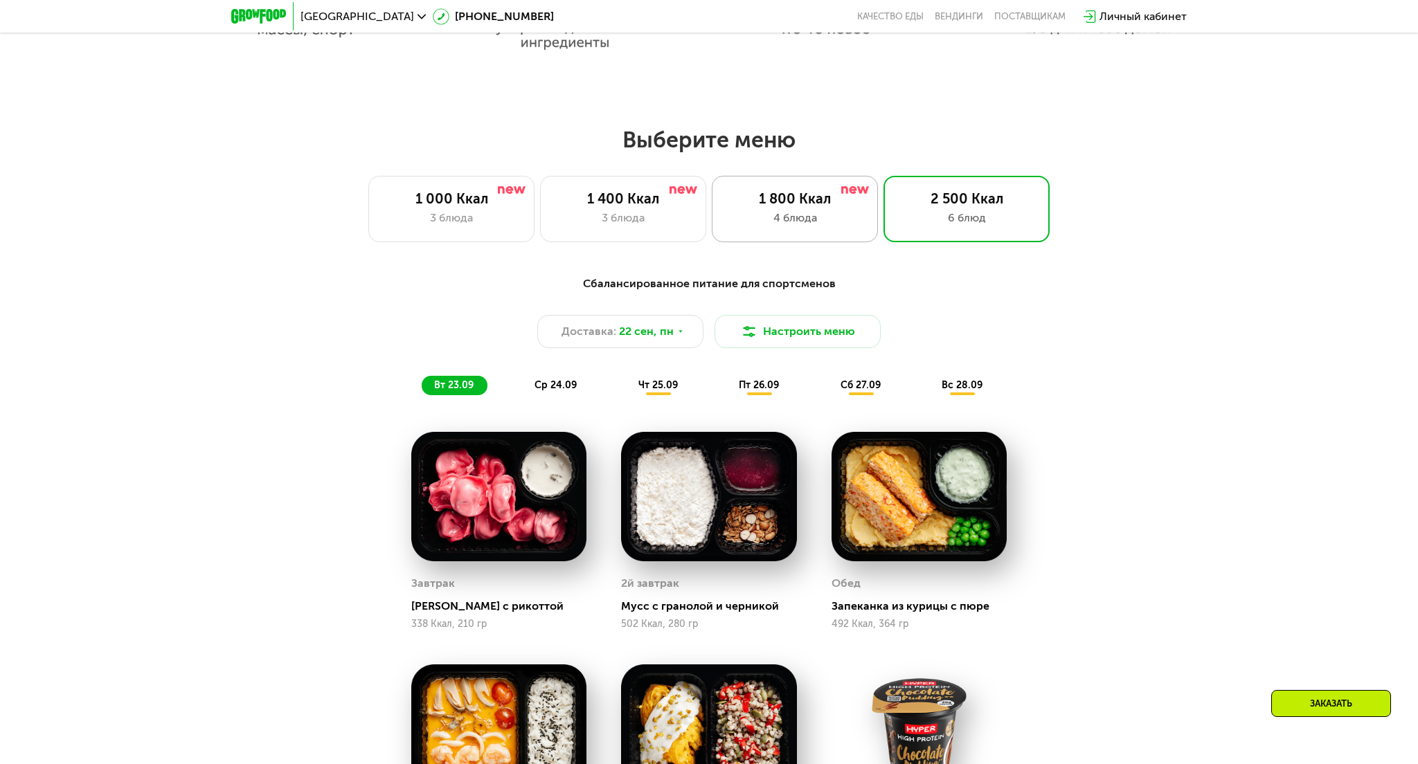
click at [769, 215] on div "4 блюда" at bounding box center [794, 218] width 137 height 17
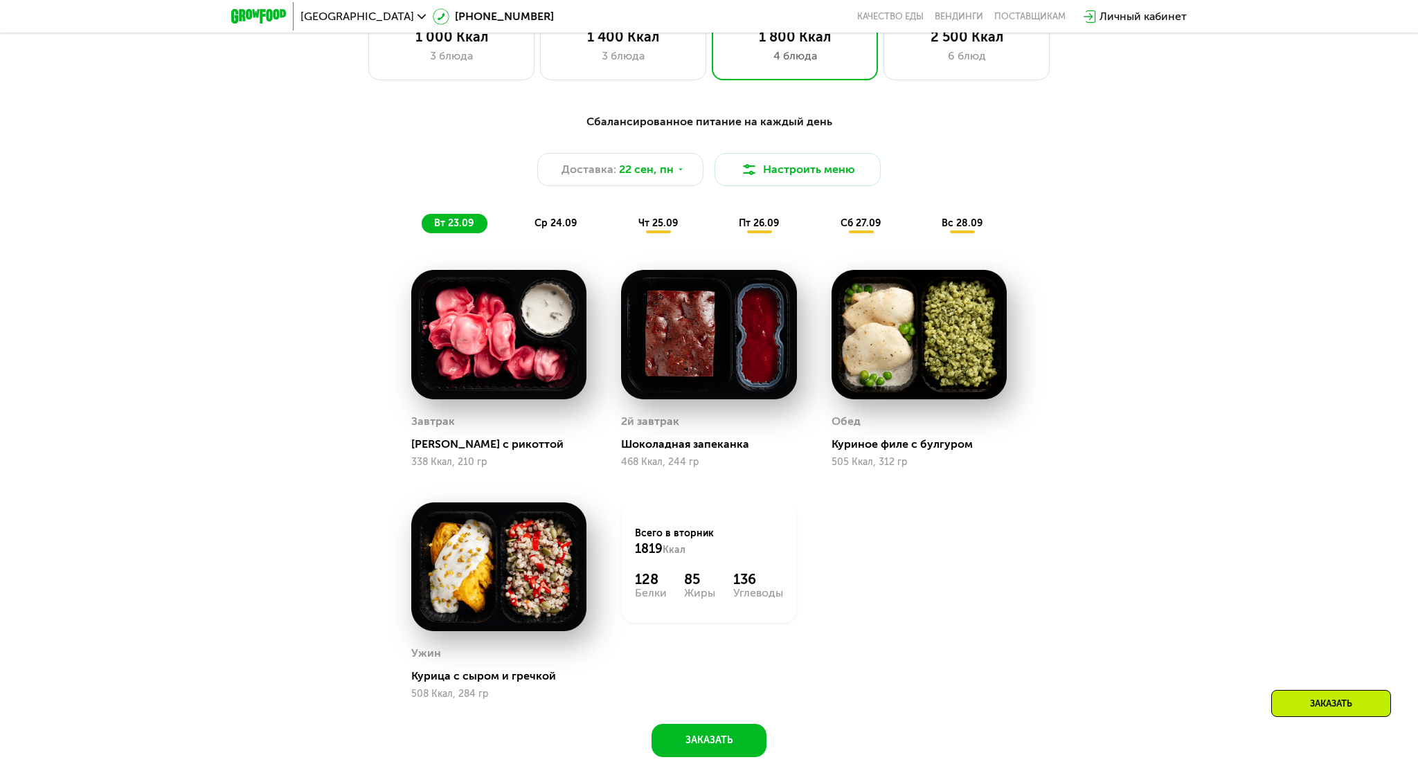
scroll to position [1292, 0]
click at [557, 220] on span "ср 24.09" at bounding box center [556, 224] width 42 height 12
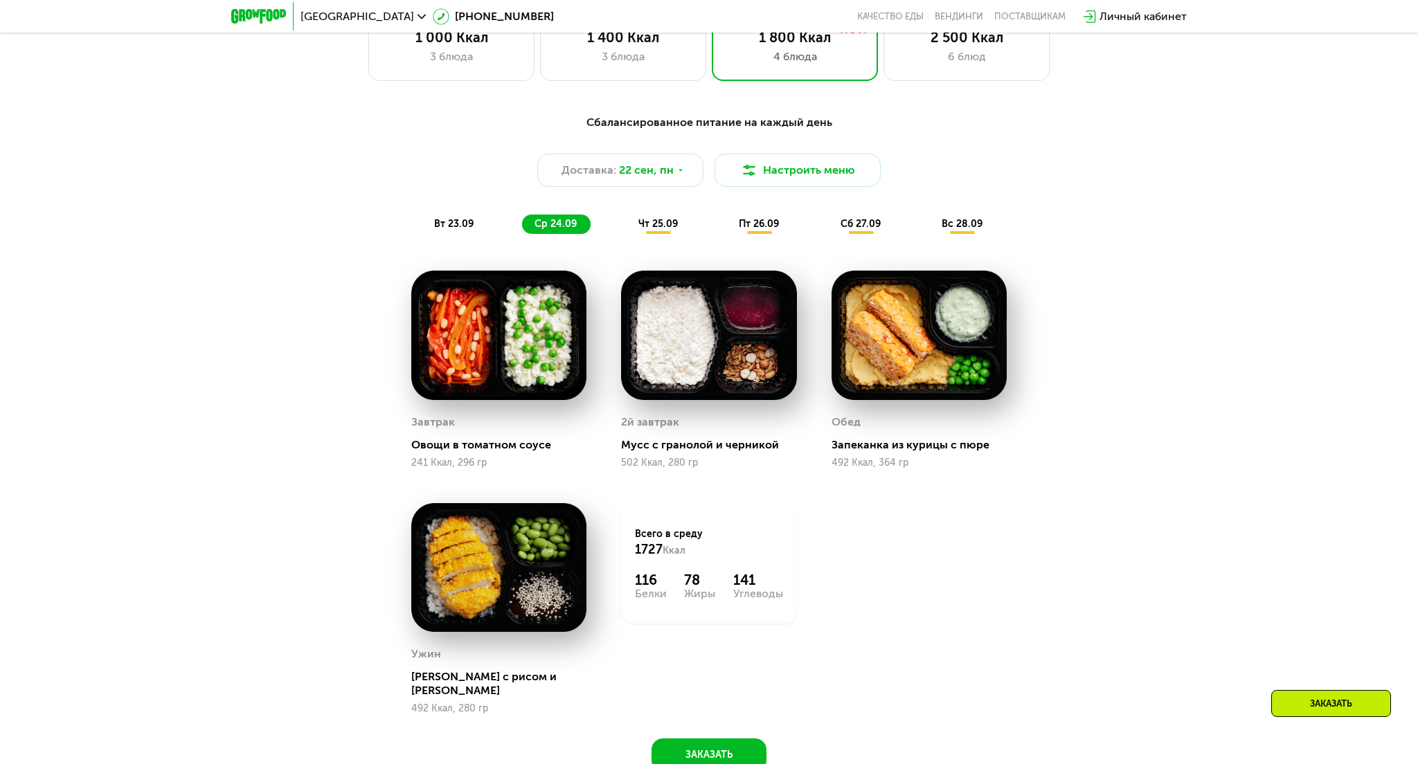
click at [639, 221] on span "чт 25.09" at bounding box center [657, 224] width 39 height 12
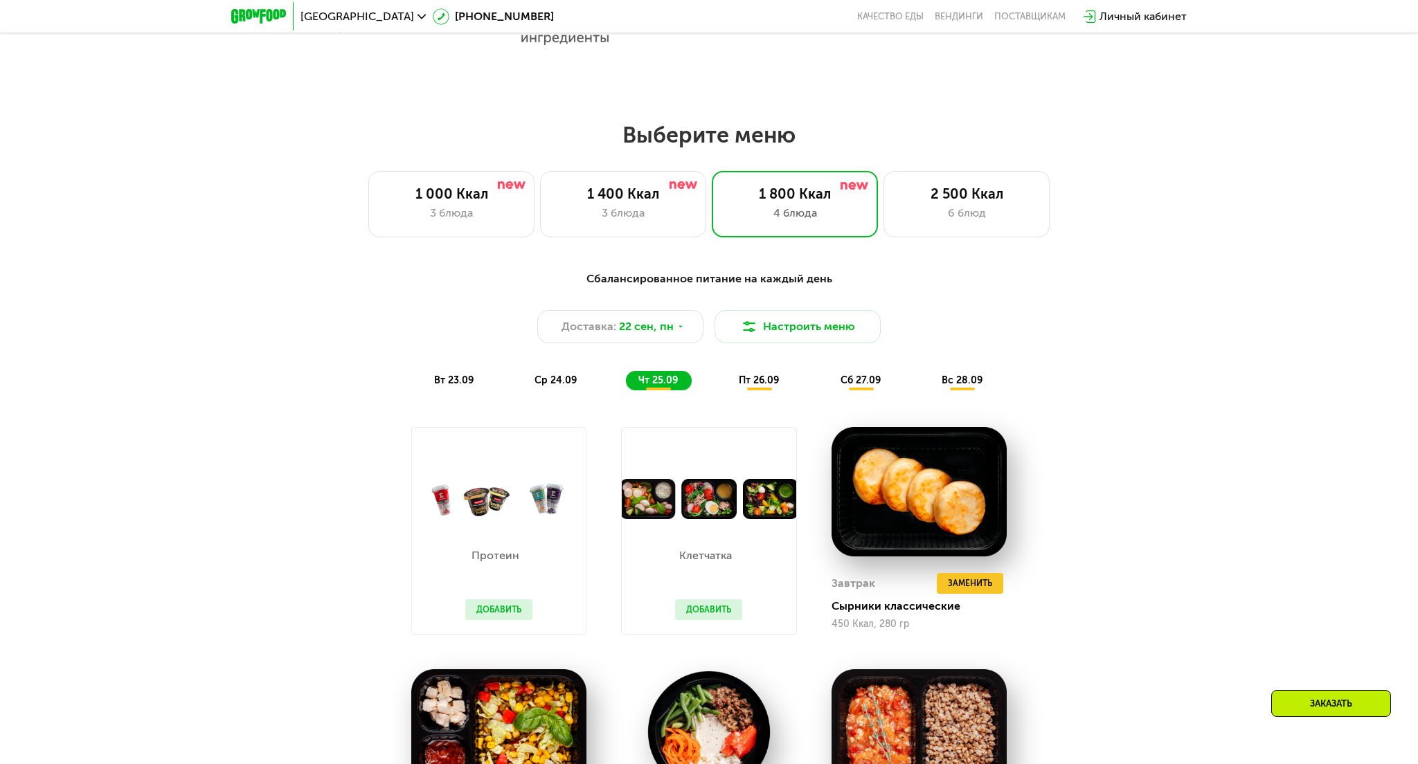
scroll to position [1131, 0]
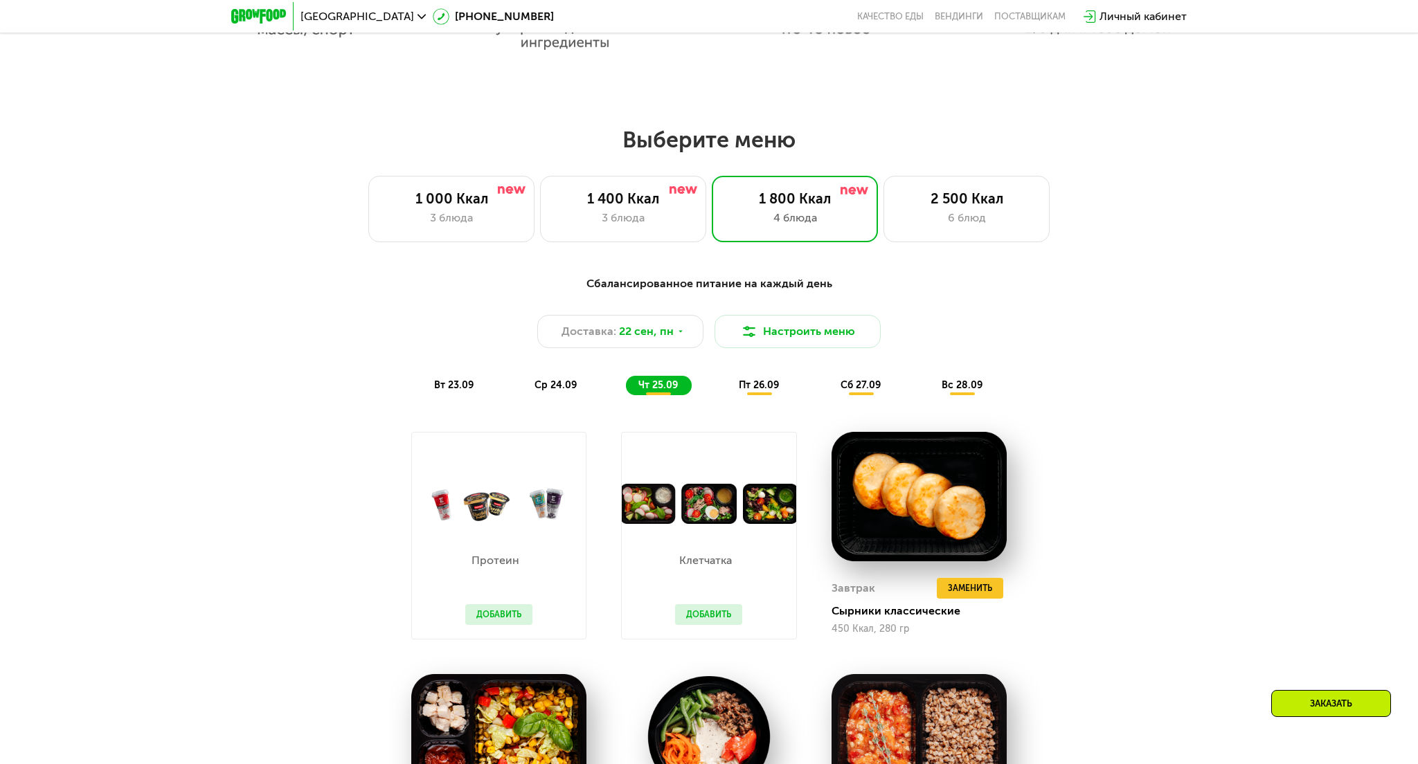
click at [767, 386] on span "пт 26.09" at bounding box center [759, 385] width 40 height 12
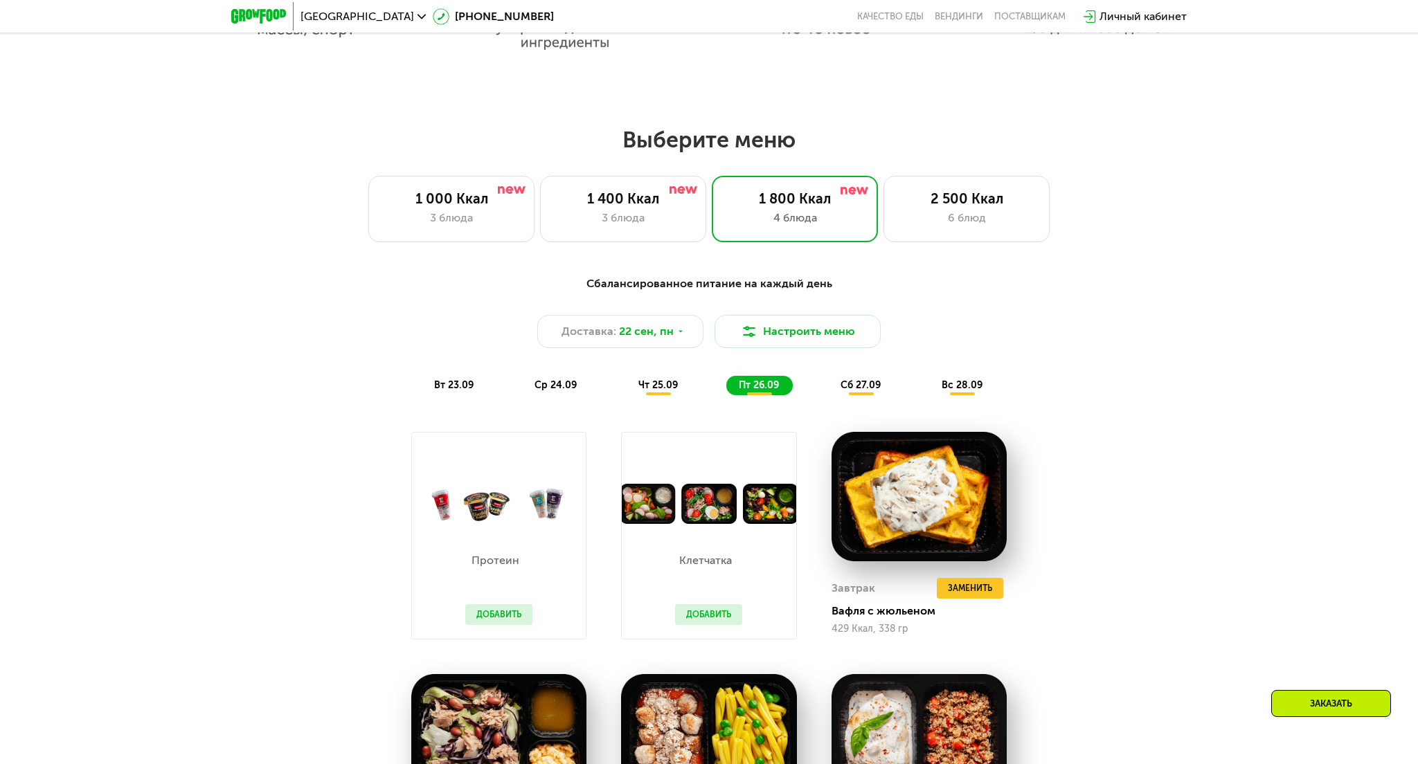
click at [856, 385] on span "сб 27.09" at bounding box center [861, 385] width 40 height 12
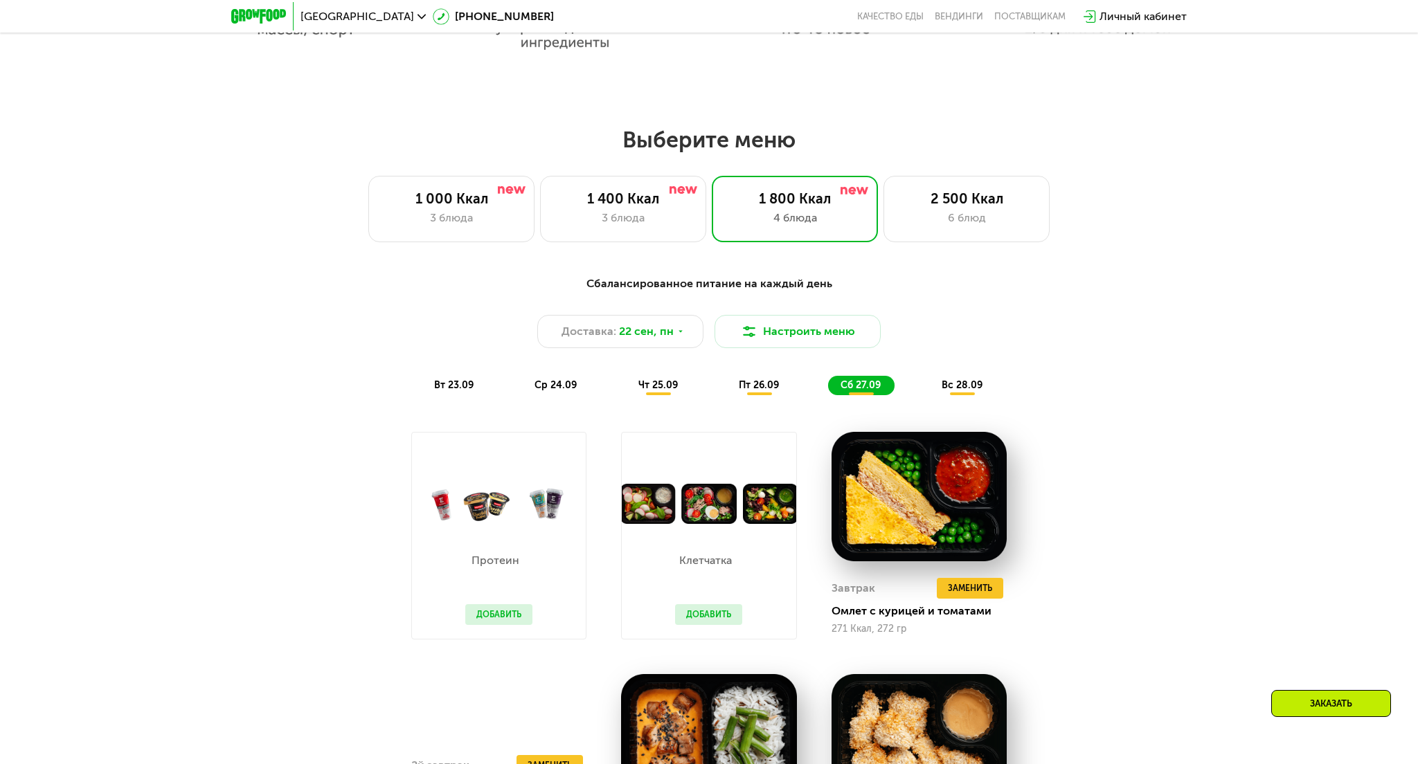
click at [956, 384] on span "вс 28.09" at bounding box center [962, 385] width 41 height 12
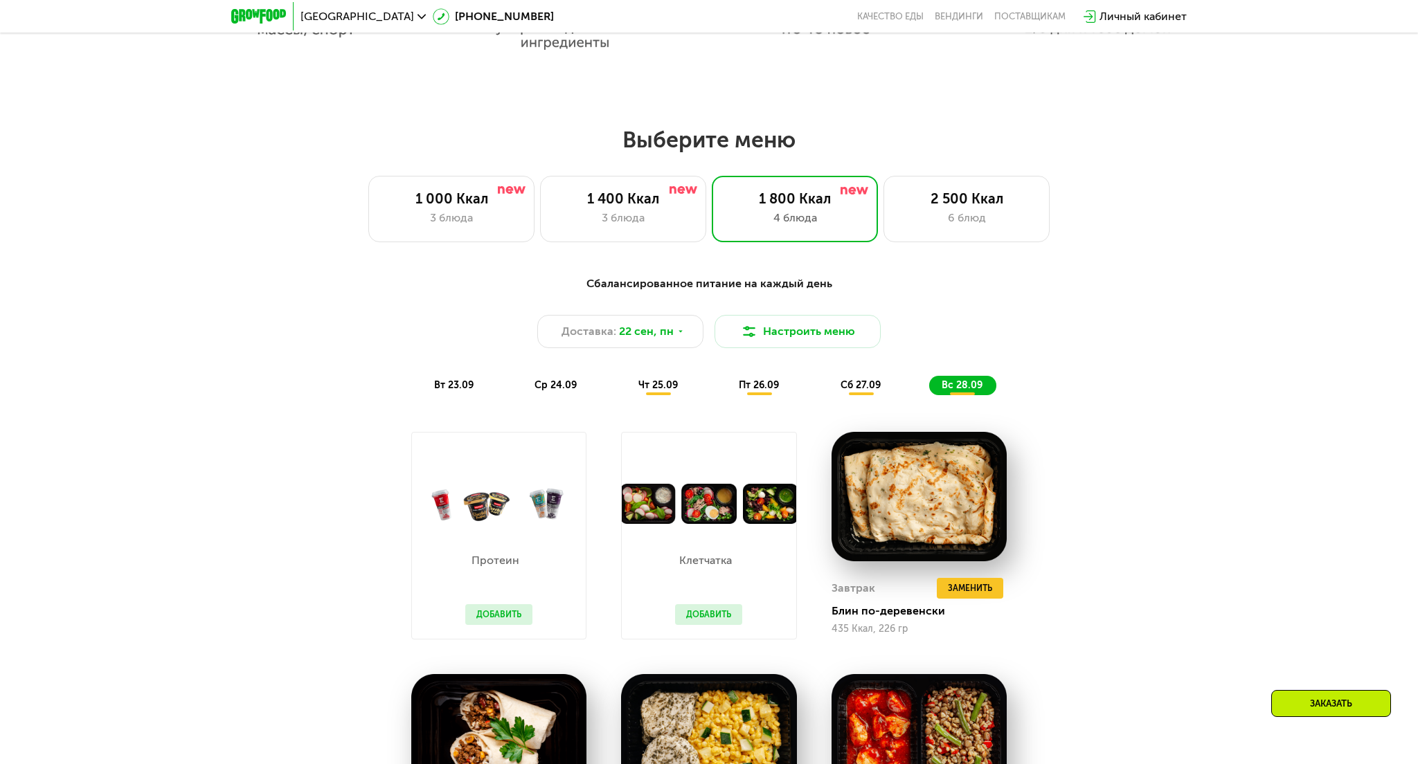
click at [460, 378] on div "вт 23.09" at bounding box center [455, 385] width 66 height 19
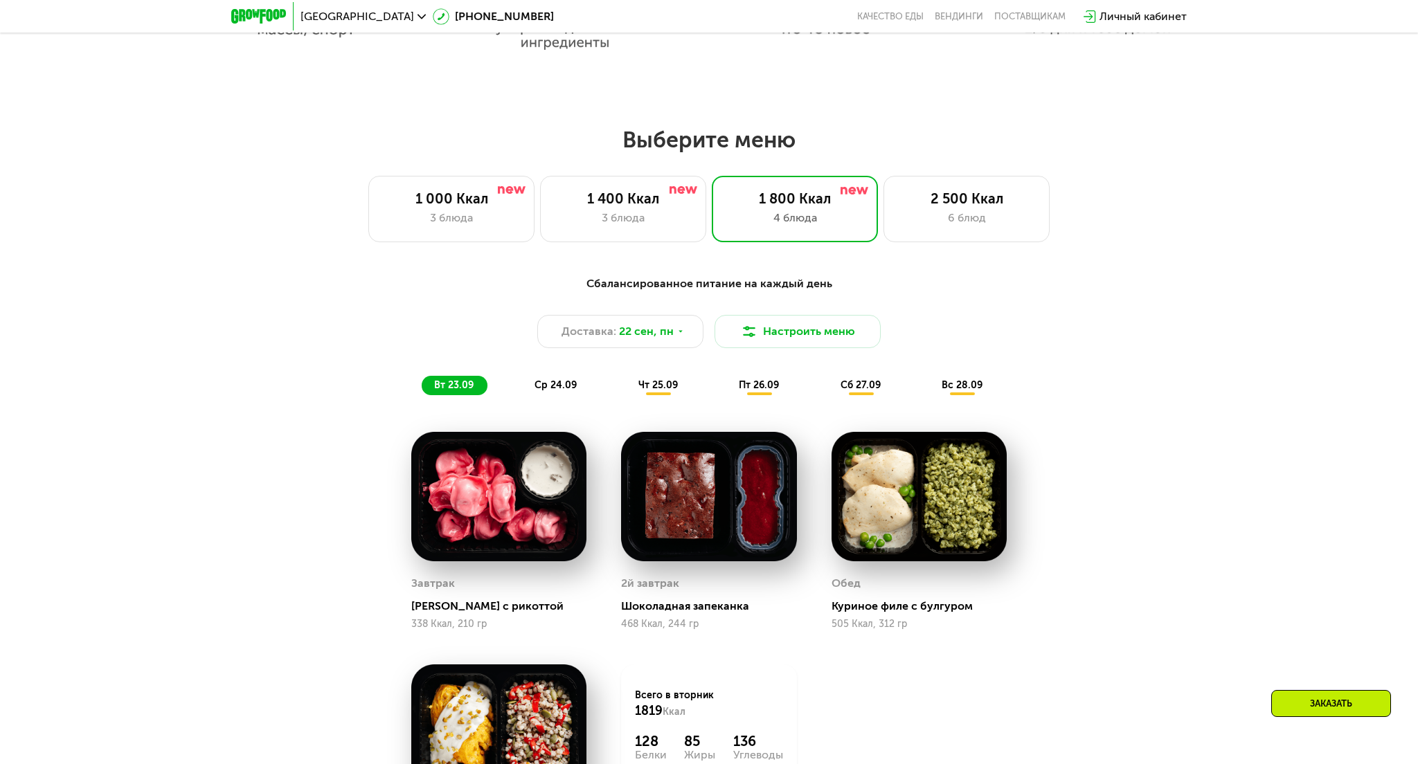
click at [658, 384] on span "чт 25.09" at bounding box center [657, 385] width 39 height 12
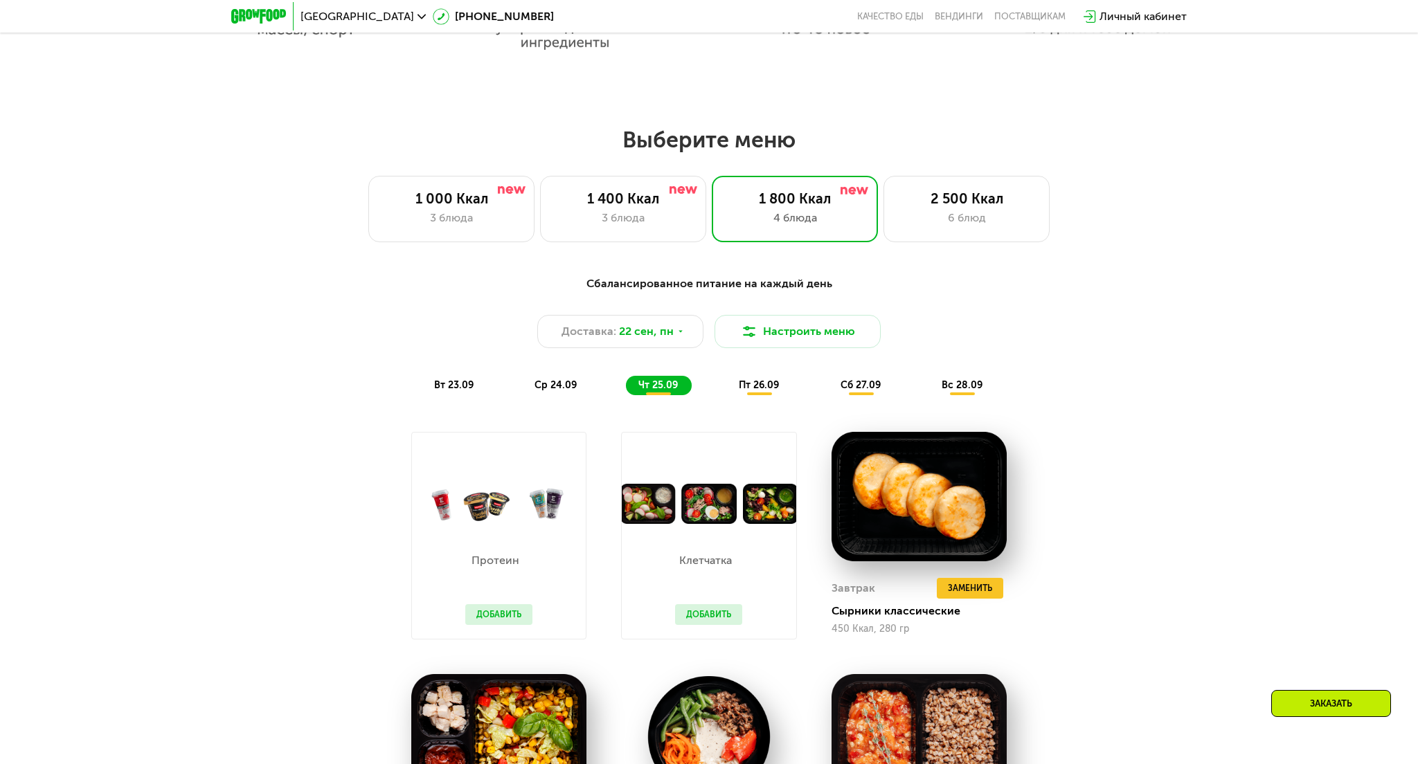
click at [497, 614] on button "Добавить" at bounding box center [498, 614] width 67 height 21
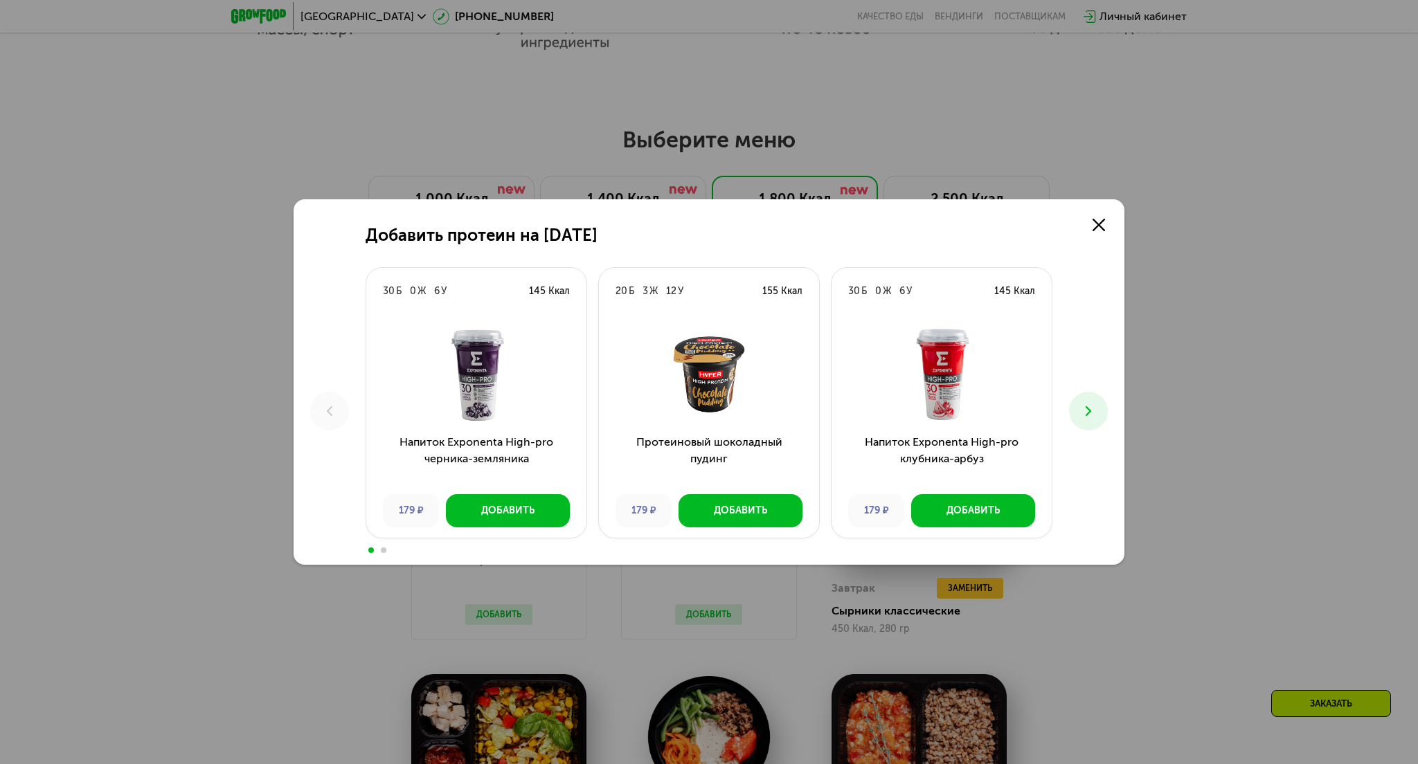
click at [385, 556] on div "Добавить протеин на 25 сентября 30 Б 0 Ж 6 У 145 Ккал Напиток Exponenta High-pr…" at bounding box center [709, 382] width 1418 height 764
click at [1098, 219] on icon at bounding box center [1099, 225] width 12 height 12
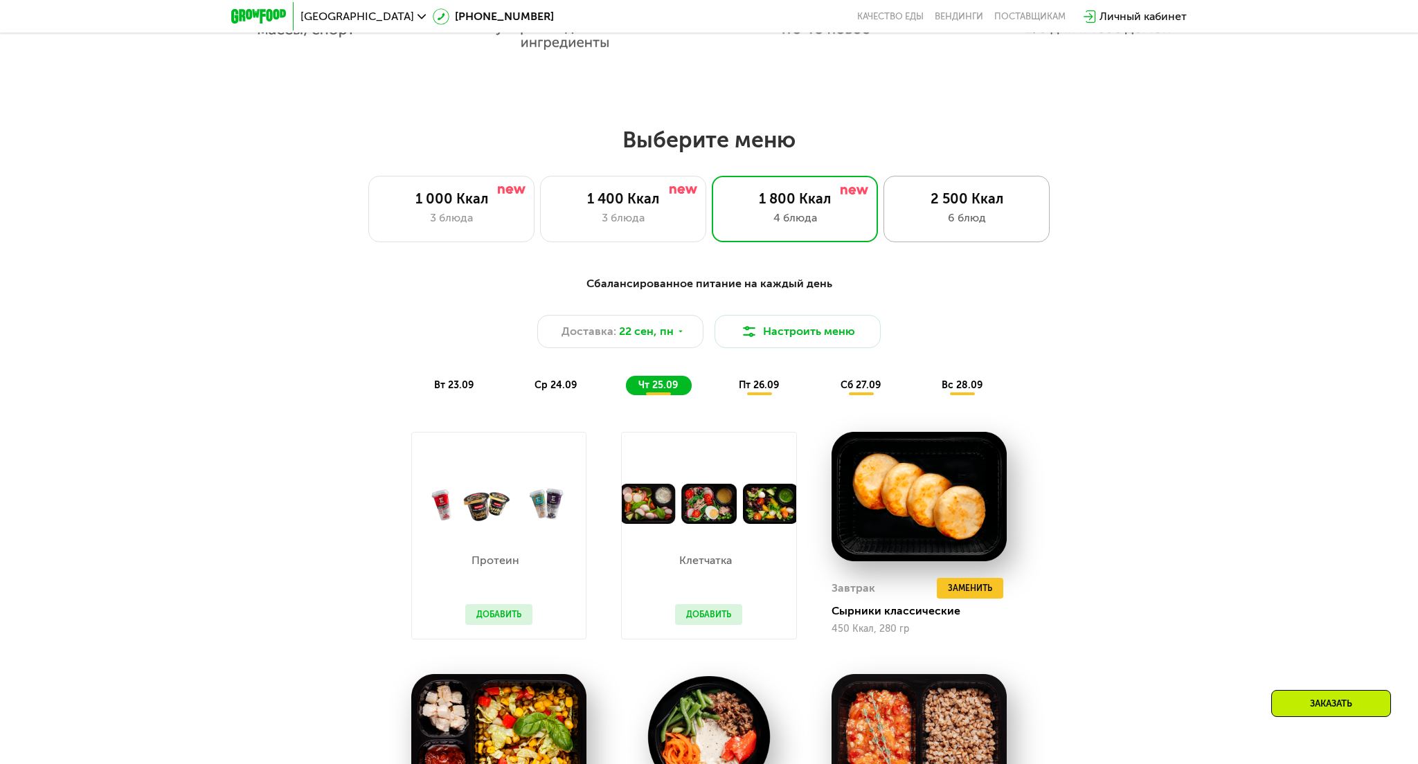
click at [961, 210] on div "6 блюд" at bounding box center [966, 218] width 137 height 17
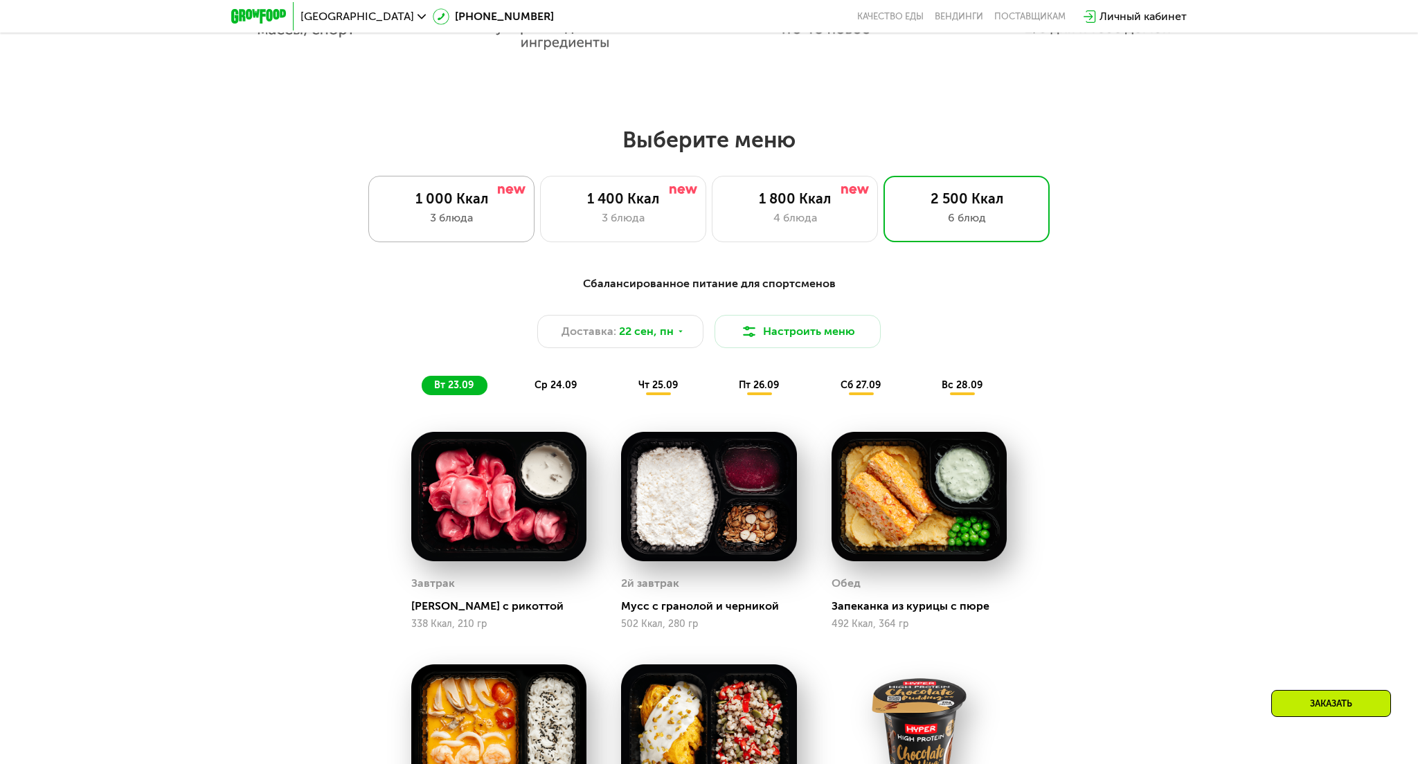
click at [476, 217] on div "3 блюда" at bounding box center [451, 218] width 137 height 17
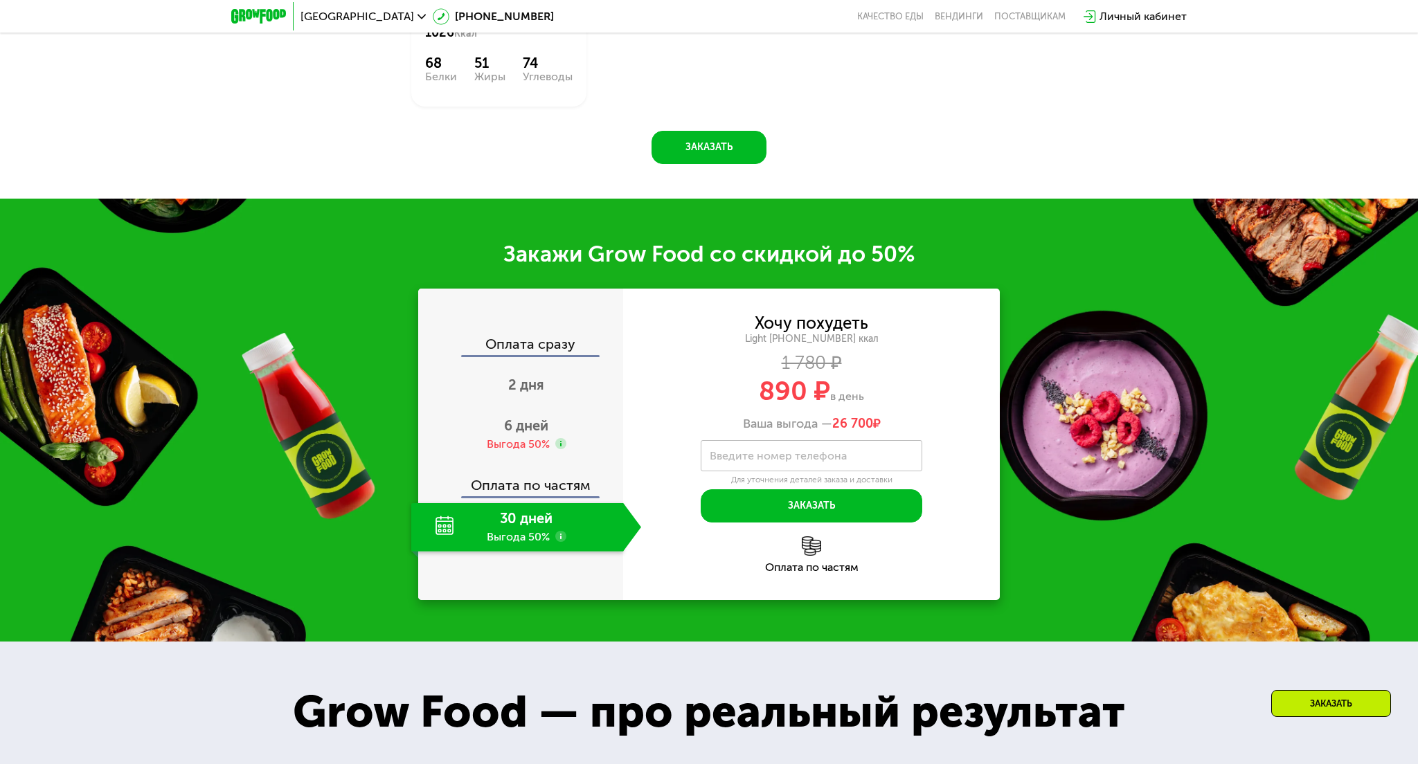
scroll to position [1939, 0]
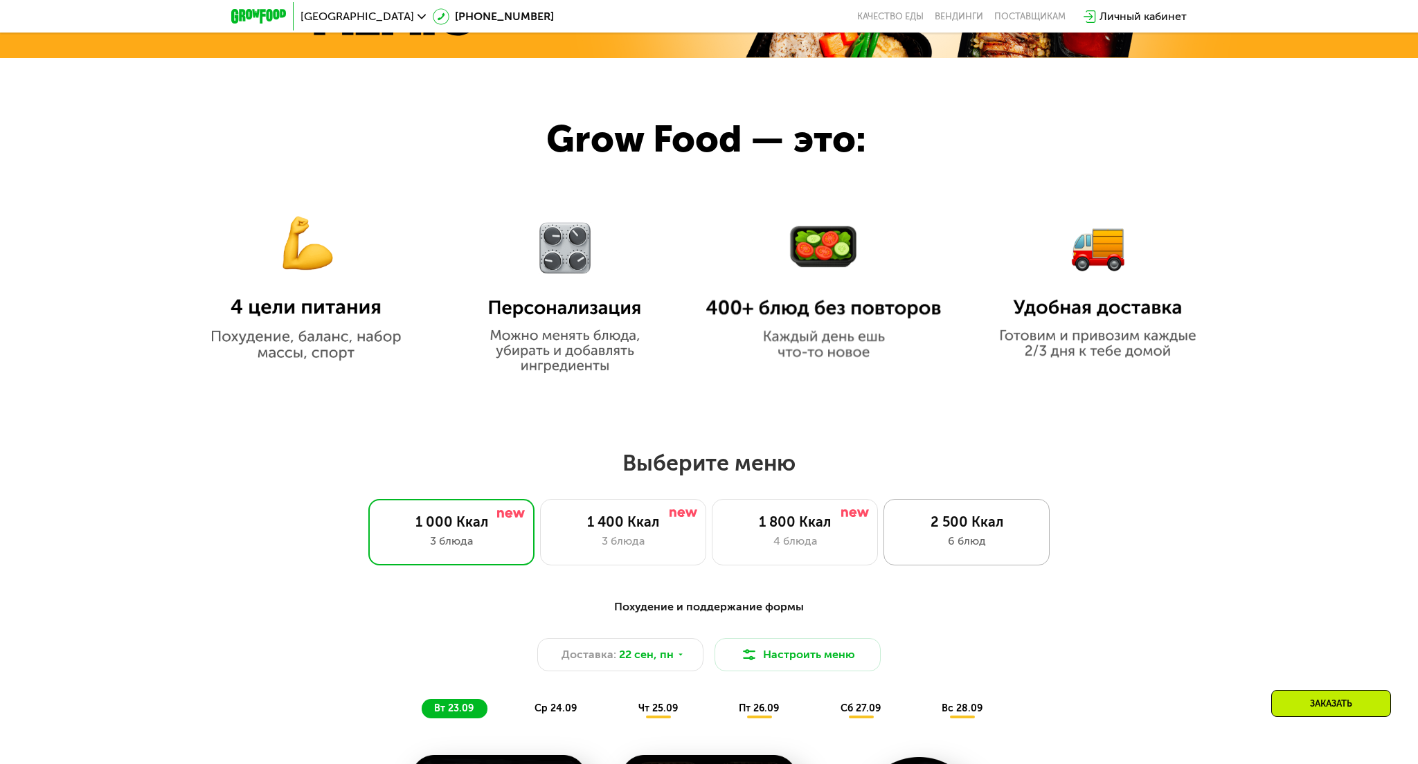
click at [968, 539] on div "6 блюд" at bounding box center [966, 541] width 137 height 17
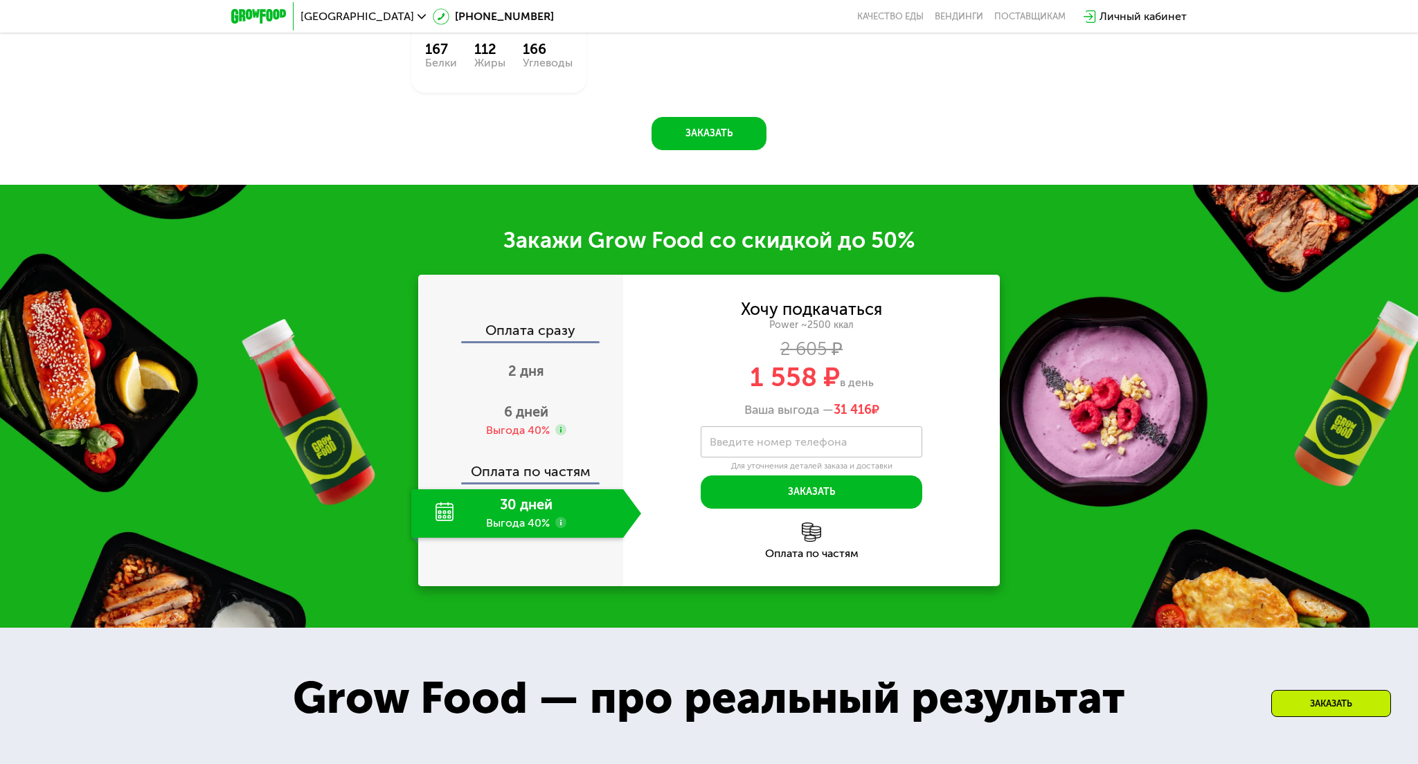
scroll to position [2100, 0]
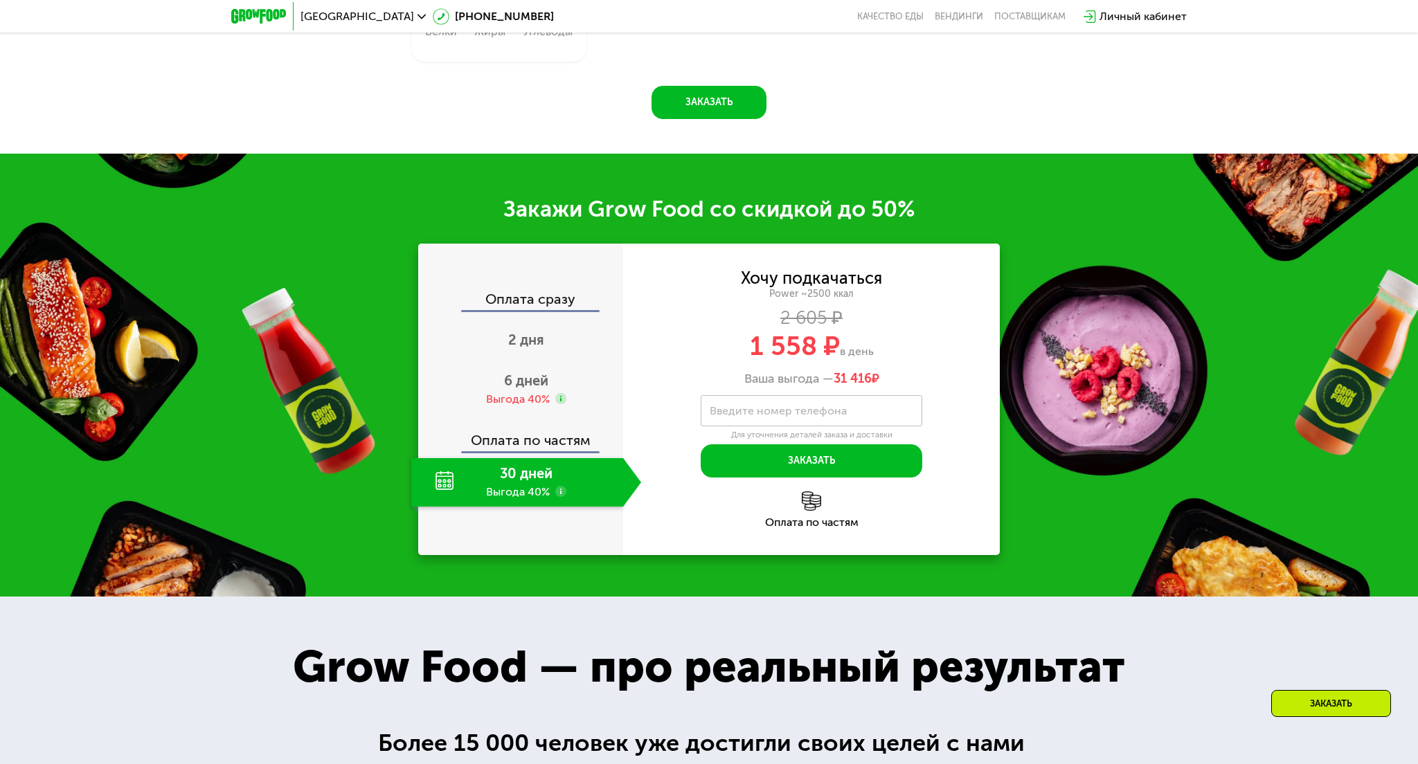
click at [500, 478] on div "30 дней Выгода 40%" at bounding box center [517, 482] width 212 height 48
click at [557, 493] on use at bounding box center [560, 491] width 11 height 11
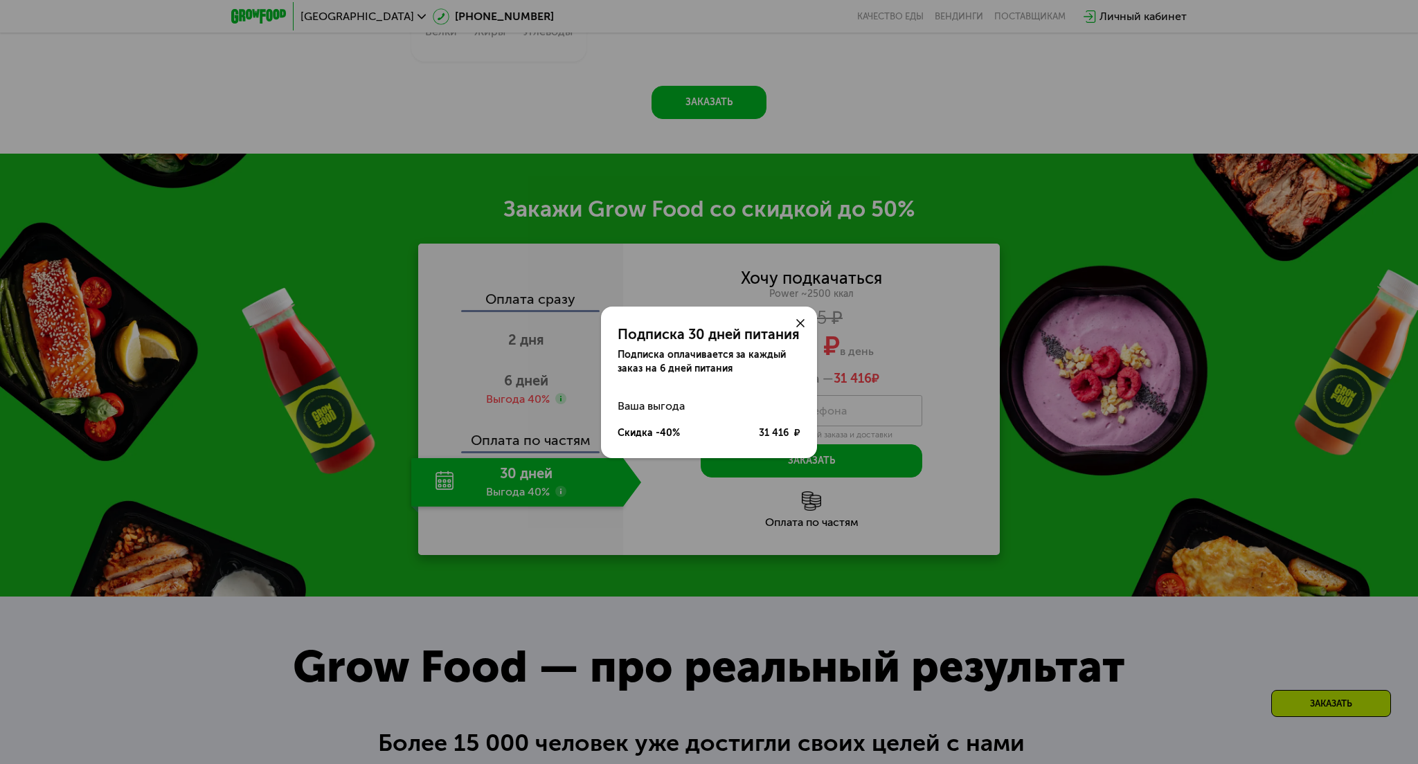
click at [518, 483] on div "Подписка 30 дней питания Подписка оплачивается за каждый заказ на 6 дней питани…" at bounding box center [709, 382] width 1418 height 764
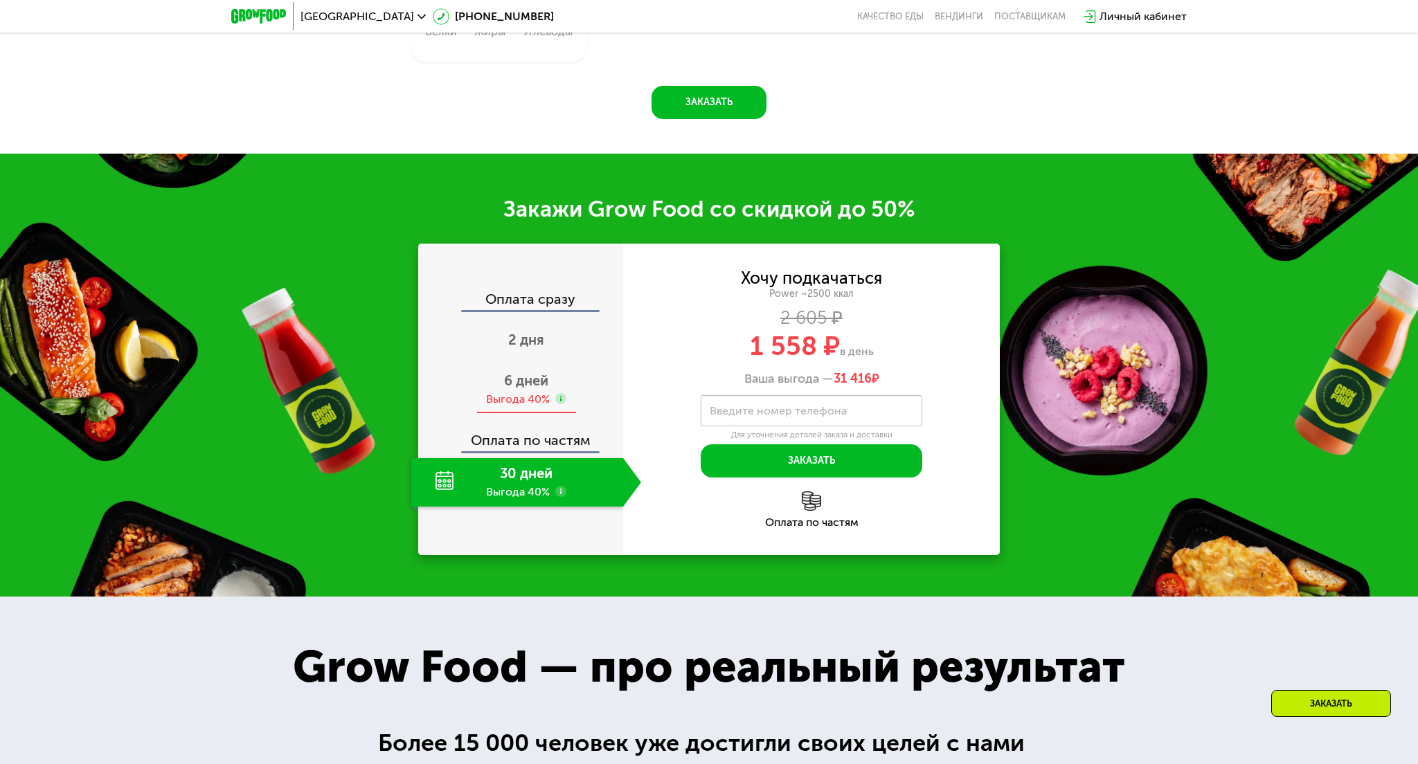
click at [535, 385] on span "6 дней" at bounding box center [526, 381] width 44 height 17
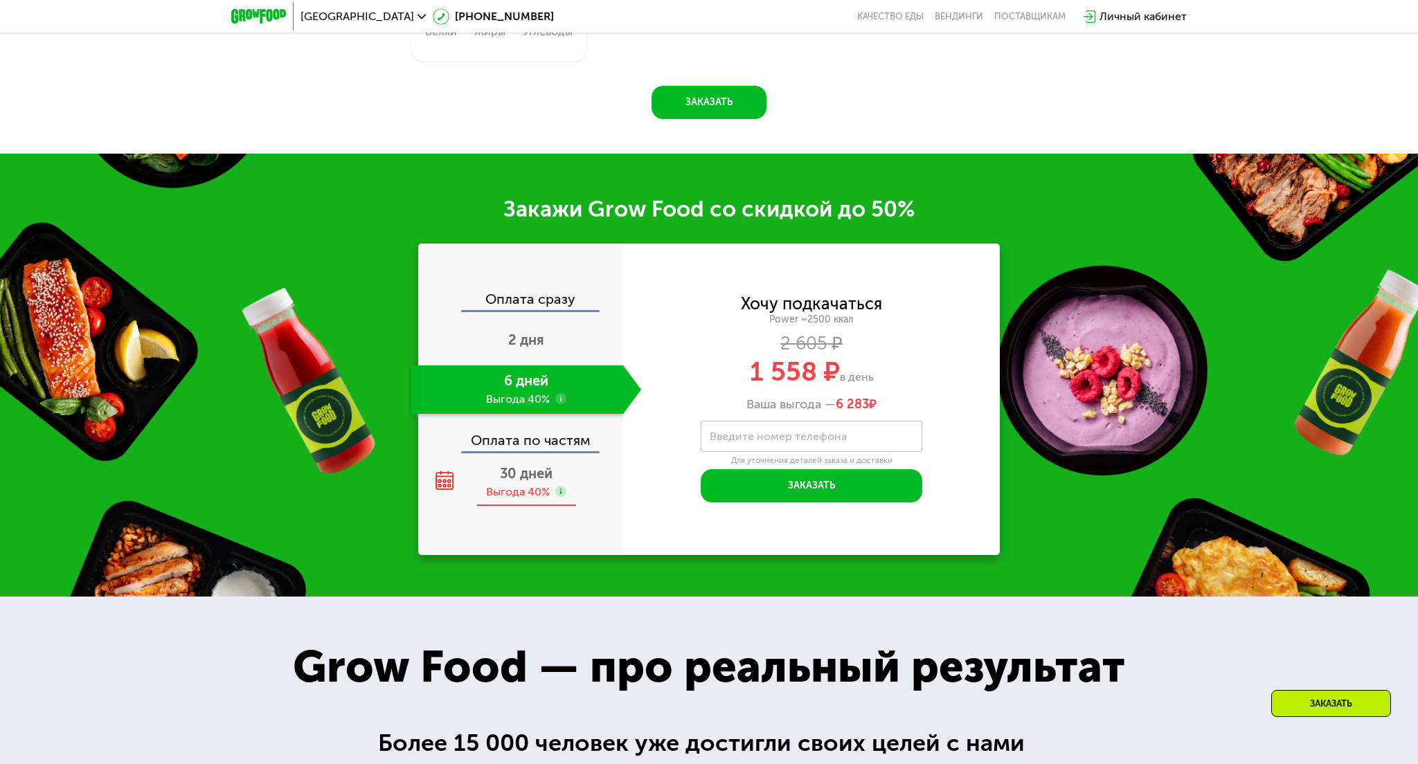
click at [510, 465] on span "30 дней" at bounding box center [526, 473] width 53 height 17
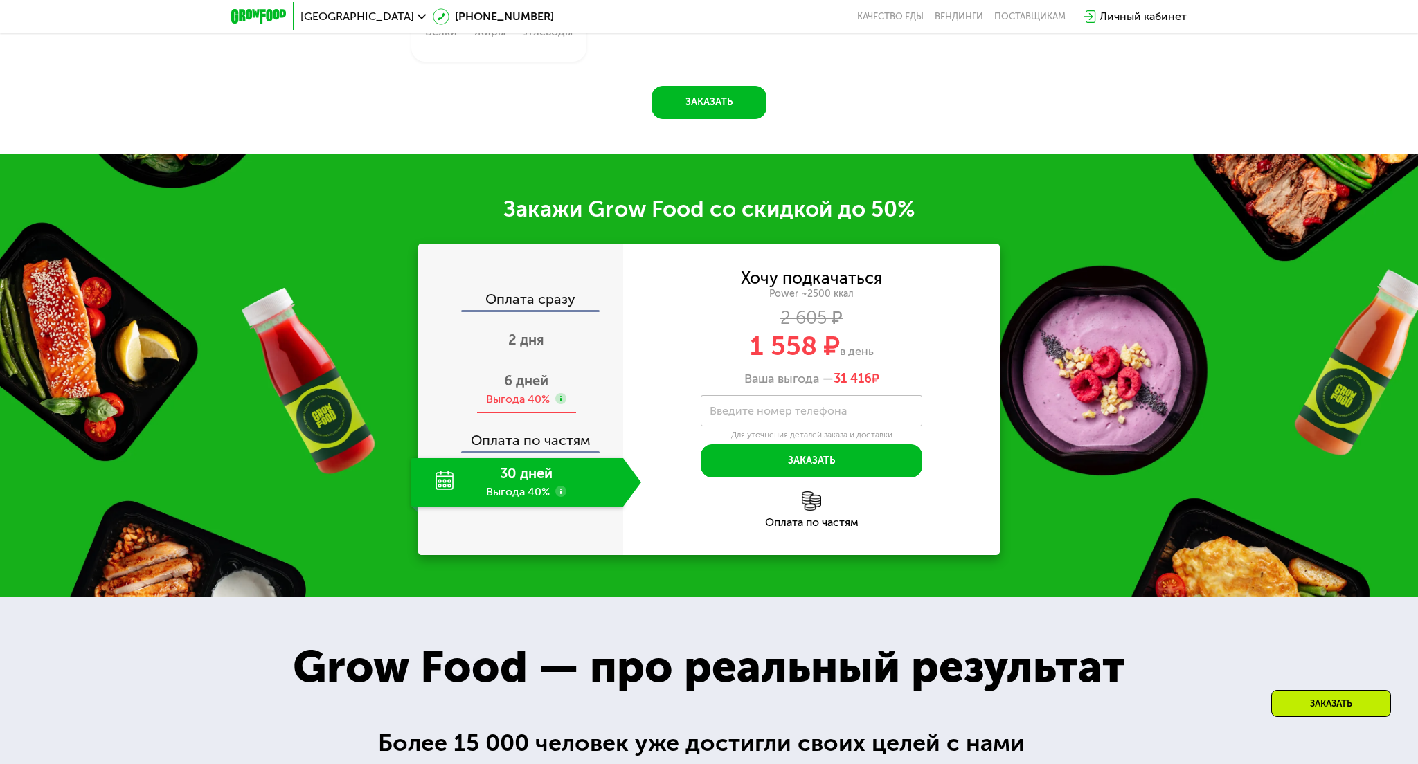
click at [514, 392] on div "Выгода 40%" at bounding box center [518, 399] width 64 height 15
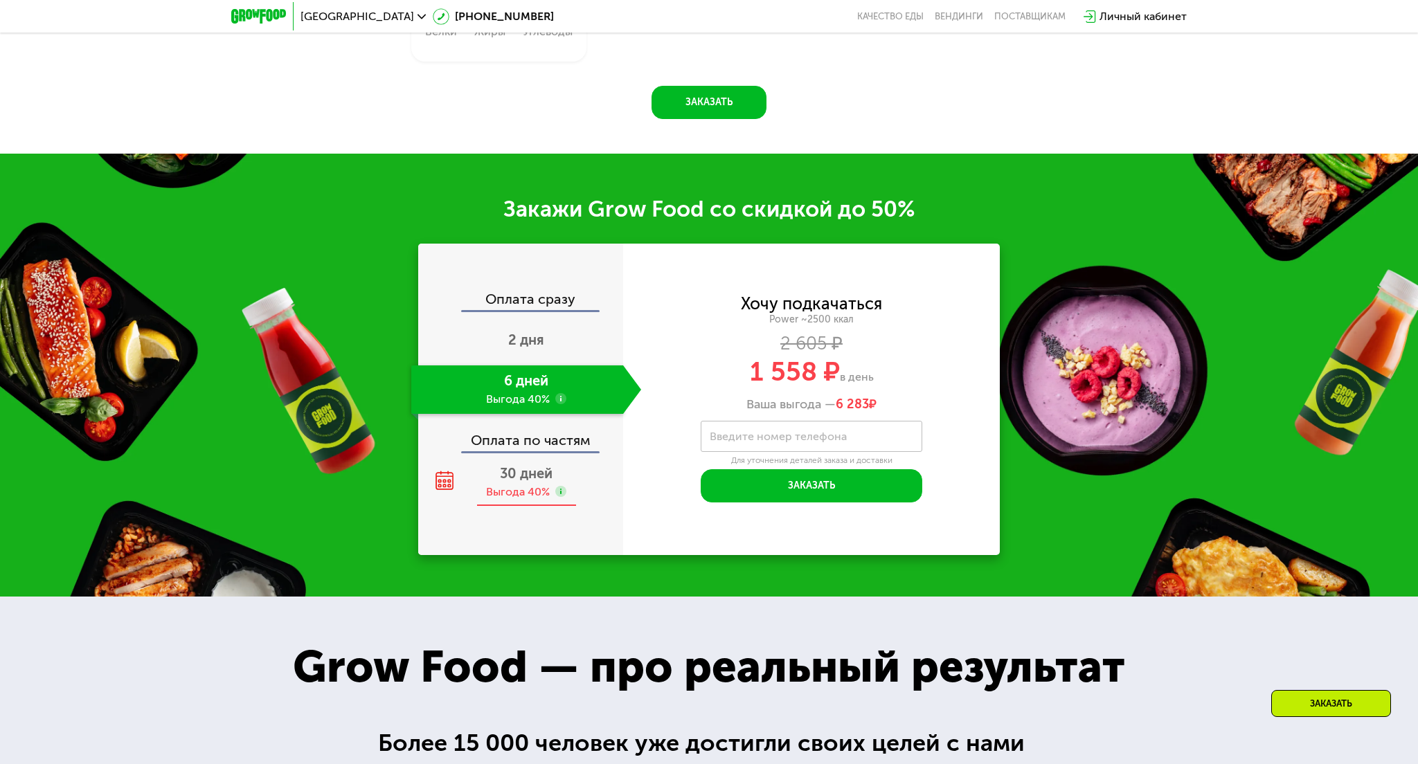
click at [510, 465] on span "30 дней" at bounding box center [526, 473] width 53 height 17
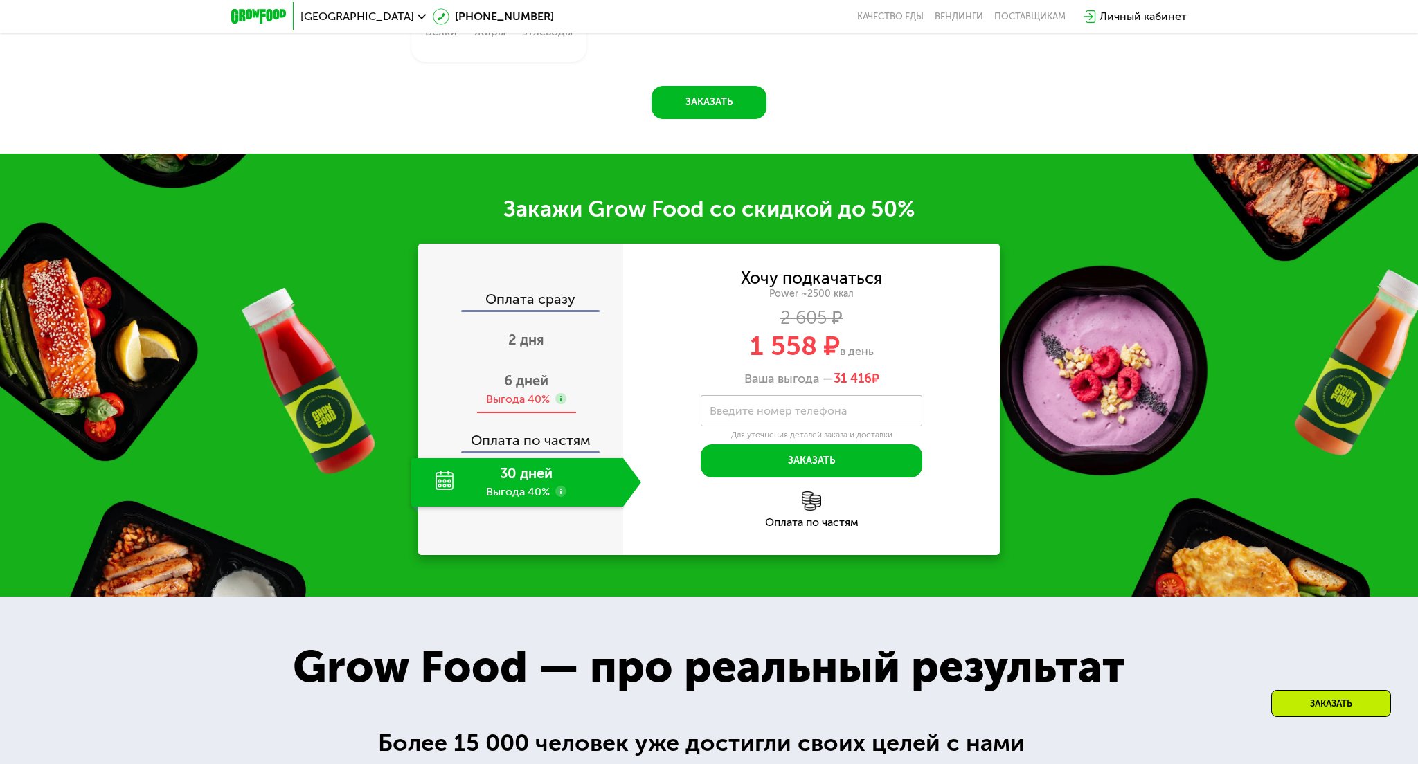
click at [499, 389] on div "6 дней Выгода 40%" at bounding box center [526, 390] width 230 height 48
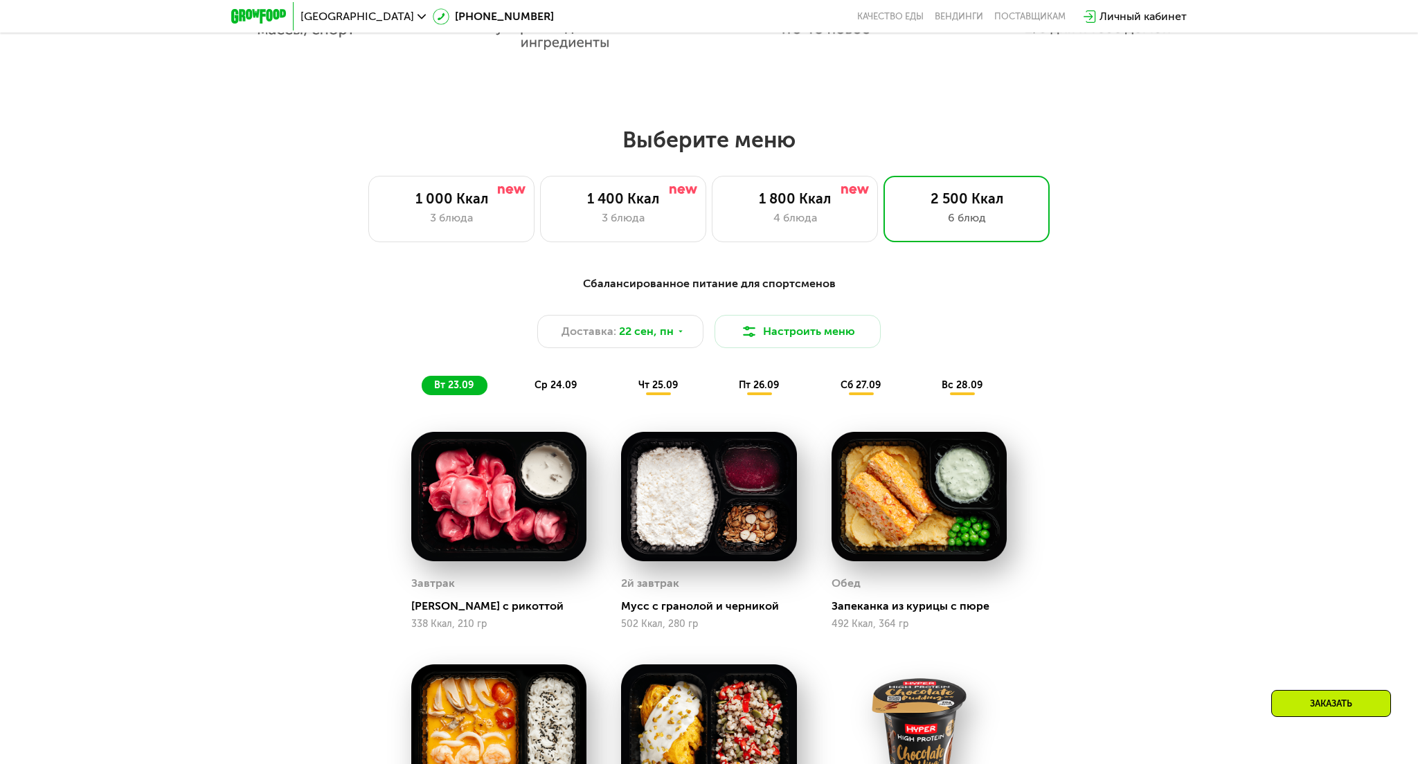
scroll to position [1615, 0]
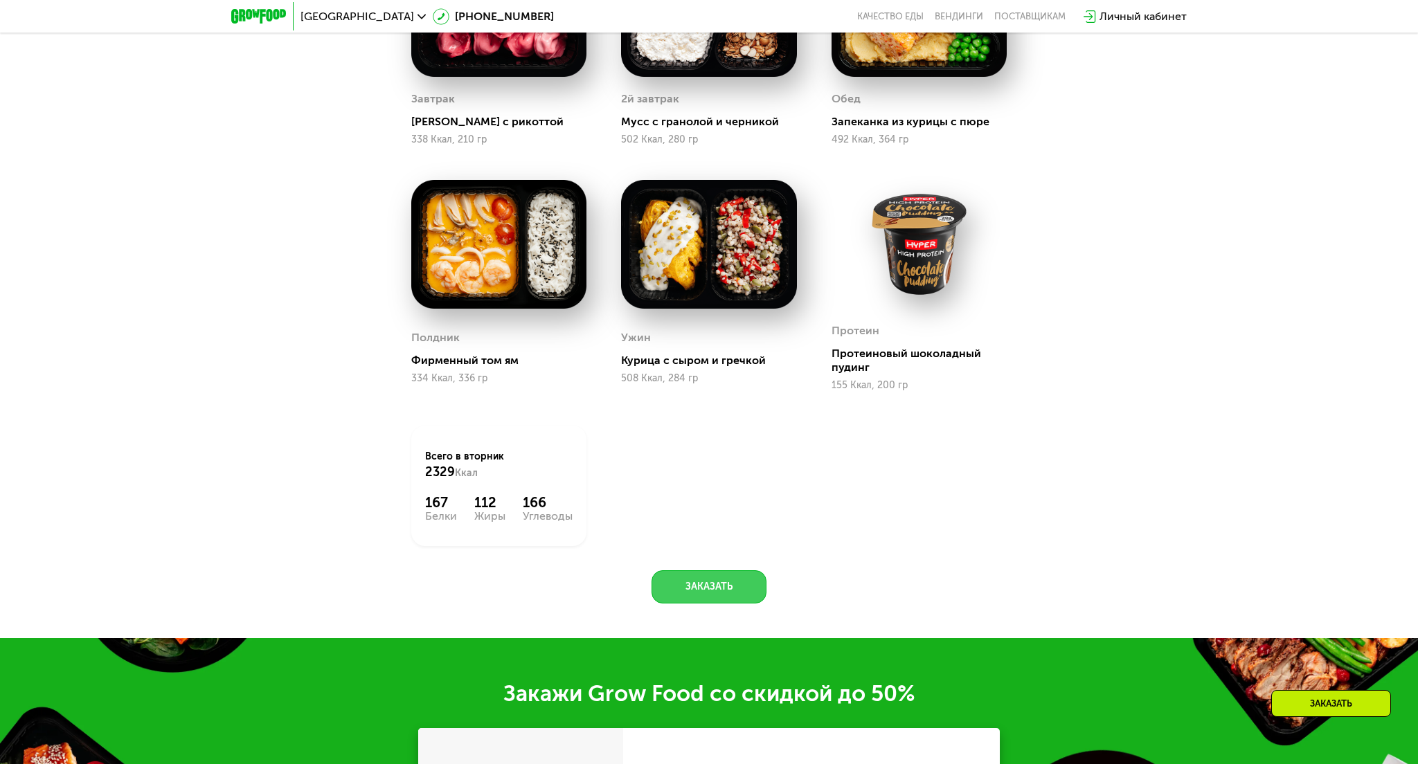
click at [704, 577] on button "Заказать" at bounding box center [709, 587] width 115 height 33
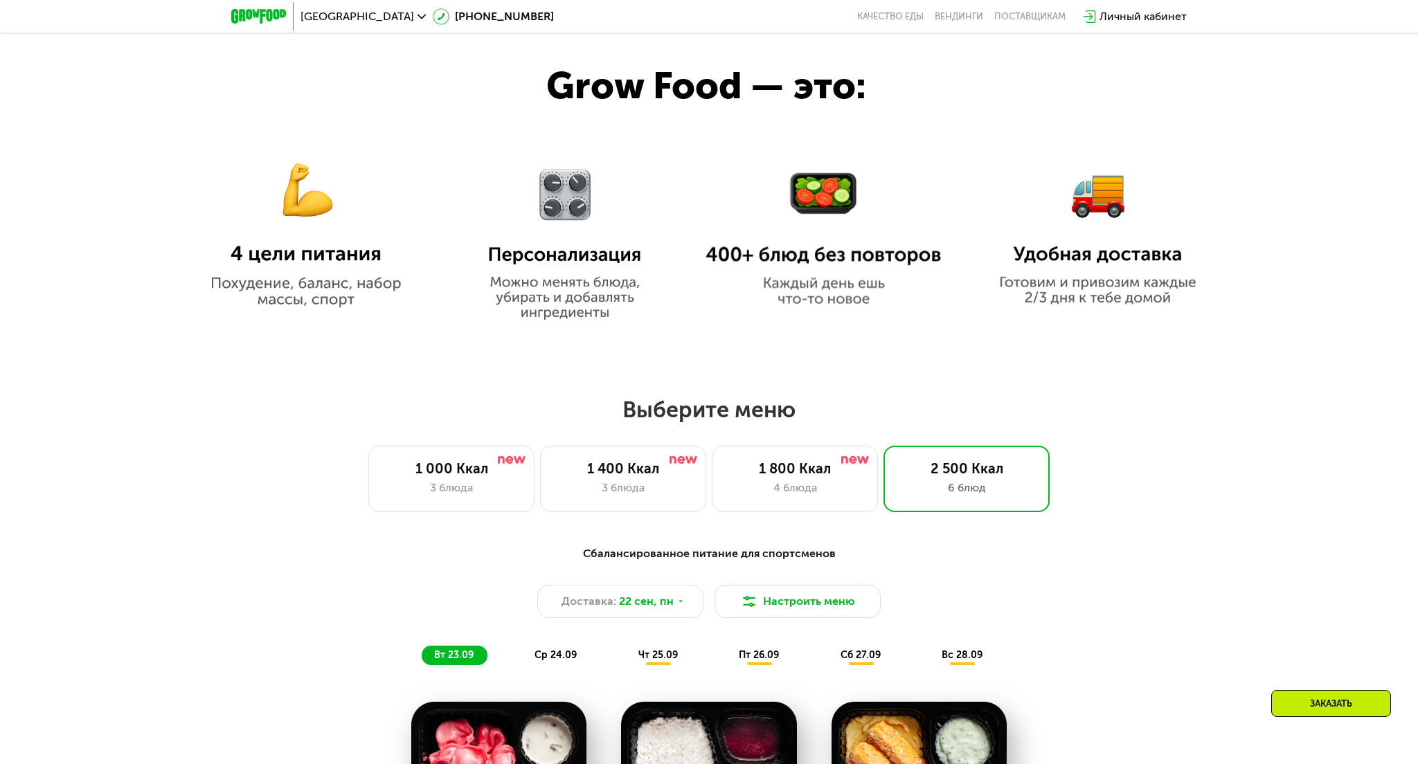
scroll to position [798, 0]
